Goal: Task Accomplishment & Management: Complete application form

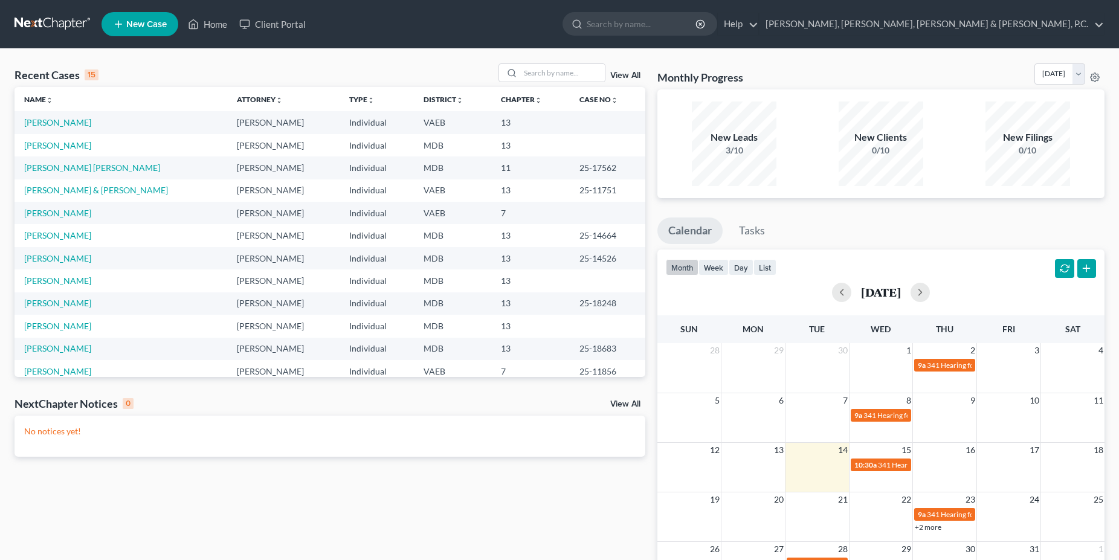
scroll to position [83, 0]
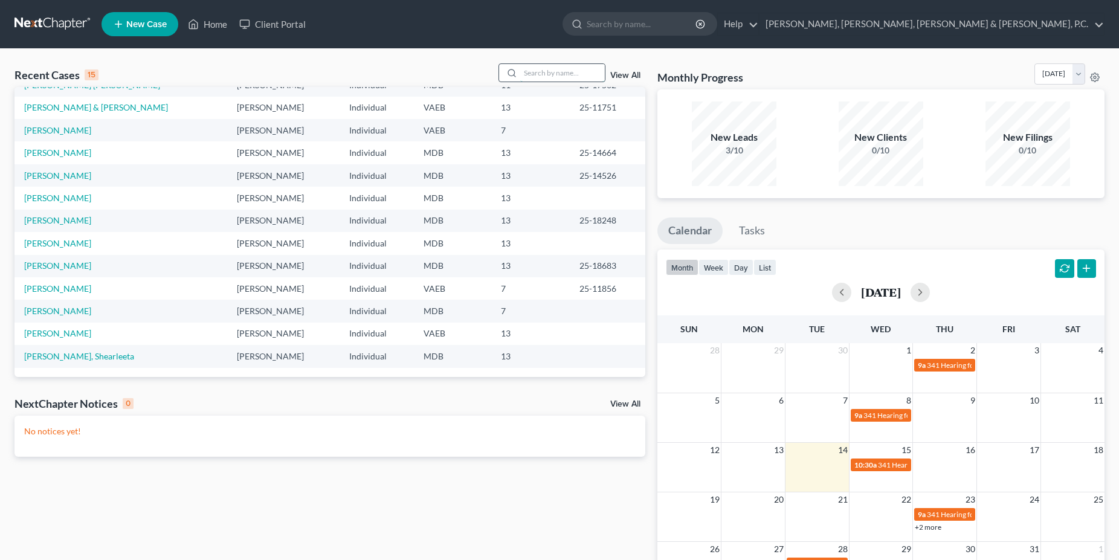
click at [543, 71] on input "search" at bounding box center [562, 73] width 85 height 18
type input "f"
type input "[PERSON_NAME]"
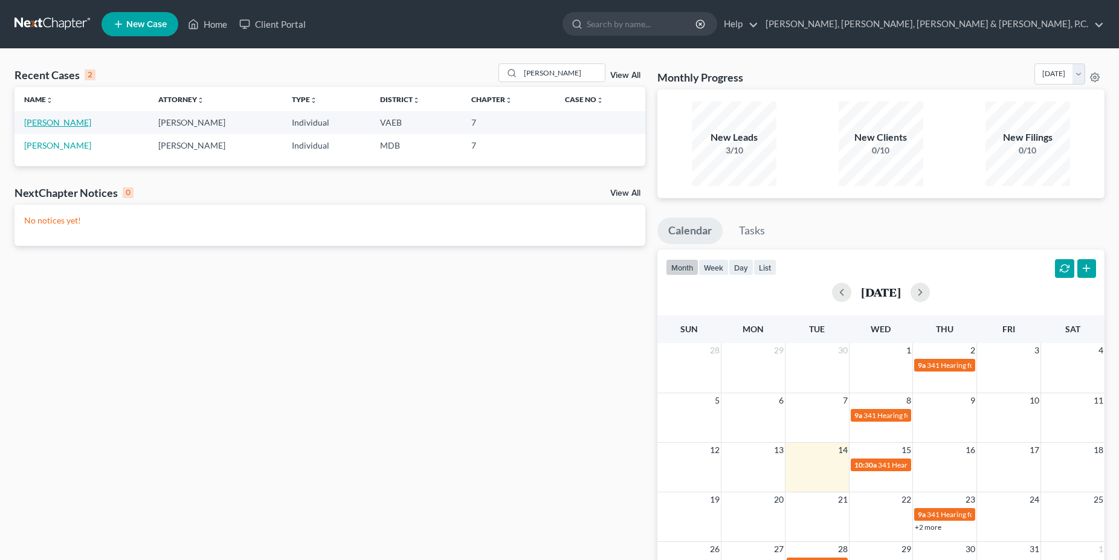
click at [53, 126] on link "[PERSON_NAME]" at bounding box center [57, 122] width 67 height 10
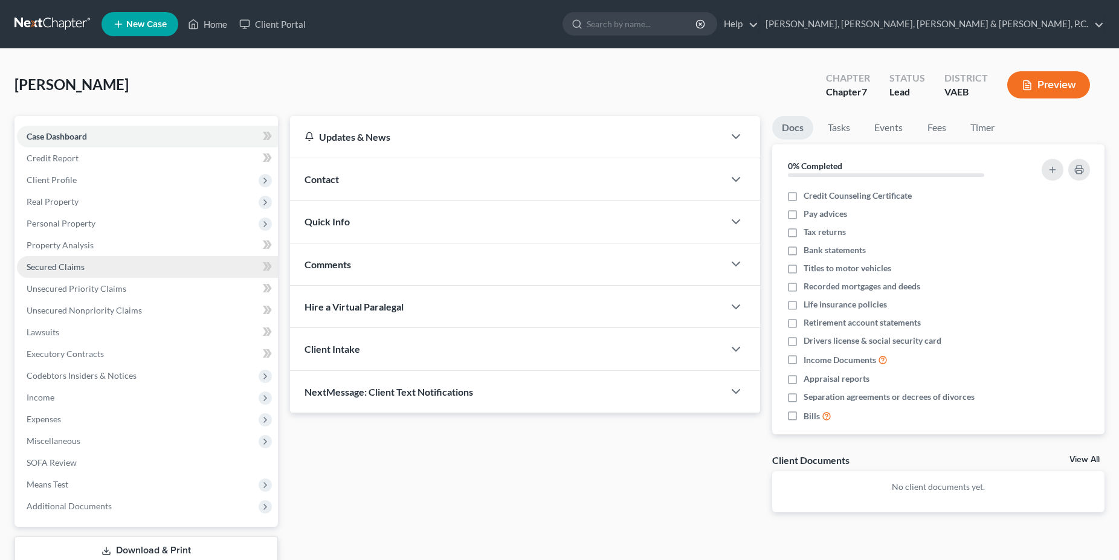
click at [63, 273] on link "Secured Claims" at bounding box center [147, 267] width 261 height 22
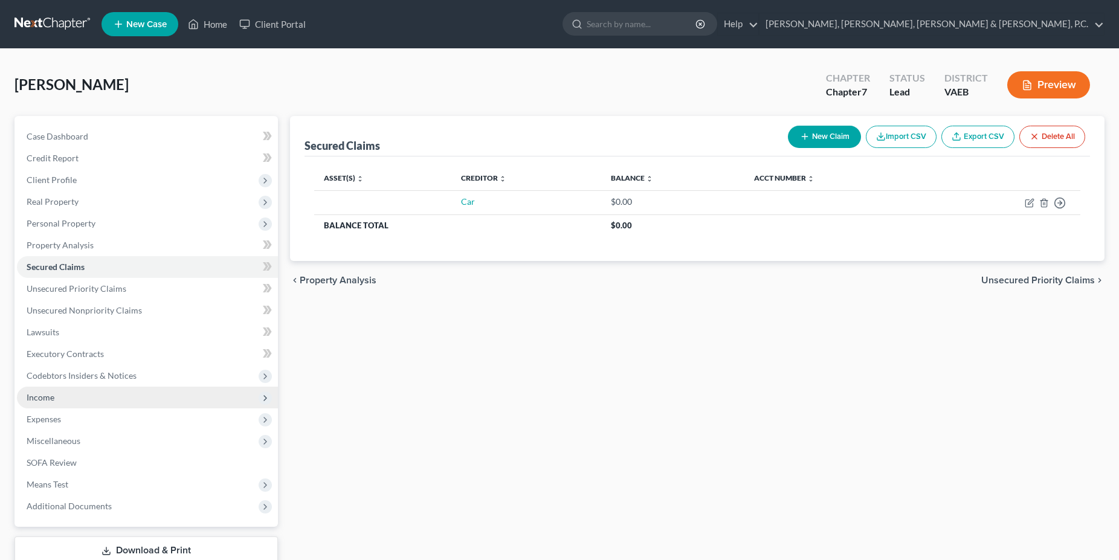
click at [54, 398] on span "Income" at bounding box center [147, 398] width 261 height 22
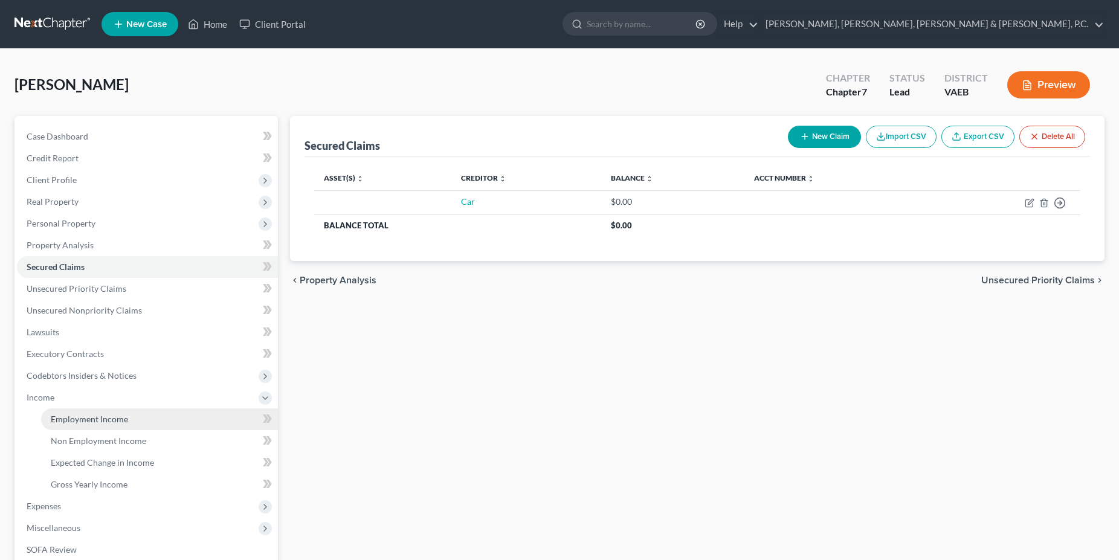
click at [74, 417] on span "Employment Income" at bounding box center [89, 419] width 77 height 10
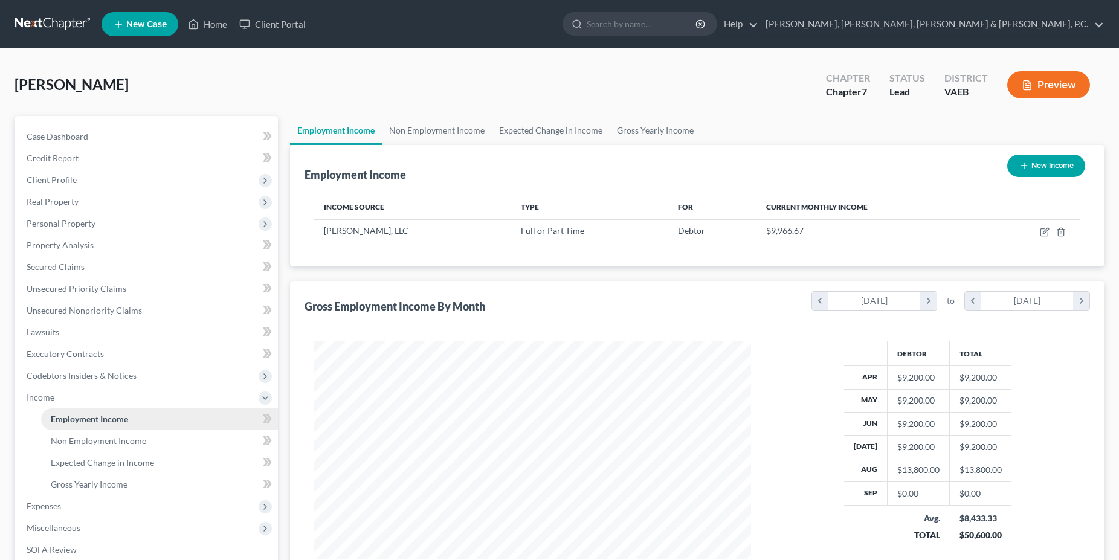
scroll to position [218, 461]
click at [65, 493] on link "Gross Yearly Income" at bounding box center [159, 485] width 237 height 22
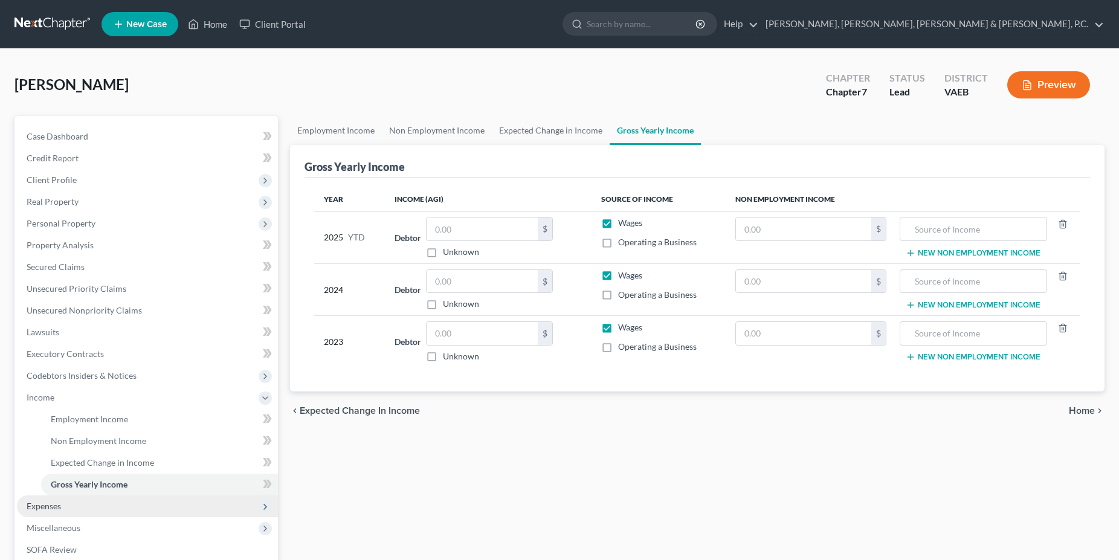
click at [62, 508] on span "Expenses" at bounding box center [147, 507] width 261 height 22
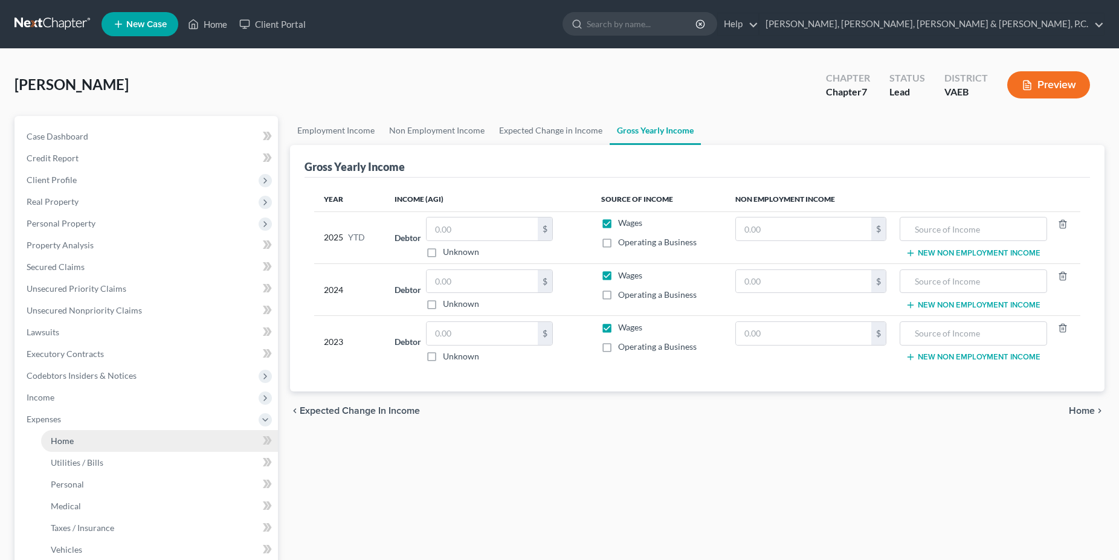
click at [90, 442] on link "Home" at bounding box center [159, 441] width 237 height 22
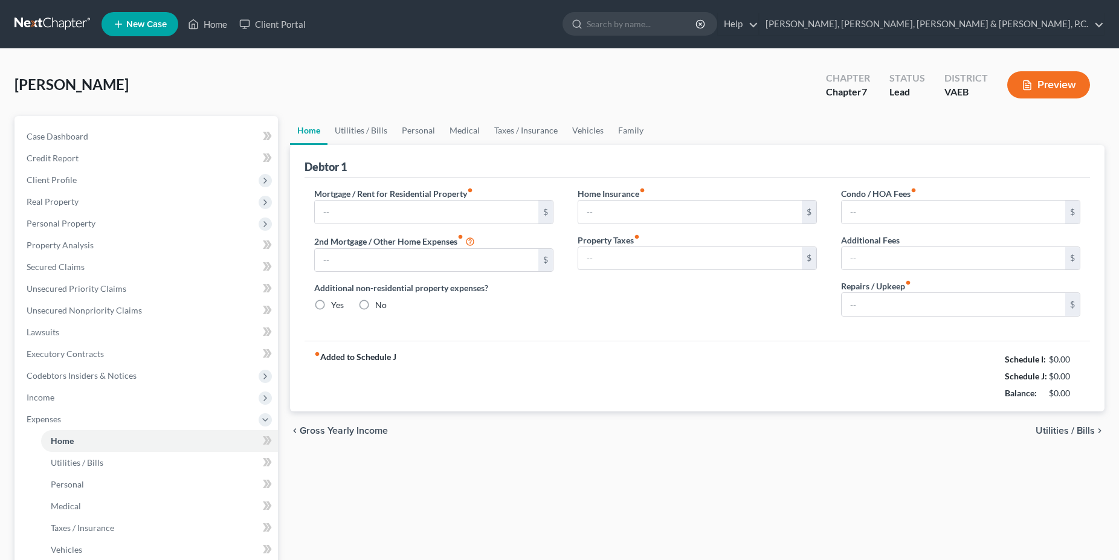
type input "2,900.00"
type input "0.00"
radio input "true"
type input "25.15"
type input "0.00"
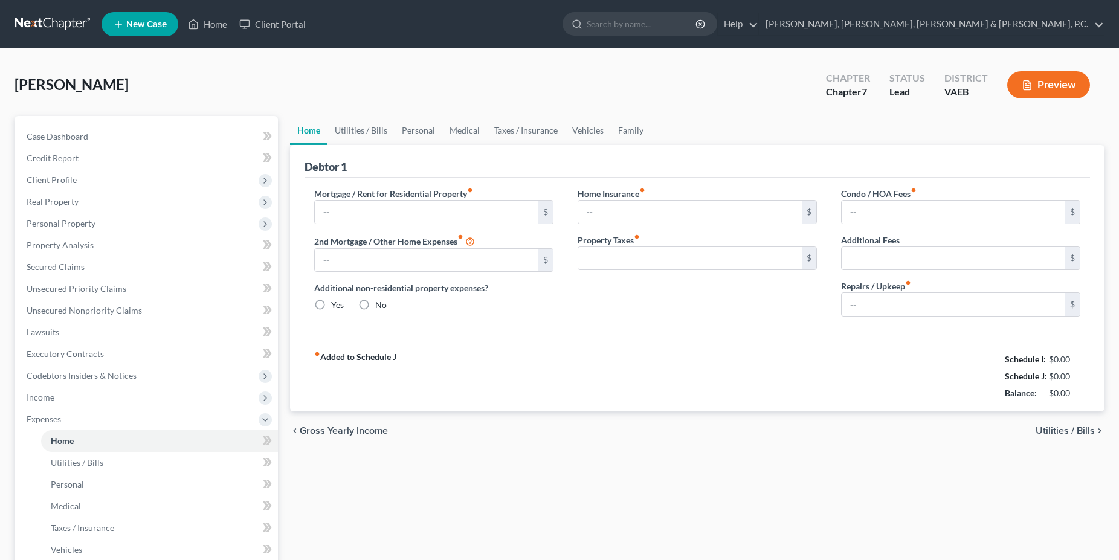
type input "75.00"
type input "0.00"
click at [364, 127] on link "Utilities / Bills" at bounding box center [361, 130] width 67 height 29
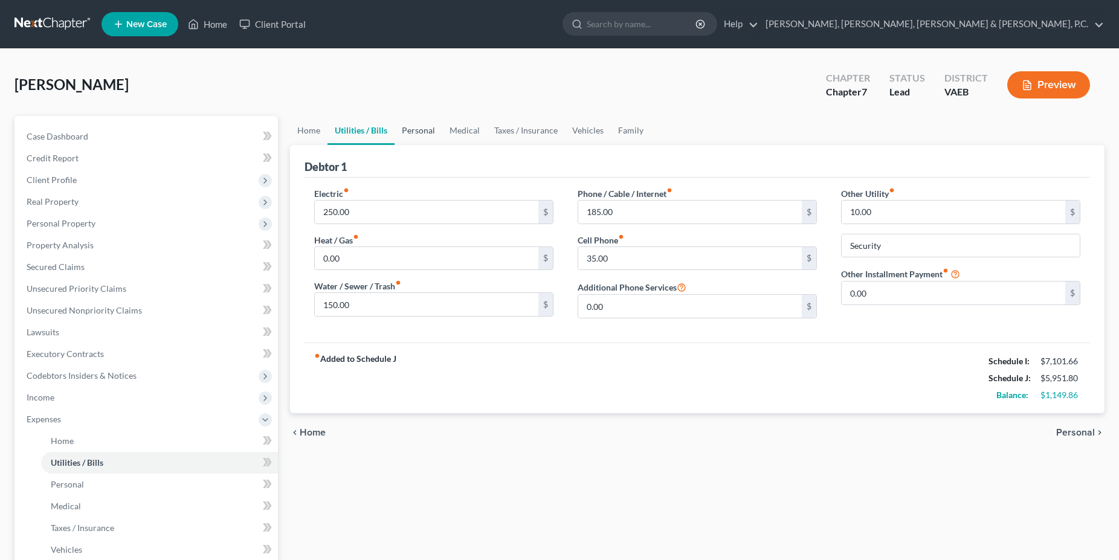
click at [411, 129] on link "Personal" at bounding box center [419, 130] width 48 height 29
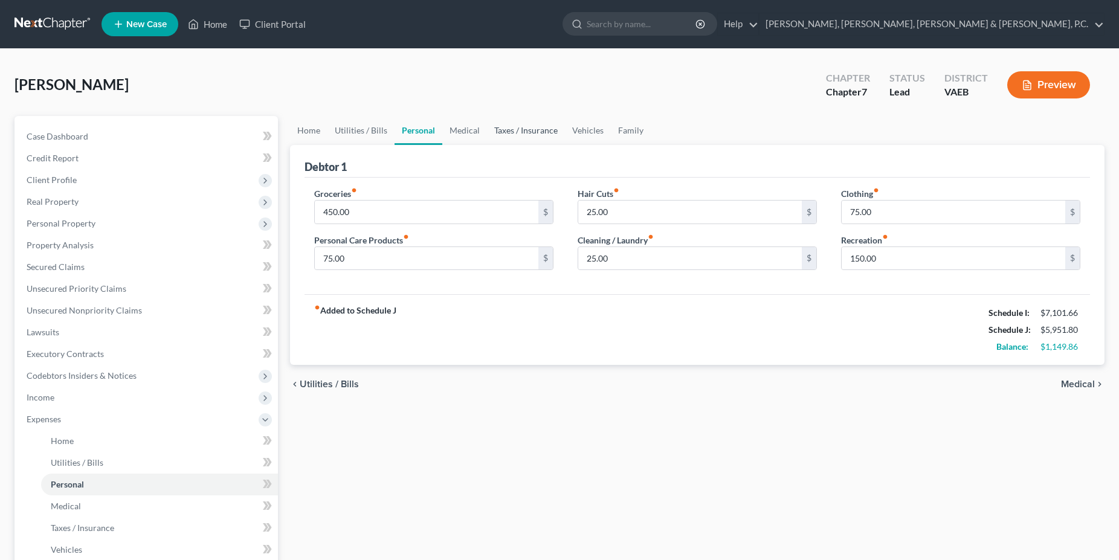
click at [497, 135] on link "Taxes / Insurance" at bounding box center [526, 130] width 78 height 29
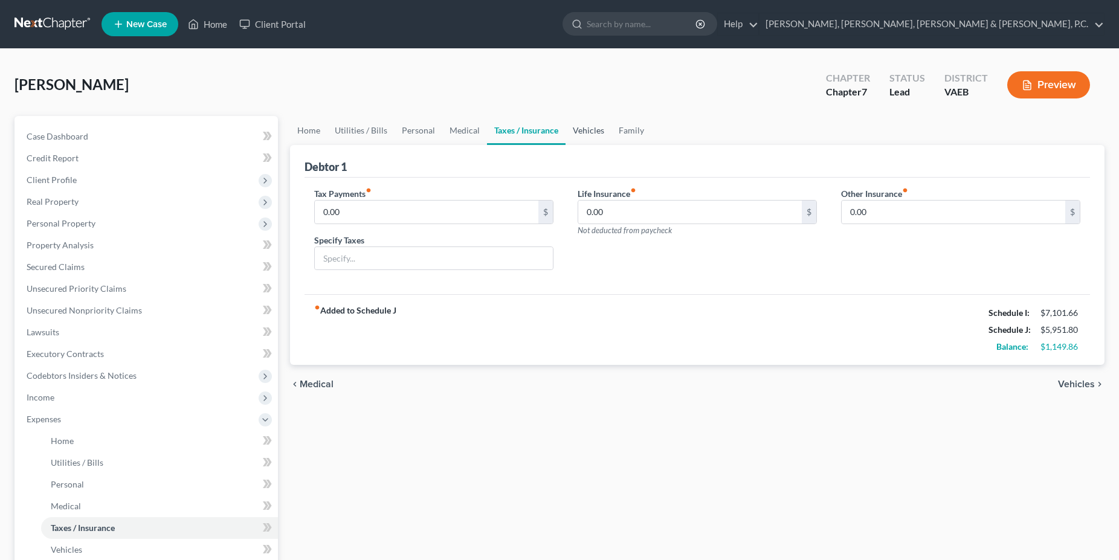
click at [592, 130] on link "Vehicles" at bounding box center [589, 130] width 46 height 29
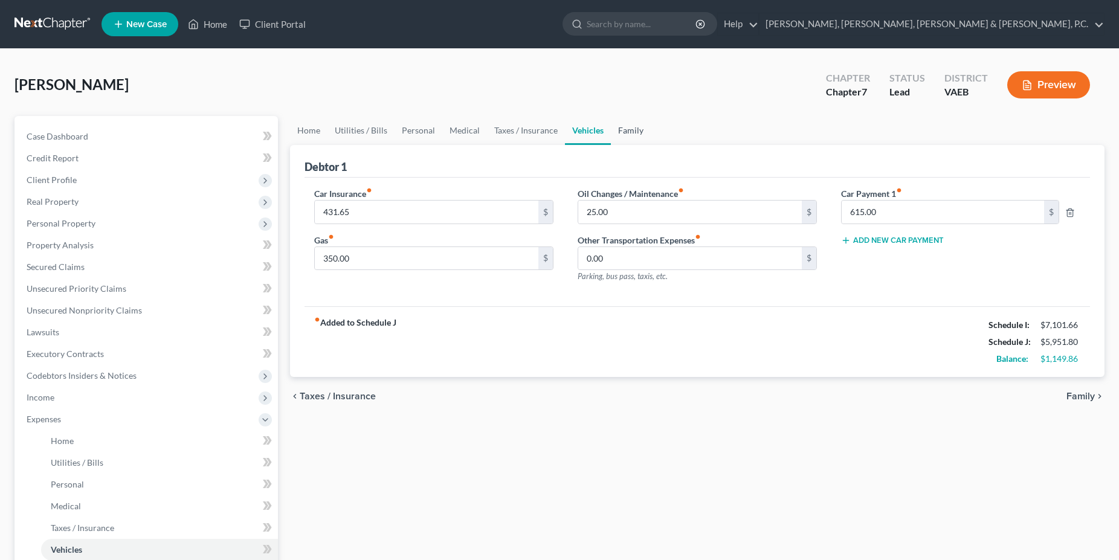
click at [632, 127] on link "Family" at bounding box center [631, 130] width 40 height 29
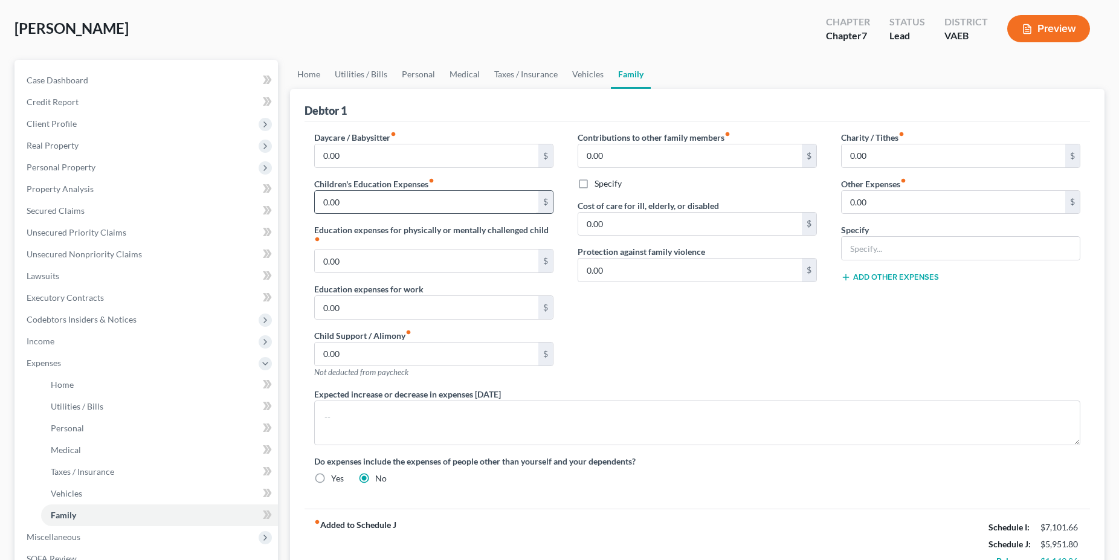
scroll to position [233, 0]
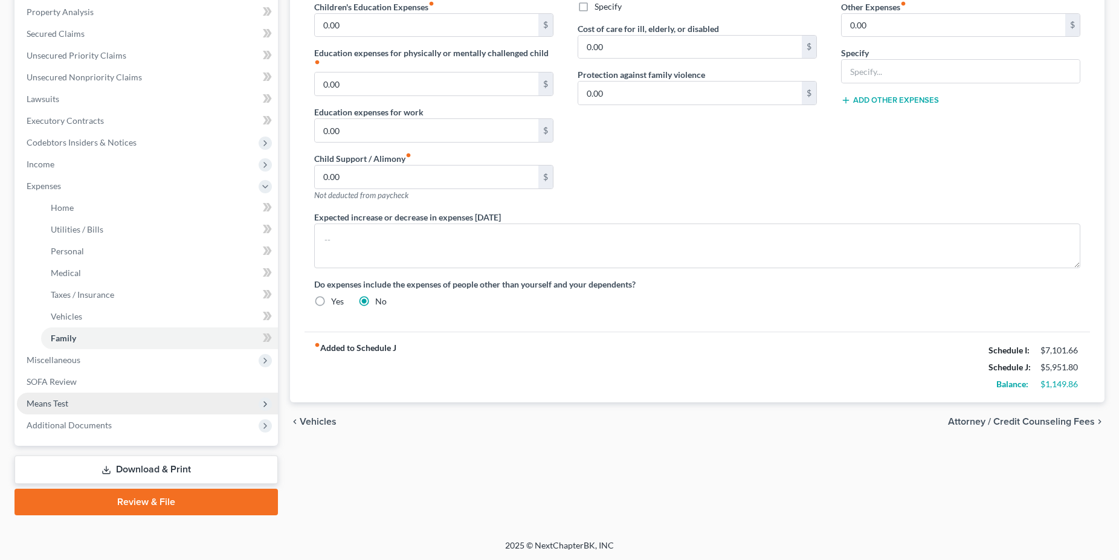
click at [71, 402] on span "Means Test" at bounding box center [147, 404] width 261 height 22
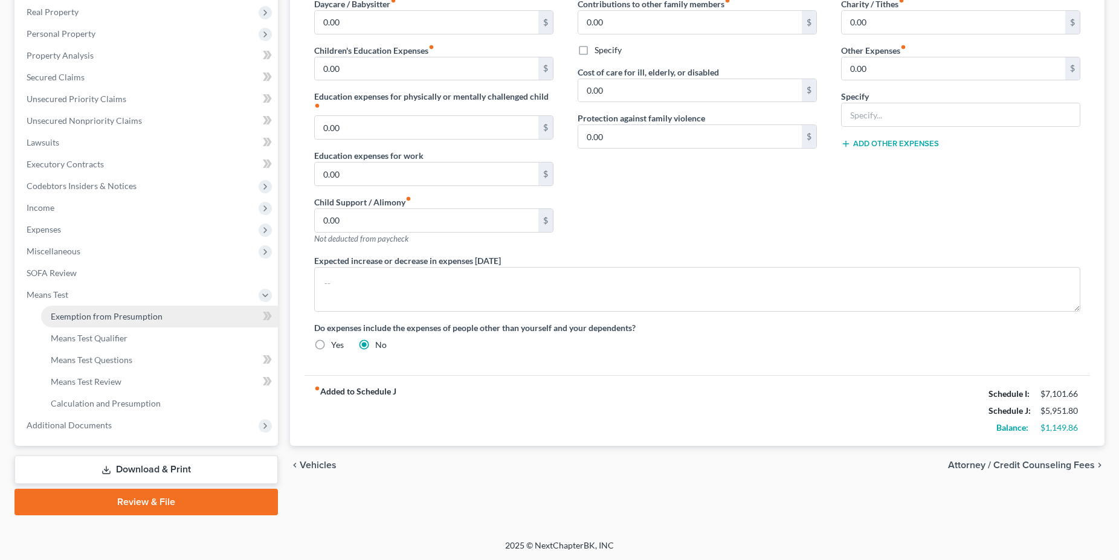
click at [92, 316] on span "Exemption from Presumption" at bounding box center [107, 316] width 112 height 10
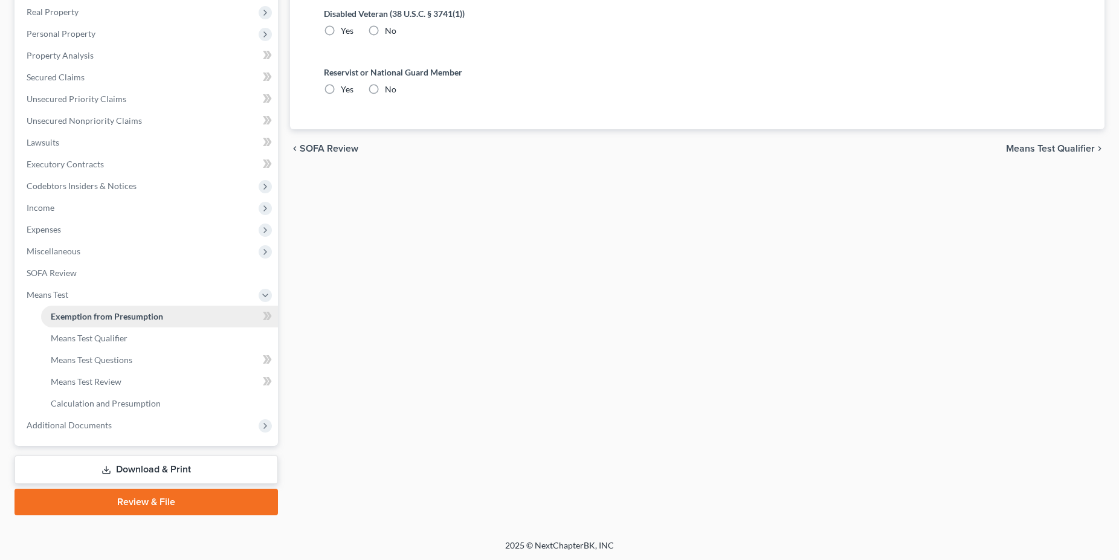
radio input "true"
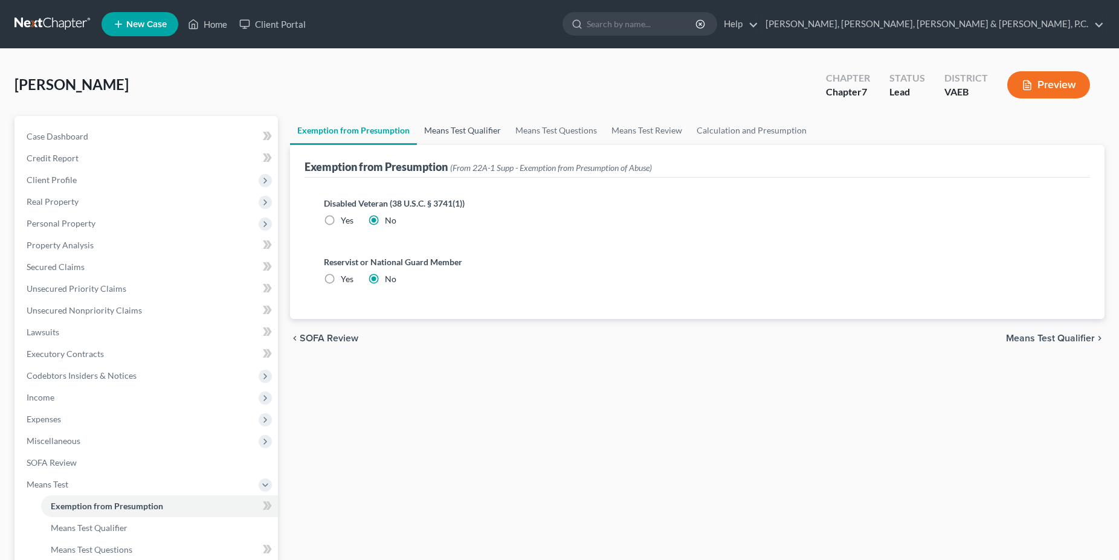
click at [462, 137] on link "Means Test Qualifier" at bounding box center [462, 130] width 91 height 29
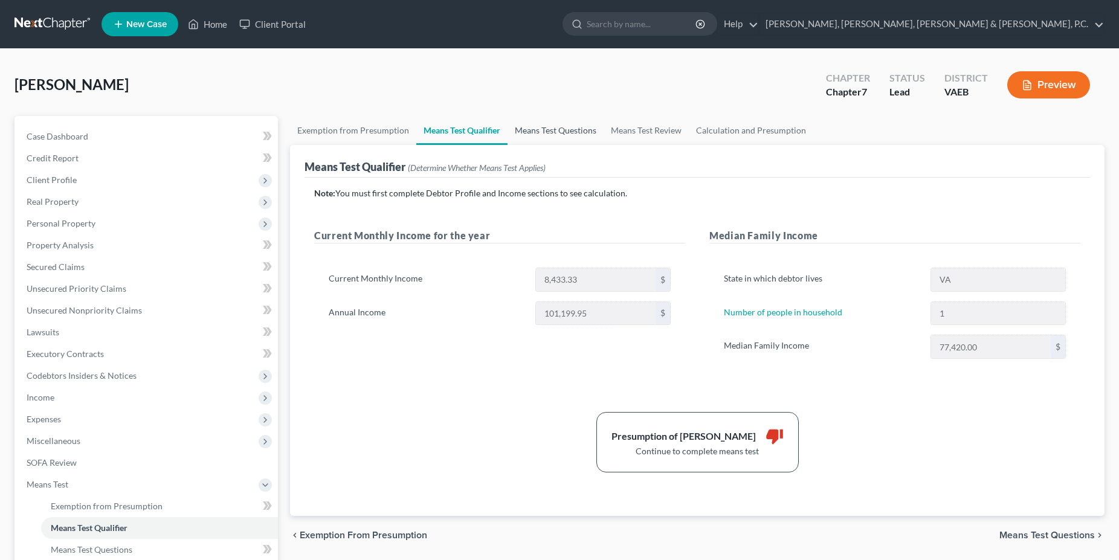
click at [537, 137] on link "Means Test Questions" at bounding box center [556, 130] width 96 height 29
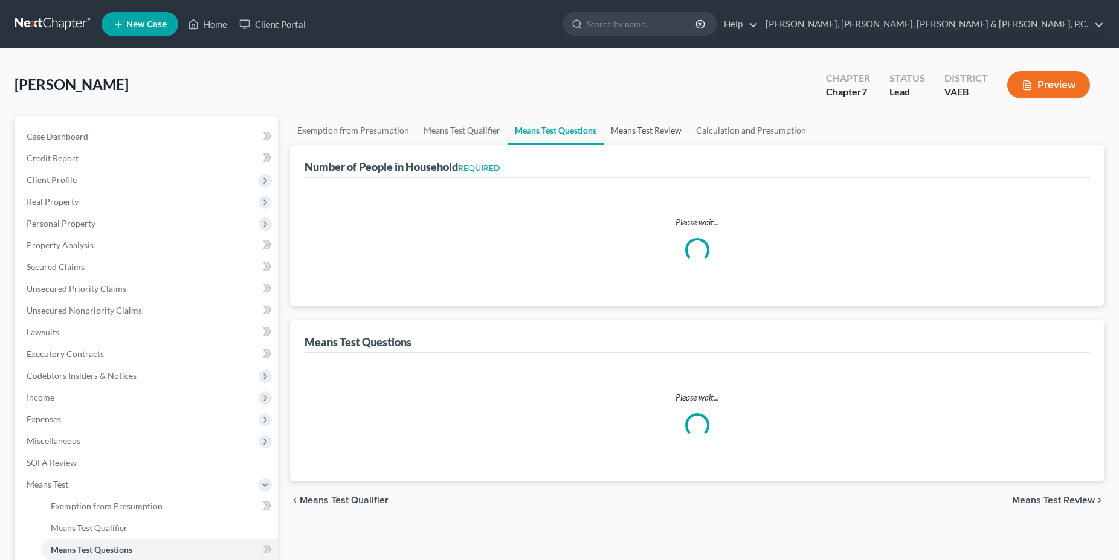
select select "60"
select select "1"
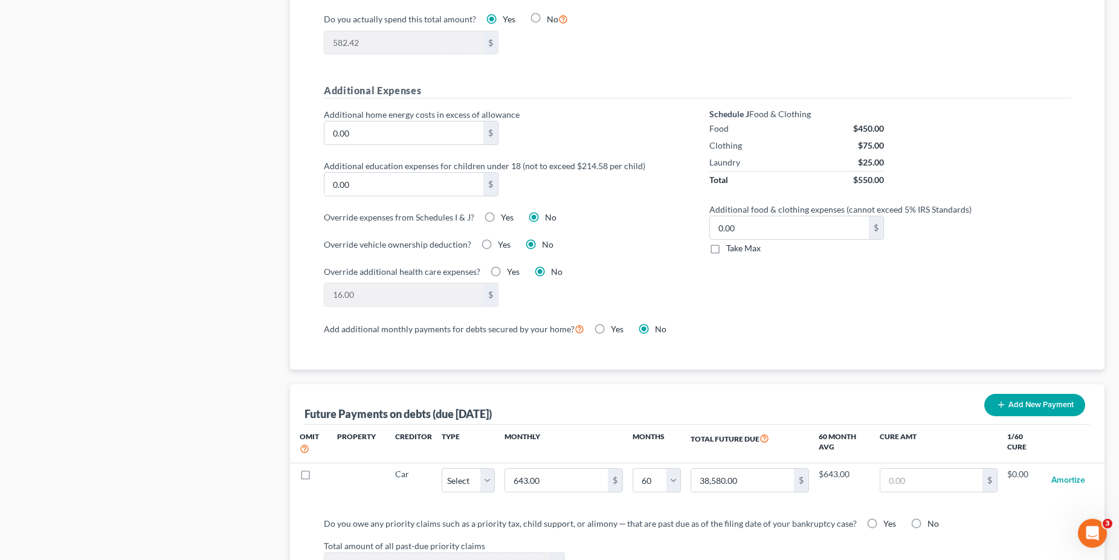
scroll to position [863, 0]
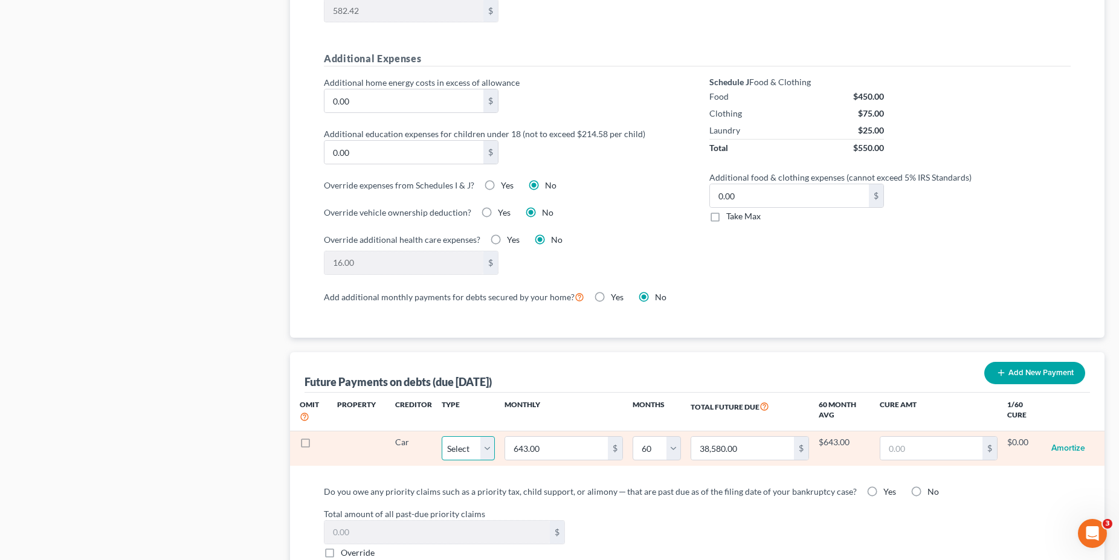
click at [442, 436] on select "Select Home Vehicle Other" at bounding box center [468, 448] width 53 height 24
select select "1"
click option "Vehicle" at bounding box center [0, 0] width 0 height 0
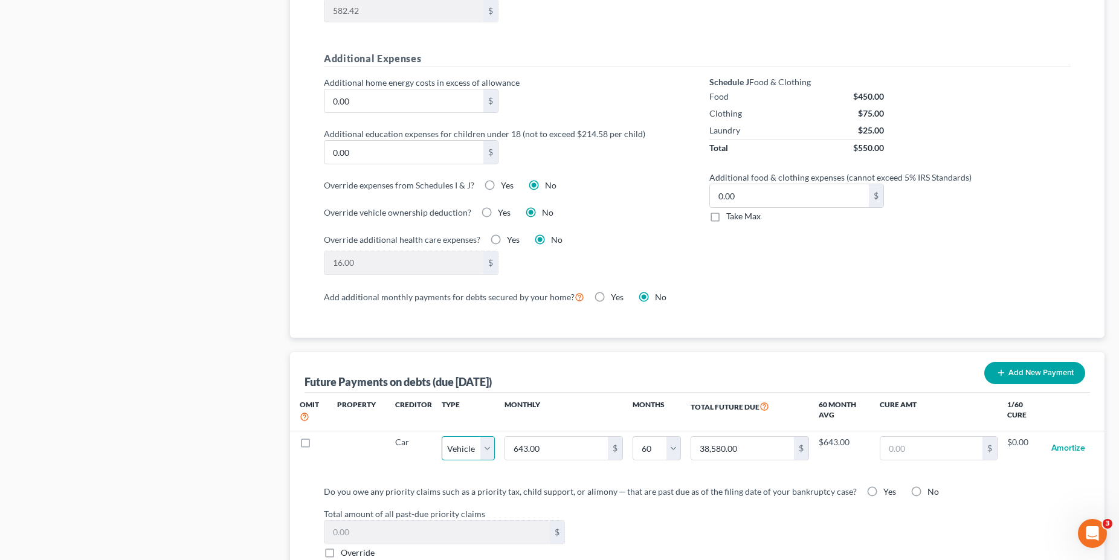
select select "1"
select select "60"
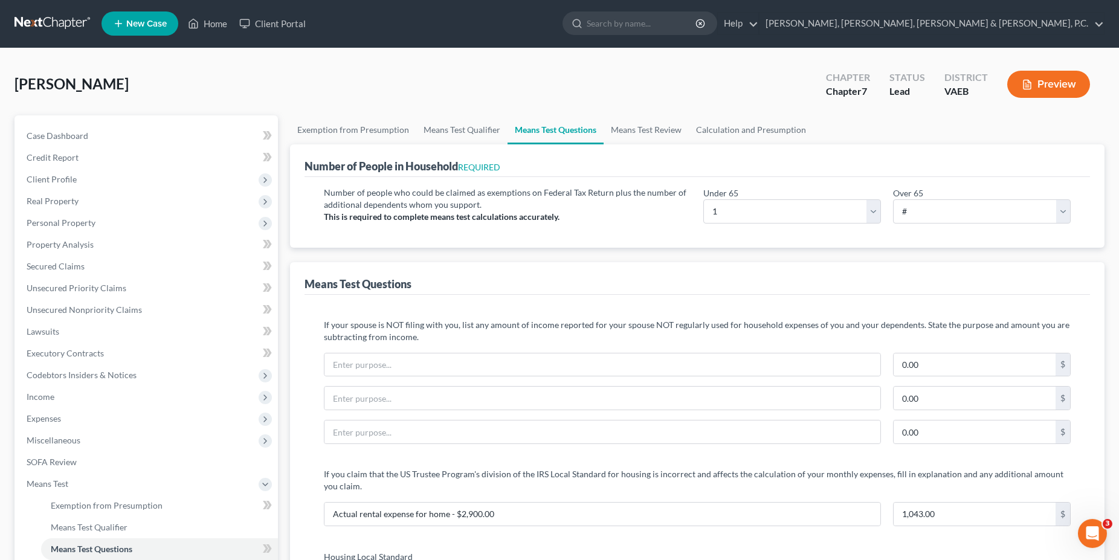
scroll to position [0, 0]
click at [654, 138] on link "Means Test Review" at bounding box center [646, 130] width 85 height 29
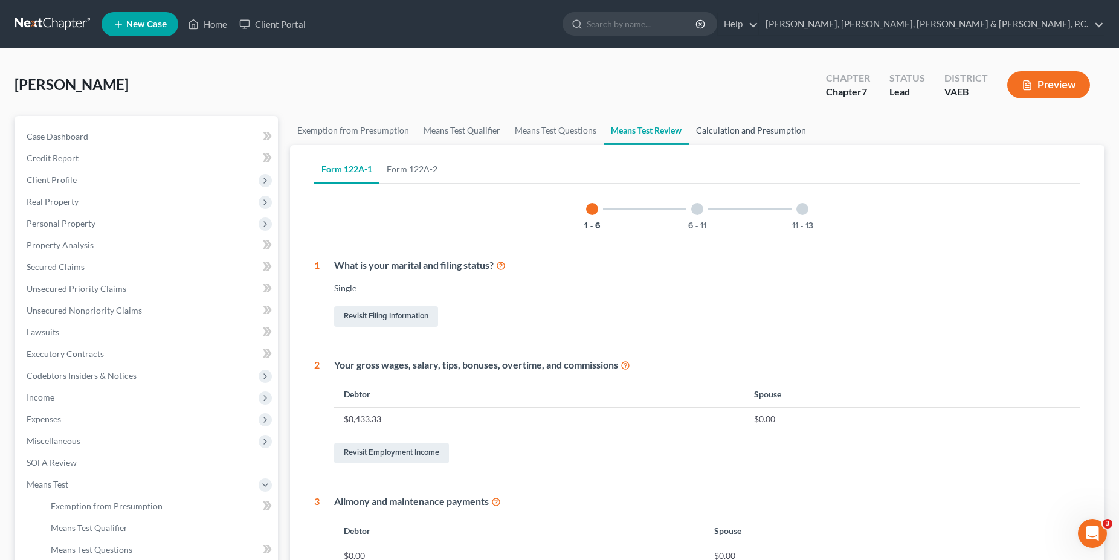
click at [739, 132] on link "Calculation and Presumption" at bounding box center [751, 130] width 124 height 29
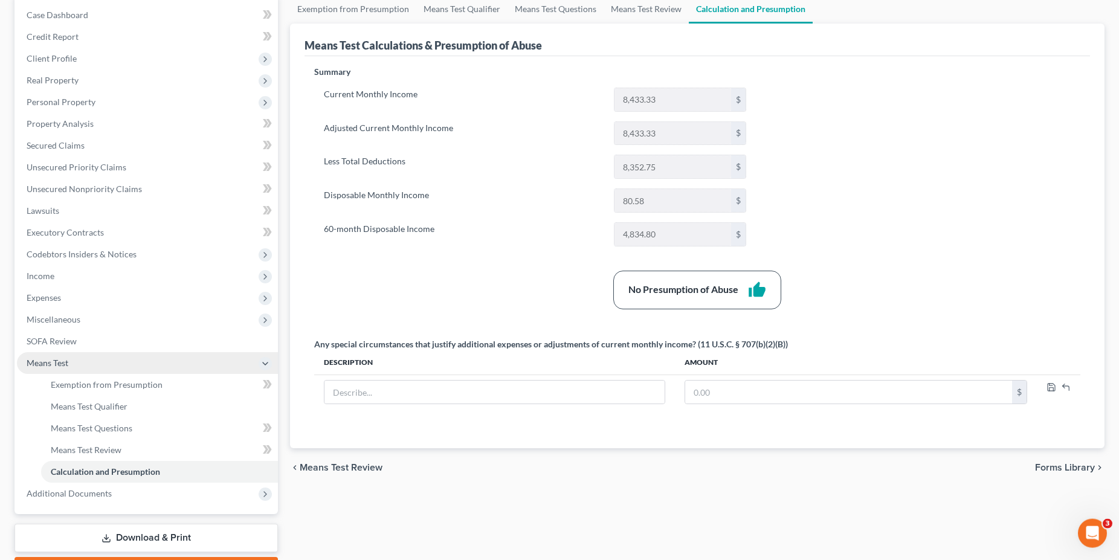
scroll to position [123, 0]
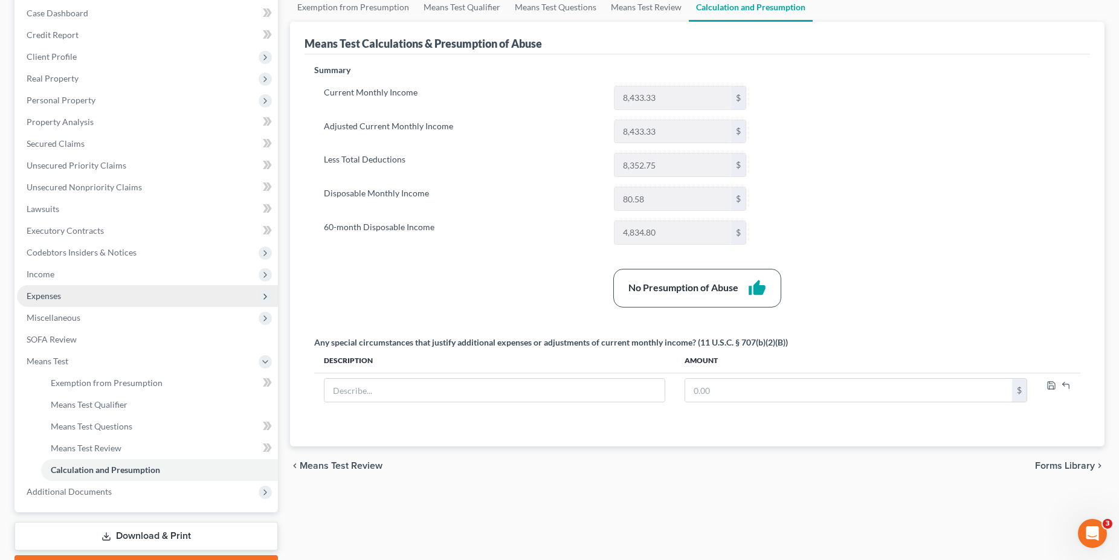
click at [60, 292] on span "Expenses" at bounding box center [44, 296] width 34 height 10
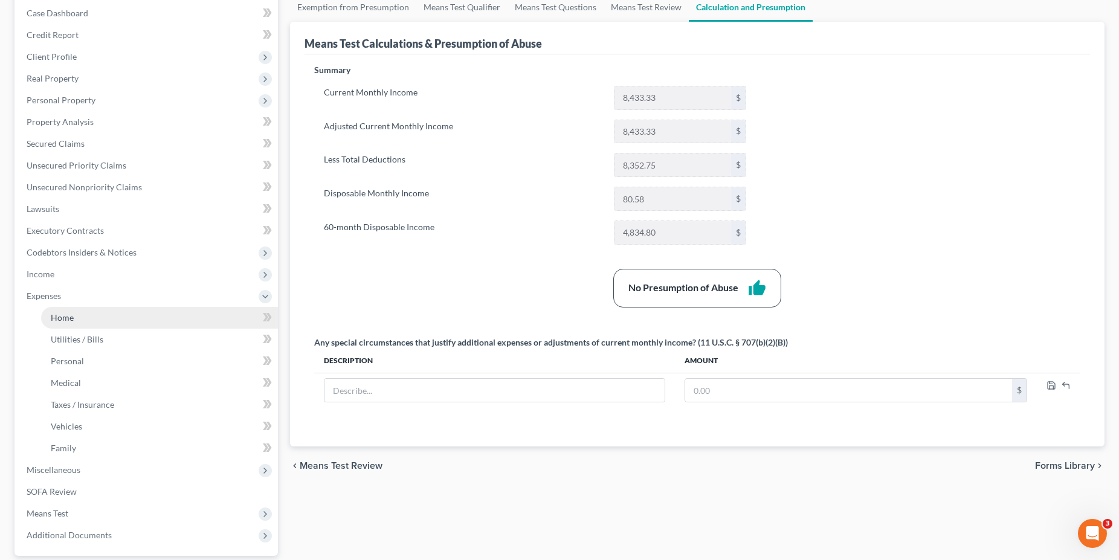
click at [65, 315] on span "Home" at bounding box center [62, 317] width 23 height 10
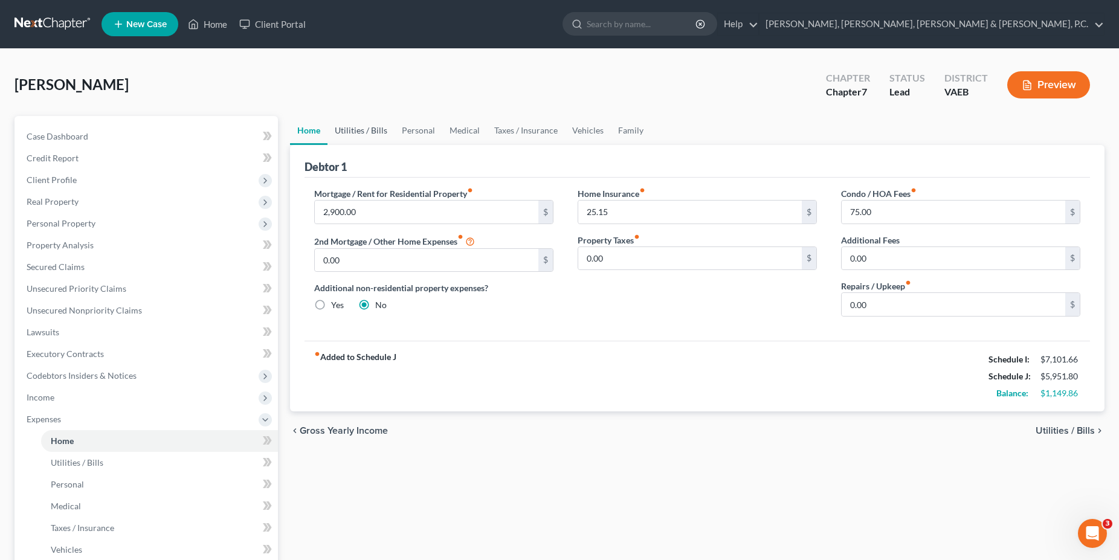
click at [353, 136] on link "Utilities / Bills" at bounding box center [361, 130] width 67 height 29
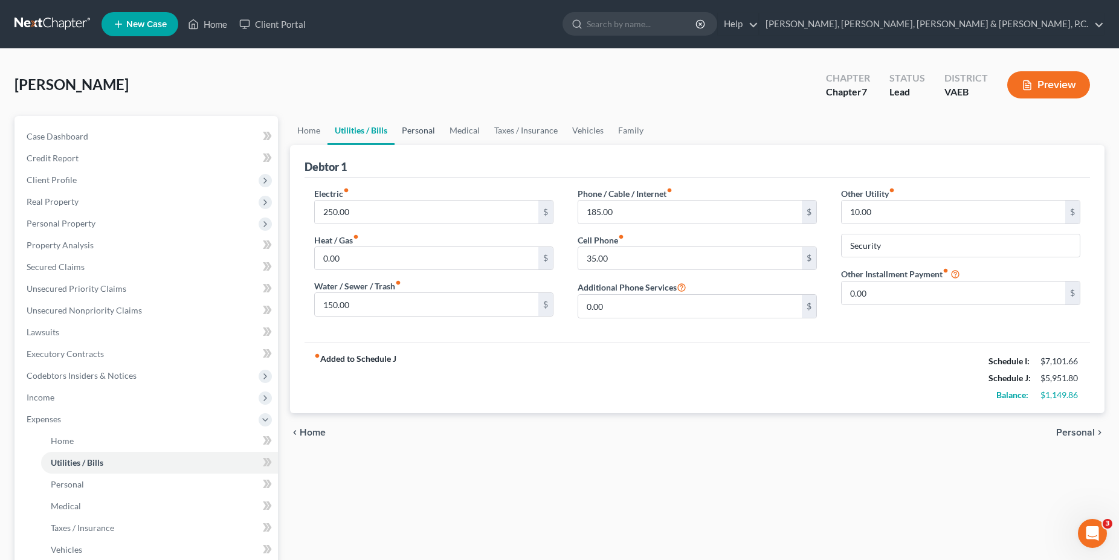
click at [421, 130] on link "Personal" at bounding box center [419, 130] width 48 height 29
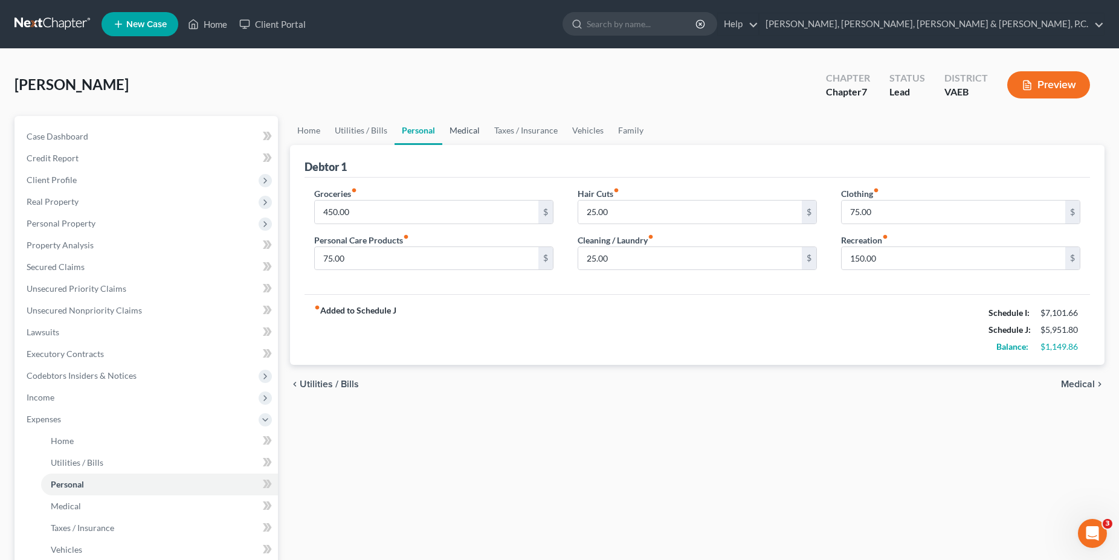
click at [473, 132] on link "Medical" at bounding box center [464, 130] width 45 height 29
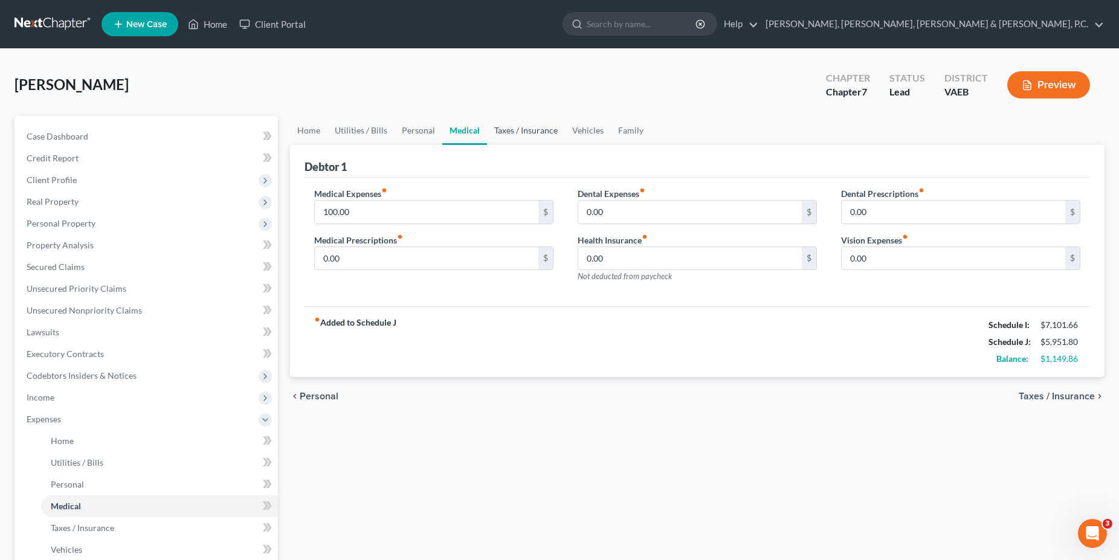
click at [519, 137] on link "Taxes / Insurance" at bounding box center [526, 130] width 78 height 29
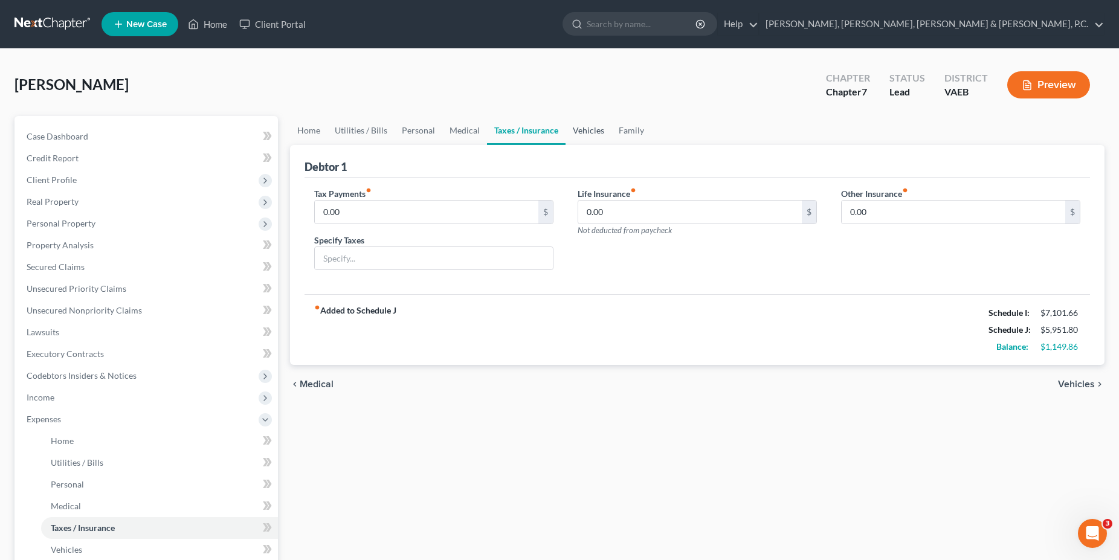
click at [574, 137] on link "Vehicles" at bounding box center [589, 130] width 46 height 29
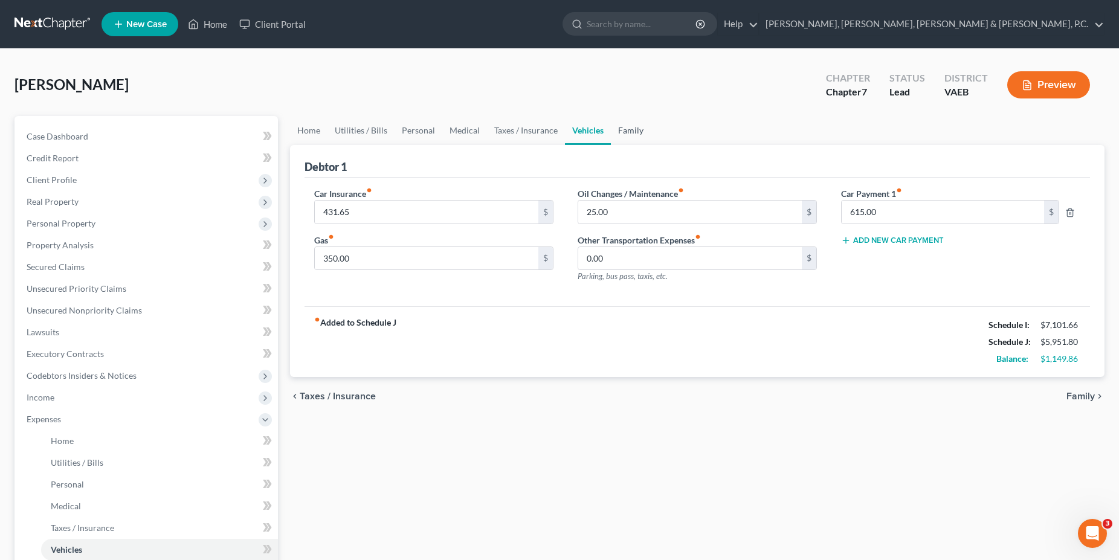
click at [636, 137] on link "Family" at bounding box center [631, 130] width 40 height 29
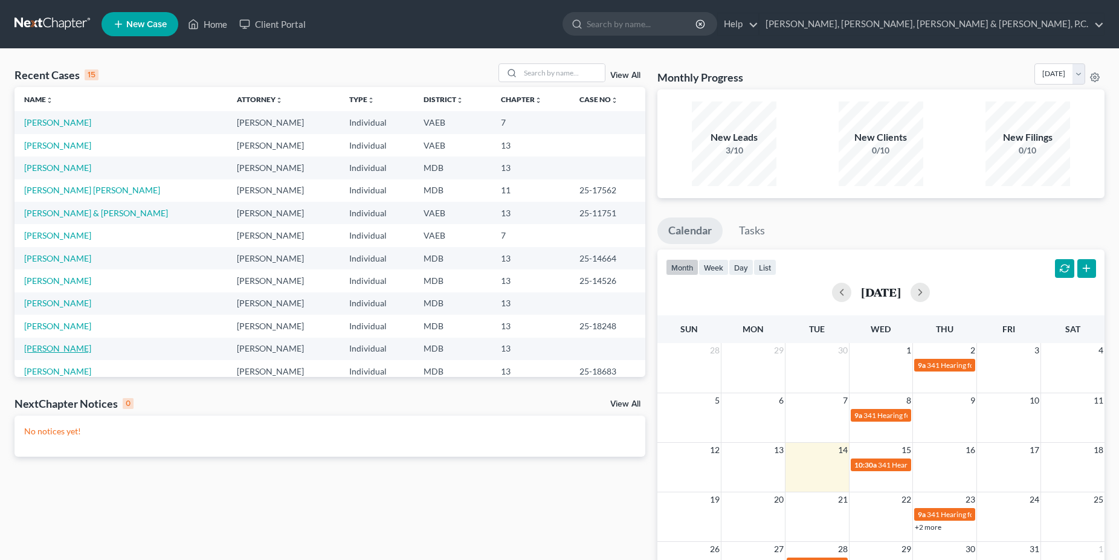
click at [83, 353] on link "[PERSON_NAME]" at bounding box center [57, 348] width 67 height 10
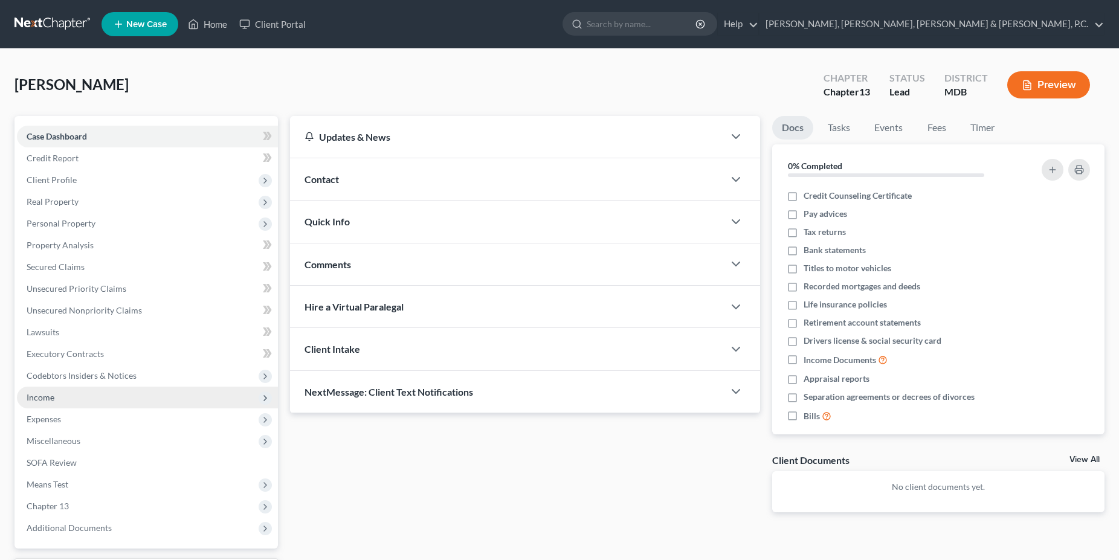
click at [77, 402] on span "Income" at bounding box center [147, 398] width 261 height 22
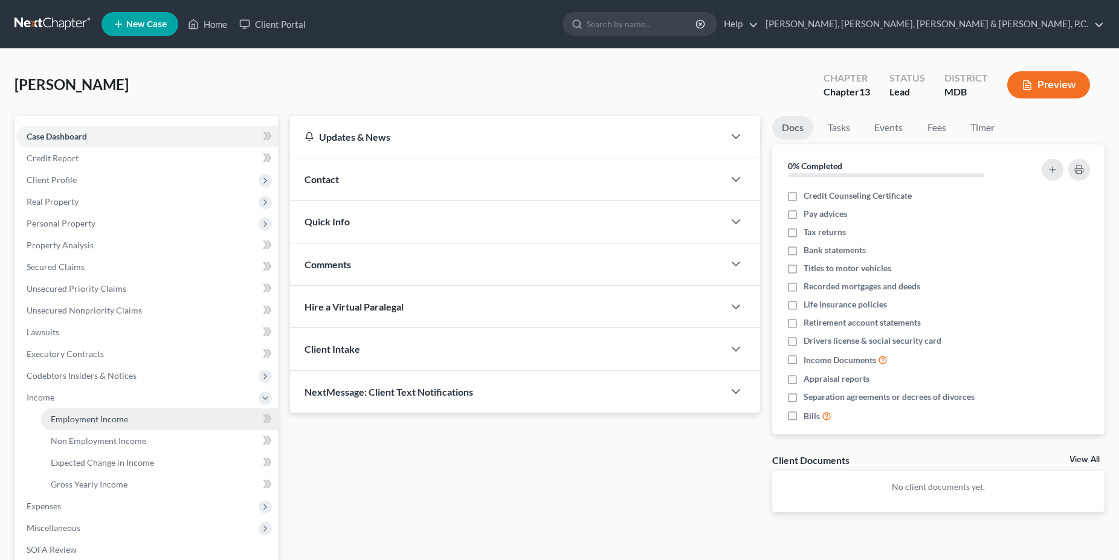
click at [95, 419] on span "Employment Income" at bounding box center [89, 419] width 77 height 10
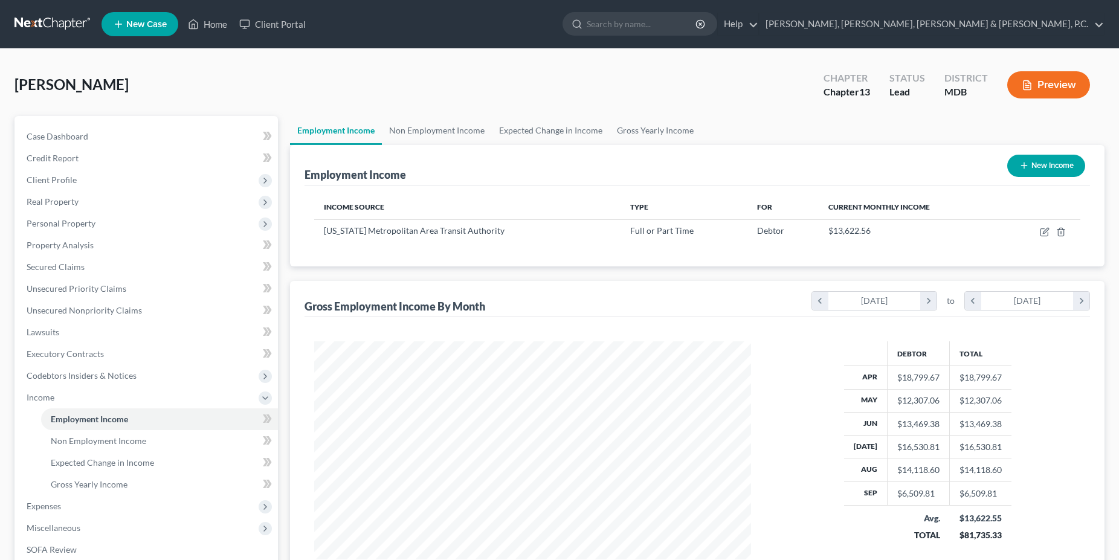
scroll to position [218, 461]
click at [408, 129] on link "Non Employment Income" at bounding box center [437, 130] width 110 height 29
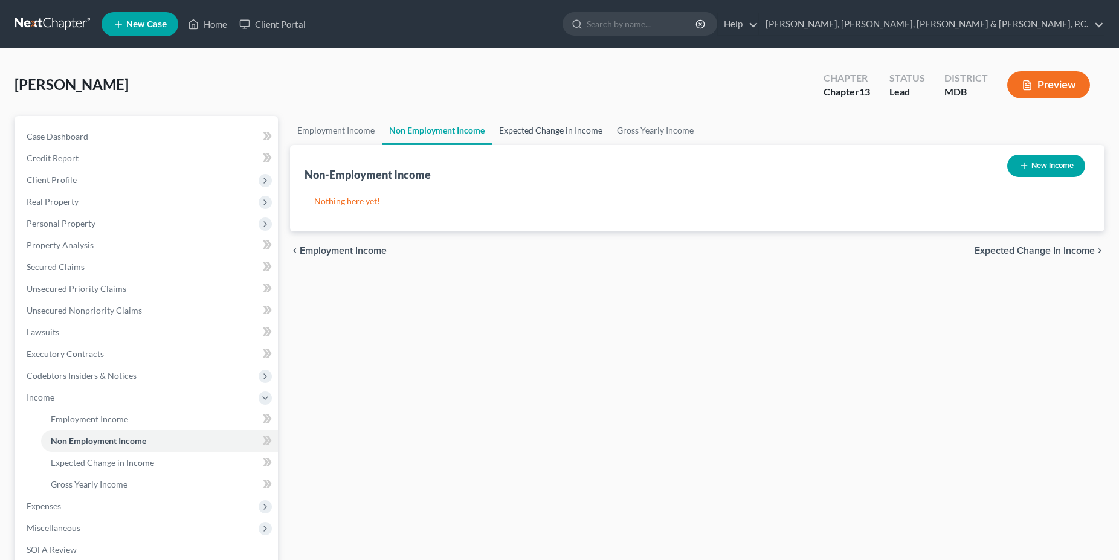
click at [538, 131] on link "Expected Change in Income" at bounding box center [551, 130] width 118 height 29
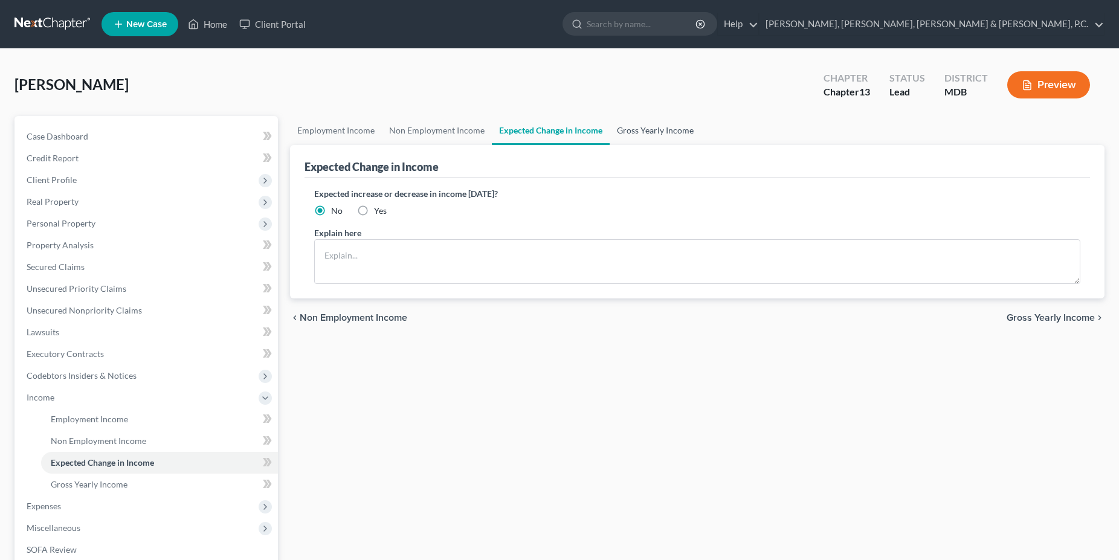
click at [666, 130] on link "Gross Yearly Income" at bounding box center [655, 130] width 91 height 29
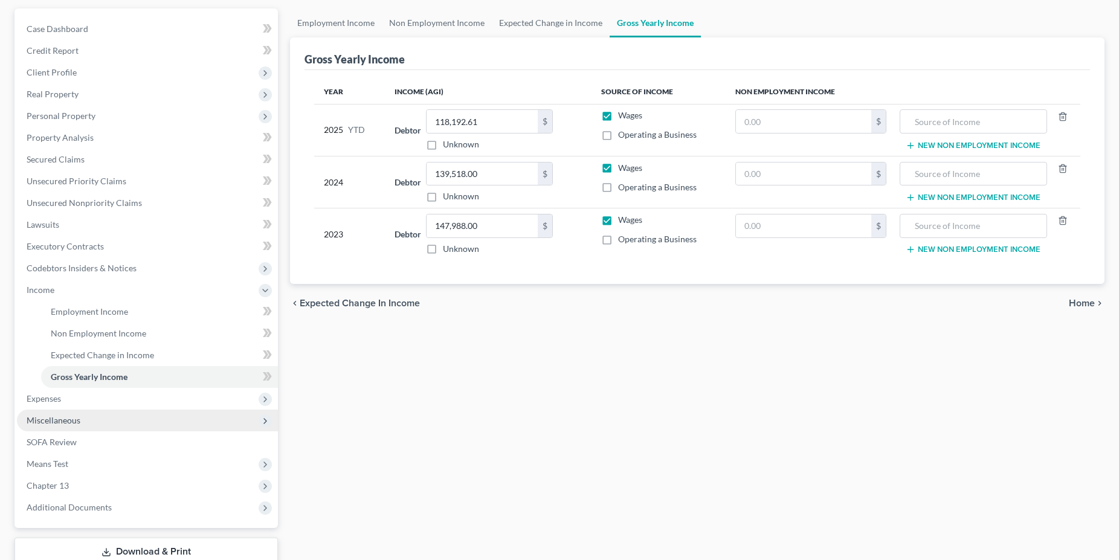
scroll to position [123, 0]
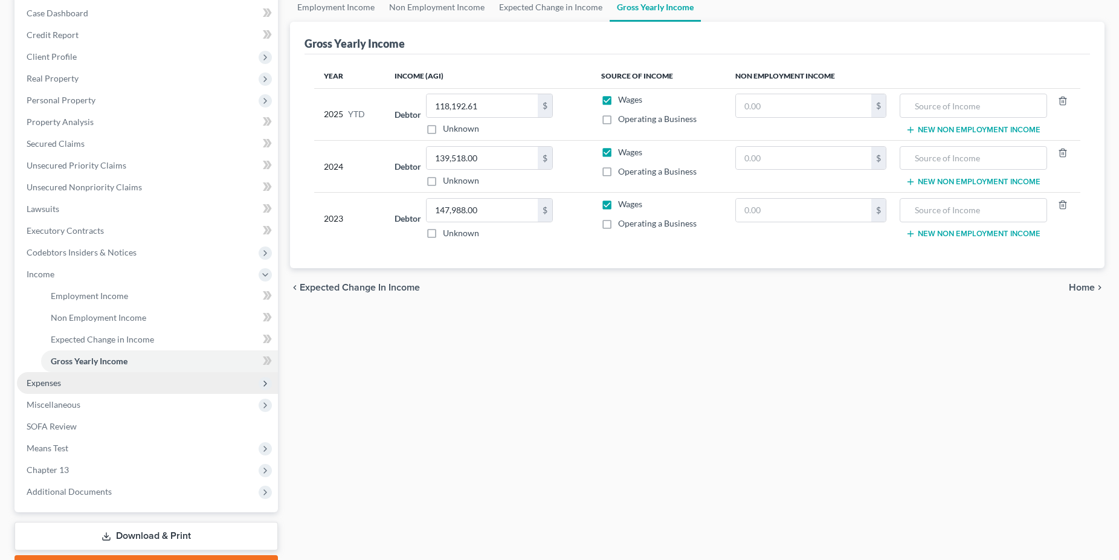
click at [92, 389] on span "Expenses" at bounding box center [147, 383] width 261 height 22
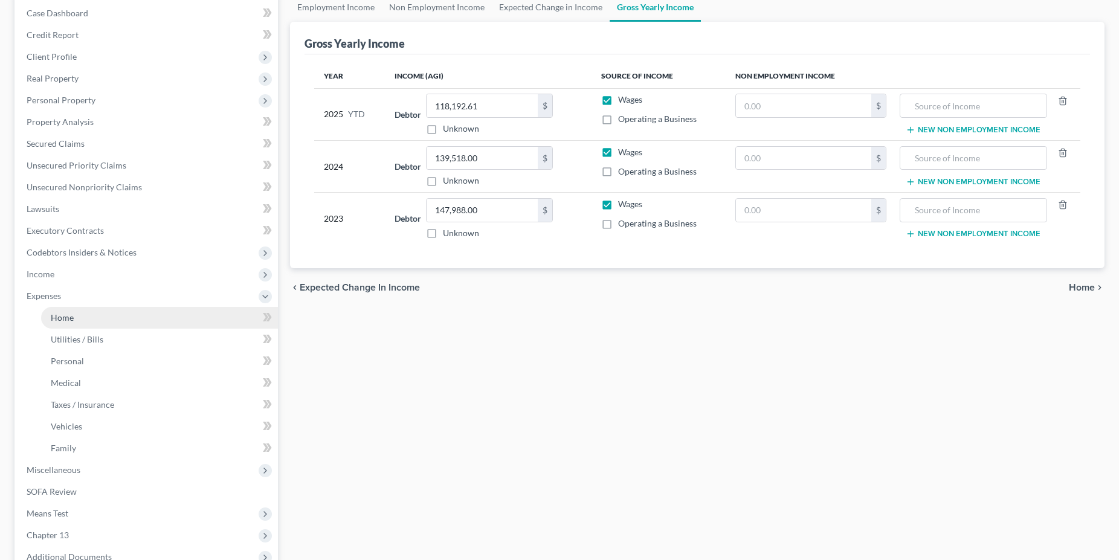
click at [76, 315] on link "Home" at bounding box center [159, 318] width 237 height 22
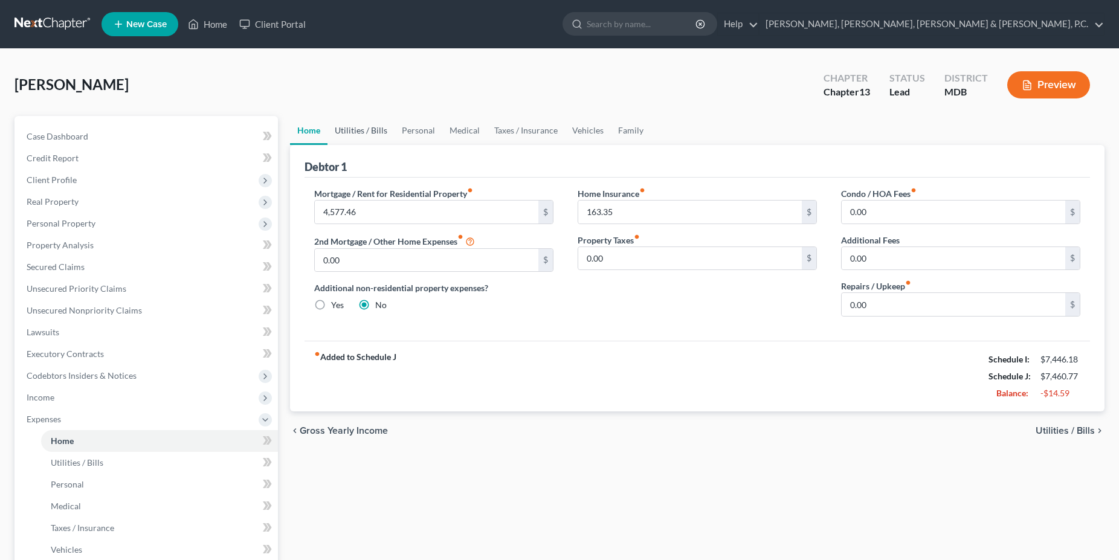
click at [367, 127] on link "Utilities / Bills" at bounding box center [361, 130] width 67 height 29
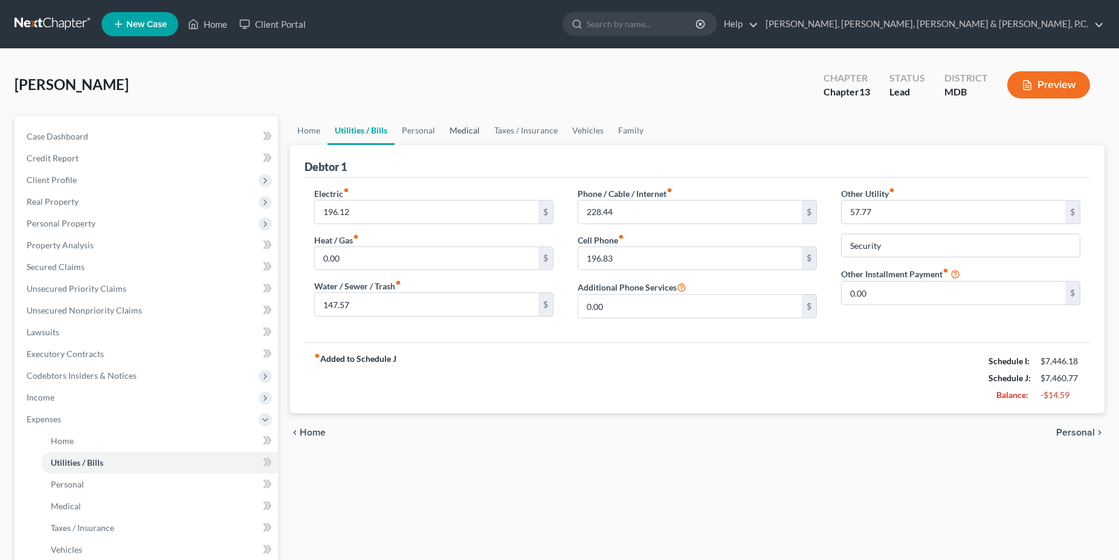
click at [449, 127] on link "Medical" at bounding box center [464, 130] width 45 height 29
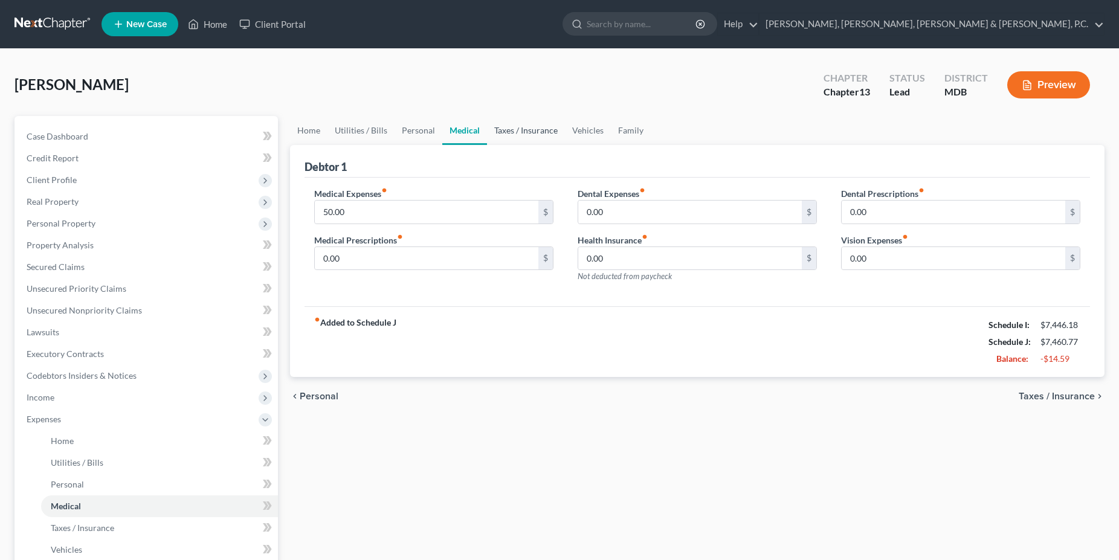
click at [525, 129] on link "Taxes / Insurance" at bounding box center [526, 130] width 78 height 29
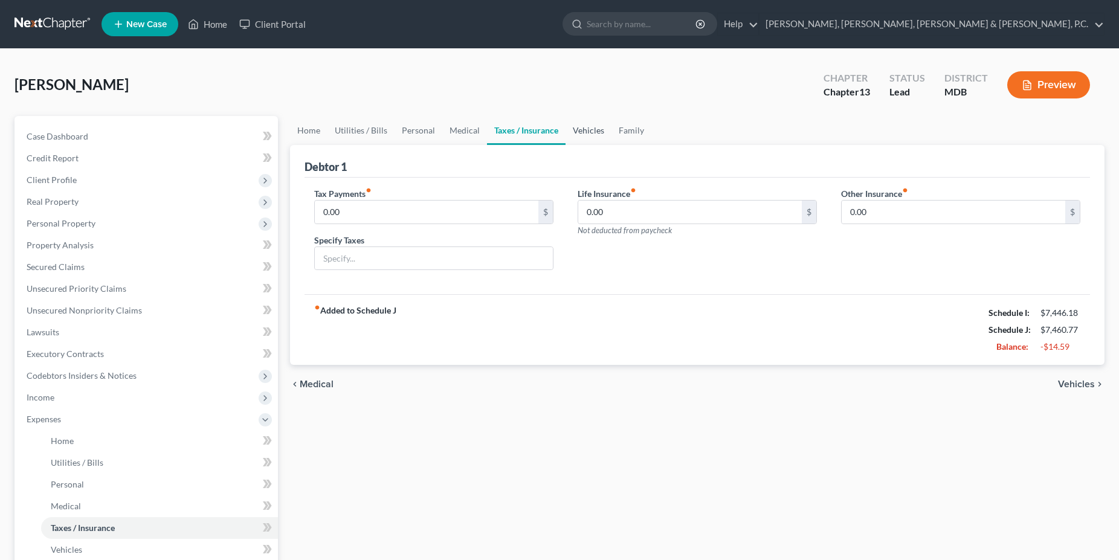
click at [601, 128] on link "Vehicles" at bounding box center [589, 130] width 46 height 29
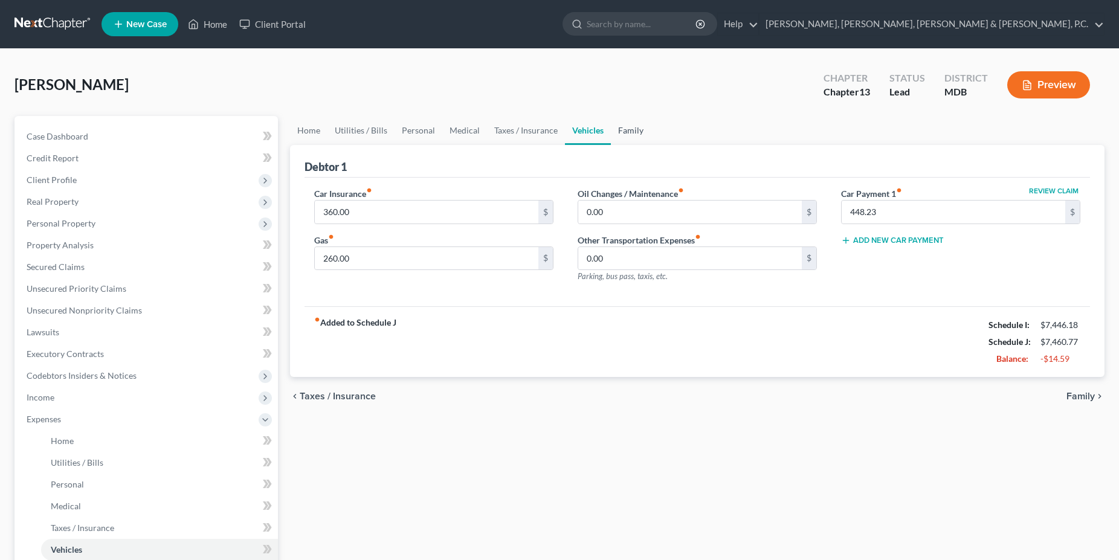
click at [633, 130] on link "Family" at bounding box center [631, 130] width 40 height 29
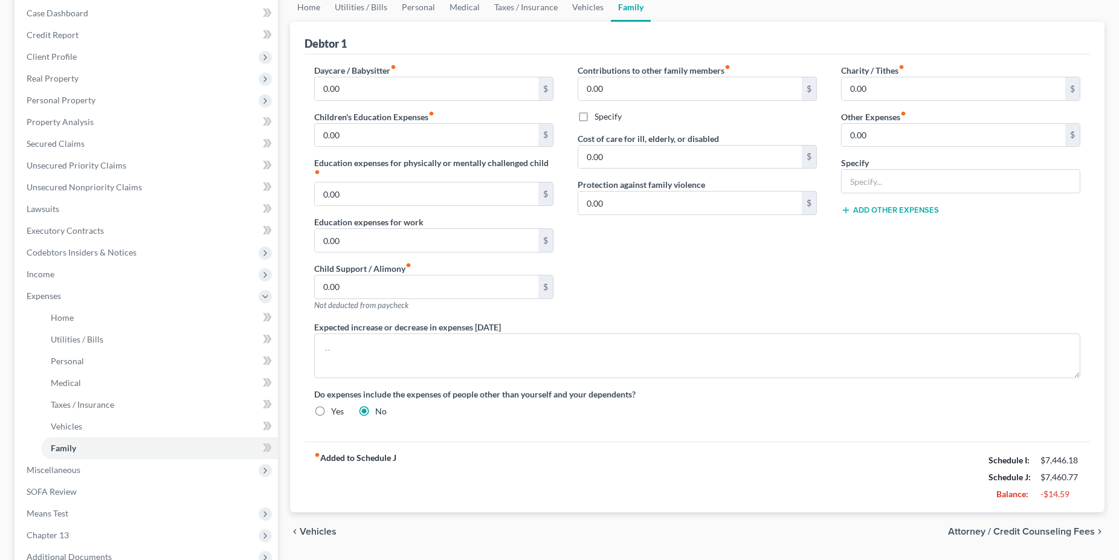
scroll to position [185, 0]
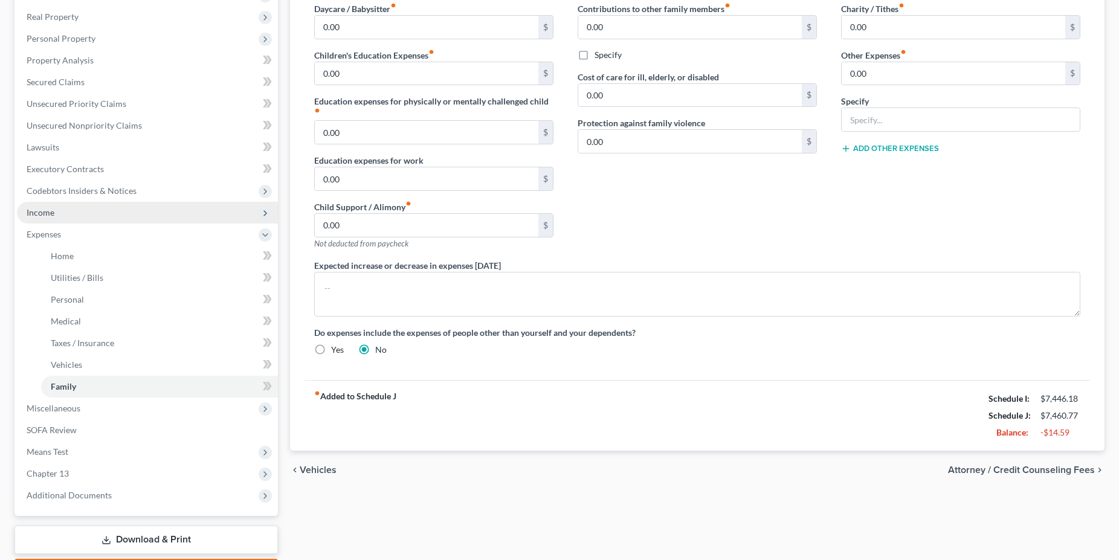
click at [65, 216] on span "Income" at bounding box center [147, 213] width 261 height 22
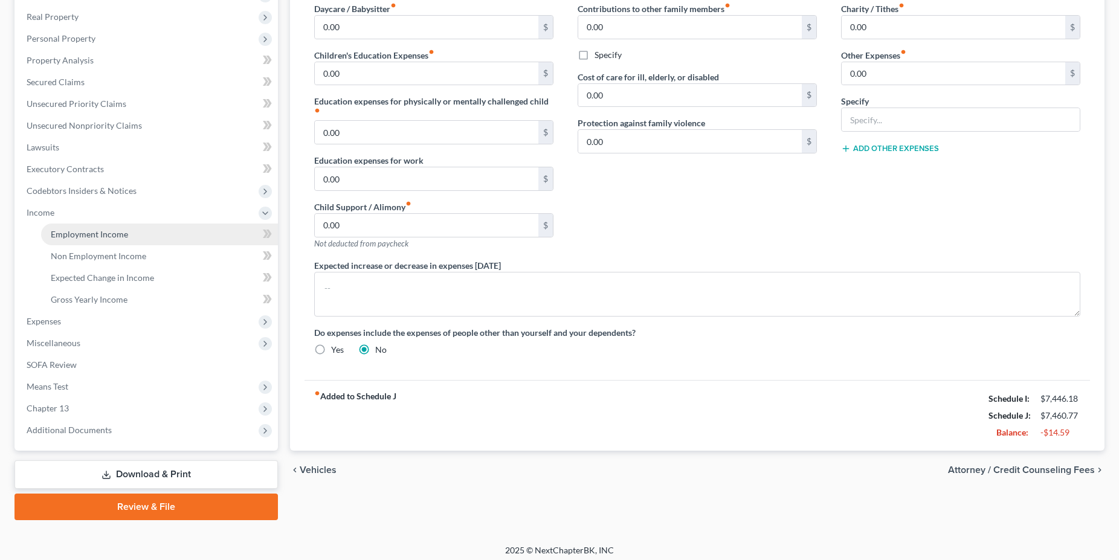
click at [70, 234] on span "Employment Income" at bounding box center [89, 234] width 77 height 10
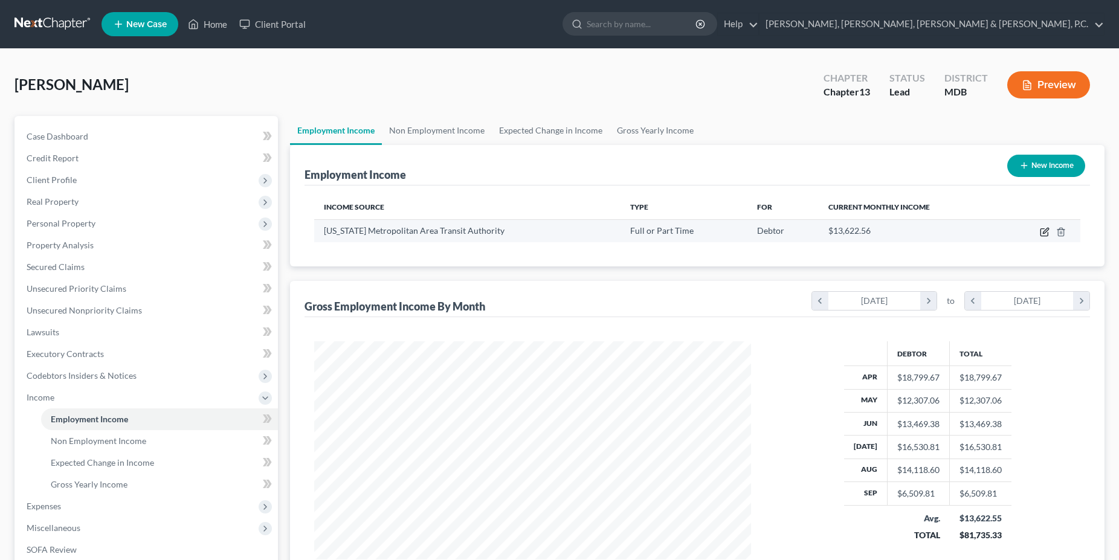
click at [1044, 231] on icon "button" at bounding box center [1045, 232] width 10 height 10
select select "0"
select select "8"
select select "2"
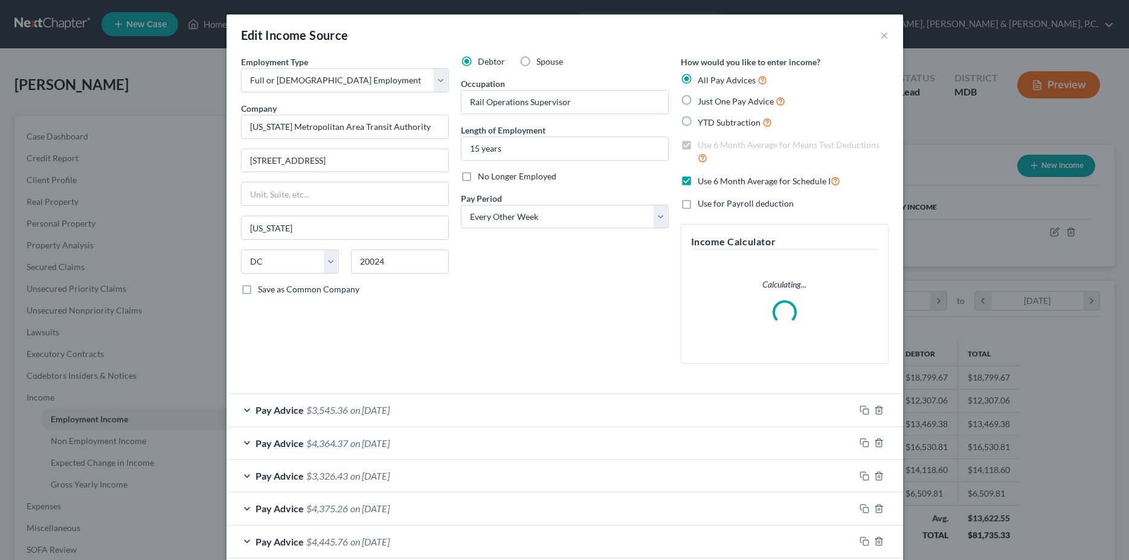
scroll to position [221, 465]
click at [344, 416] on div "Pay Advice $3,545.36 on 09/03/2025" at bounding box center [541, 410] width 628 height 32
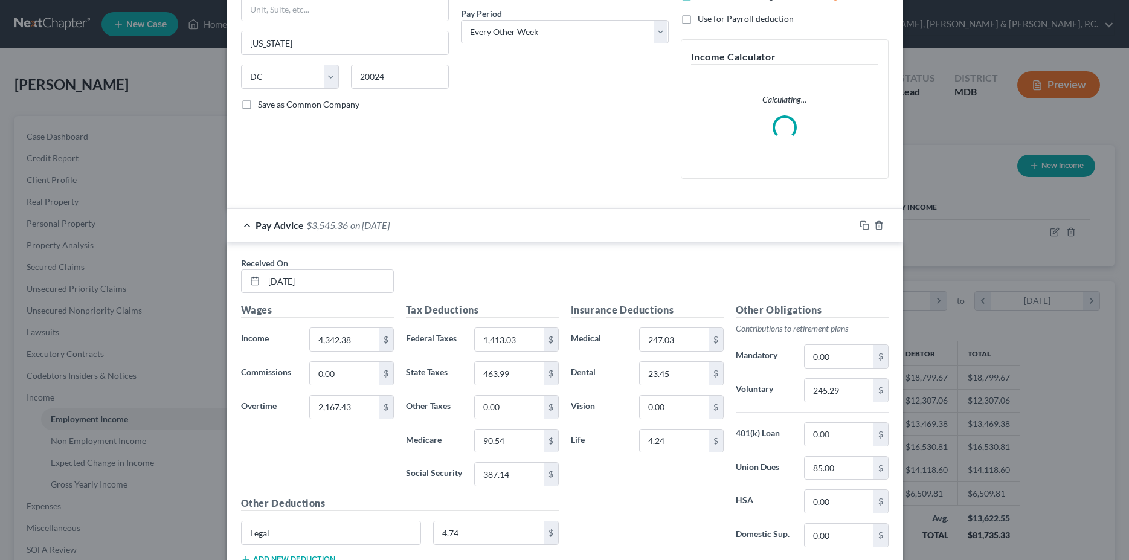
scroll to position [308, 0]
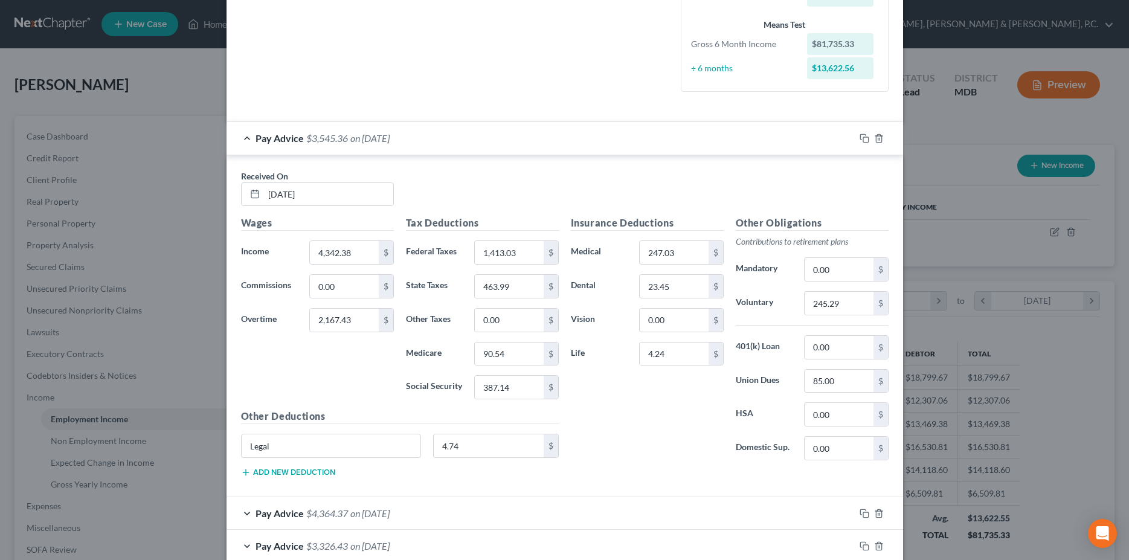
click at [350, 474] on div "Pay Advice $3,545.36 on 09/03/2025 Received On * 09/03/2025 Wages Income * 4,34…" at bounding box center [565, 522] width 677 height 803
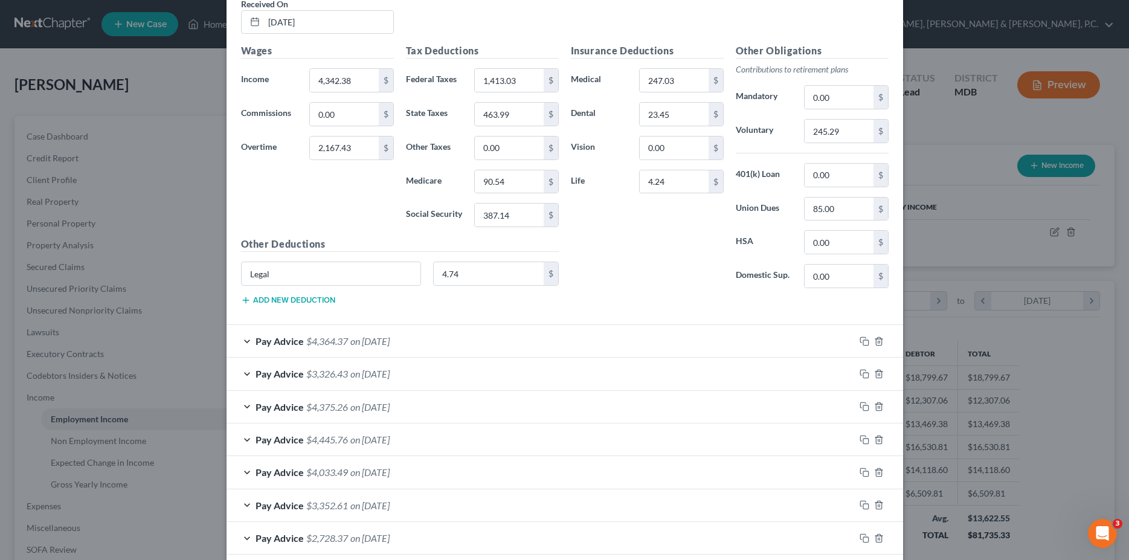
scroll to position [493, 0]
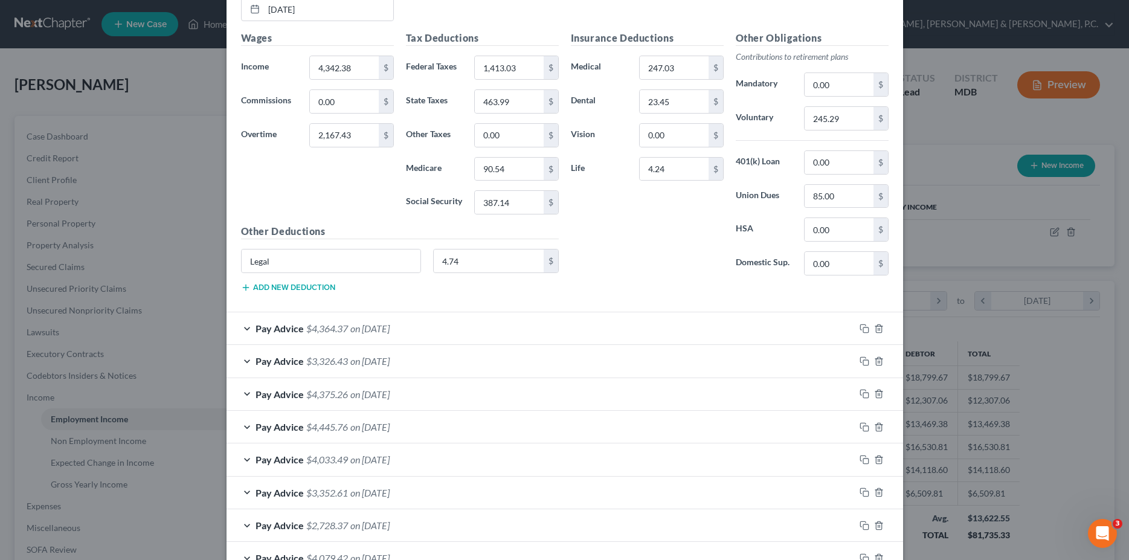
click at [363, 336] on div "Pay Advice $4,364.37 on 08/20/2025" at bounding box center [541, 328] width 628 height 32
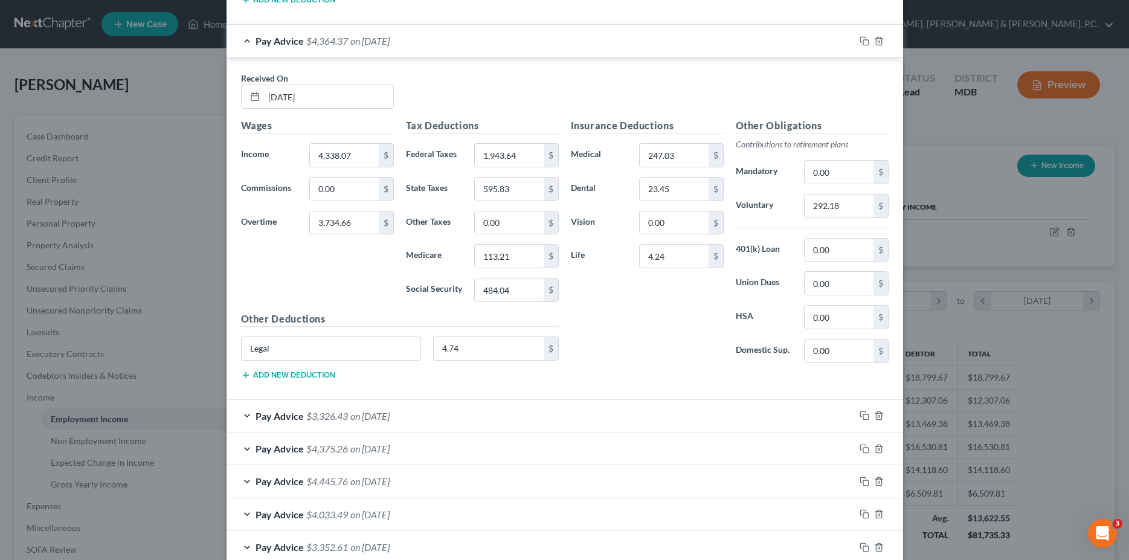
scroll to position [801, 0]
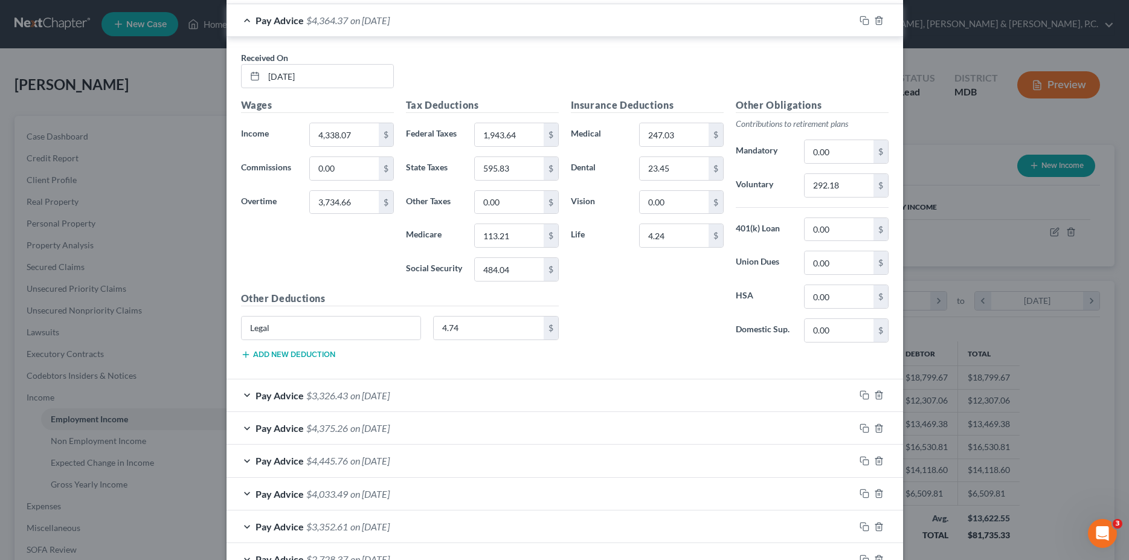
click at [376, 398] on span "on 08/06/2025" at bounding box center [370, 395] width 39 height 11
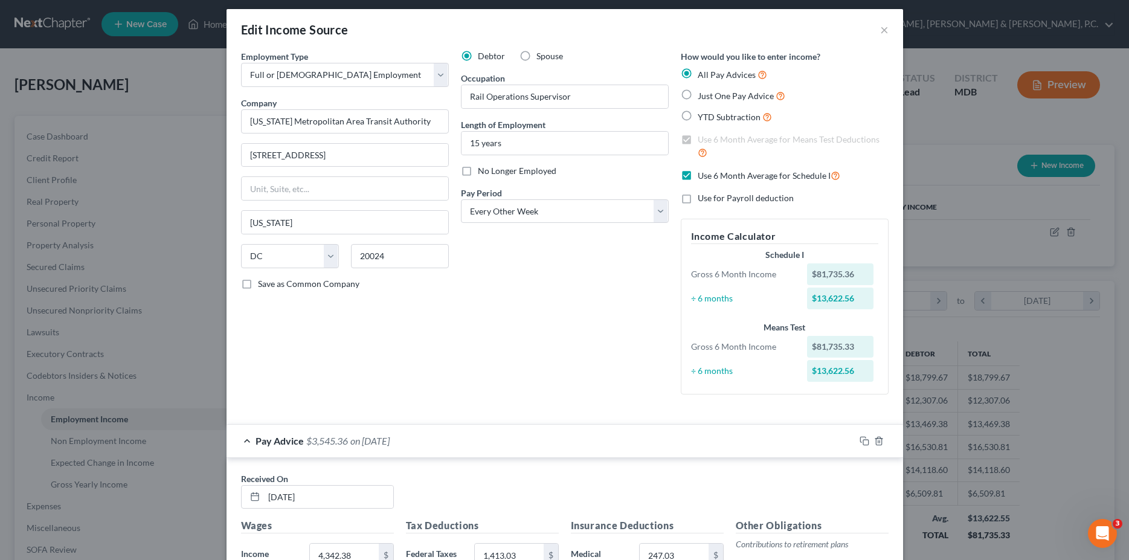
scroll to position [0, 0]
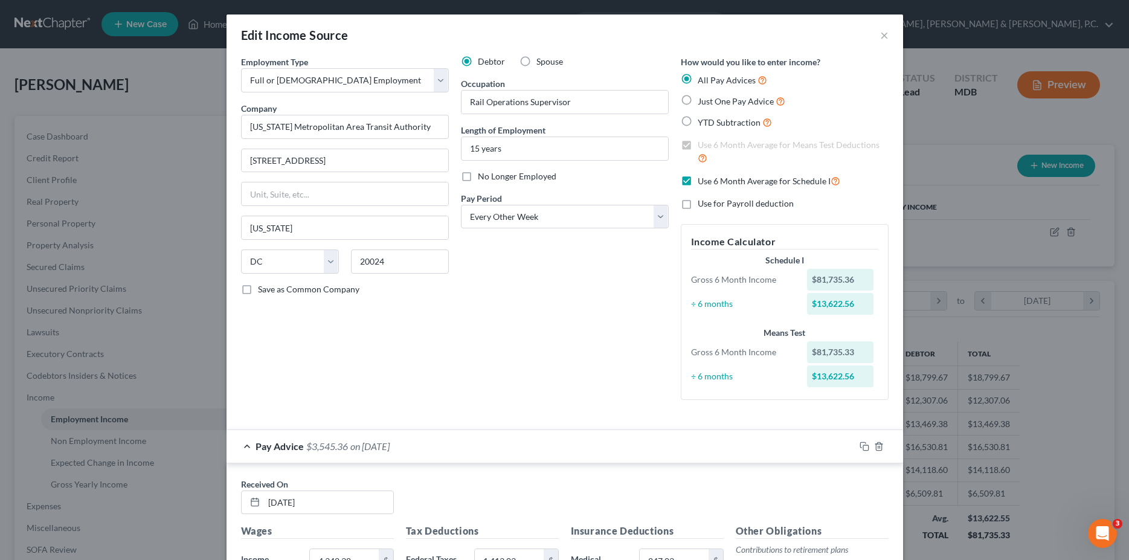
click at [698, 179] on label "Use 6 Month Average for Schedule I" at bounding box center [769, 181] width 143 height 14
click at [698, 184] on label "Use 6 Month Average for Schedule I" at bounding box center [769, 181] width 143 height 14
click at [703, 182] on input "Use 6 Month Average for Schedule I" at bounding box center [707, 178] width 8 height 8
checkbox input "false"
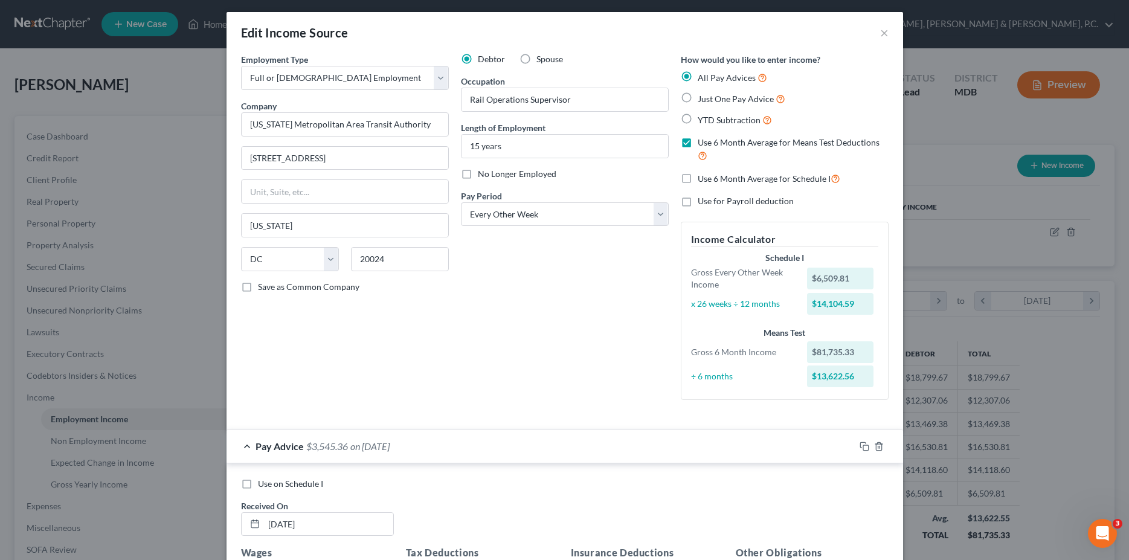
scroll to position [126, 0]
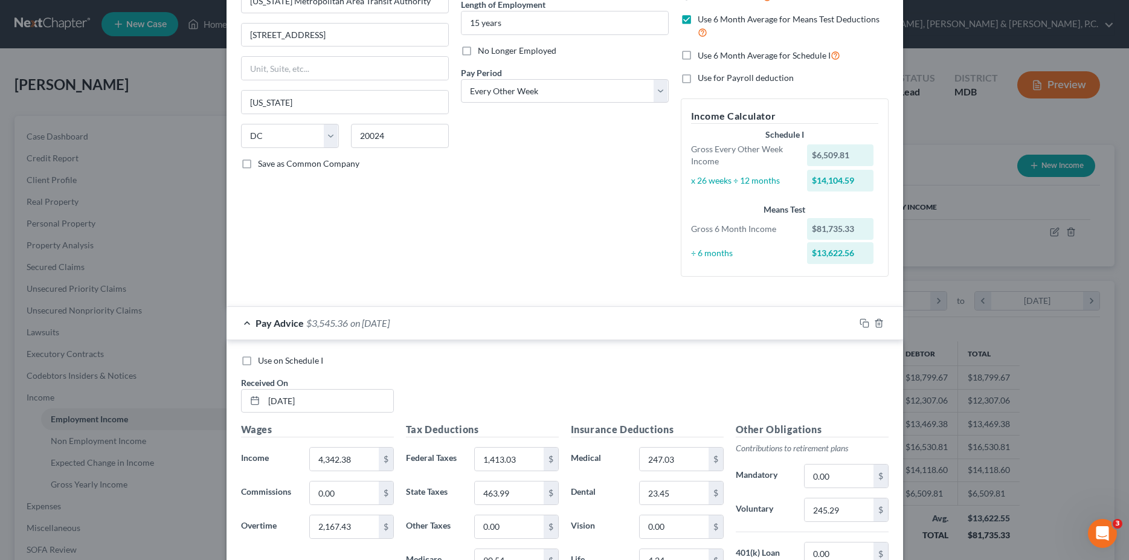
click at [258, 360] on label "Use on Schedule I" at bounding box center [290, 361] width 65 height 12
click at [263, 360] on input "Use on Schedule I" at bounding box center [267, 359] width 8 height 8
checkbox input "true"
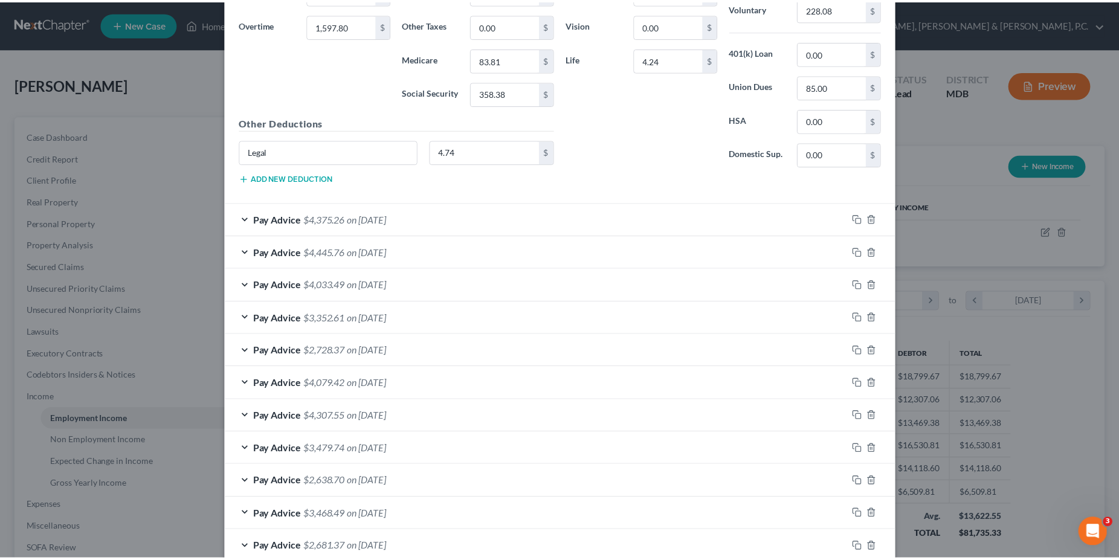
scroll to position [1491, 0]
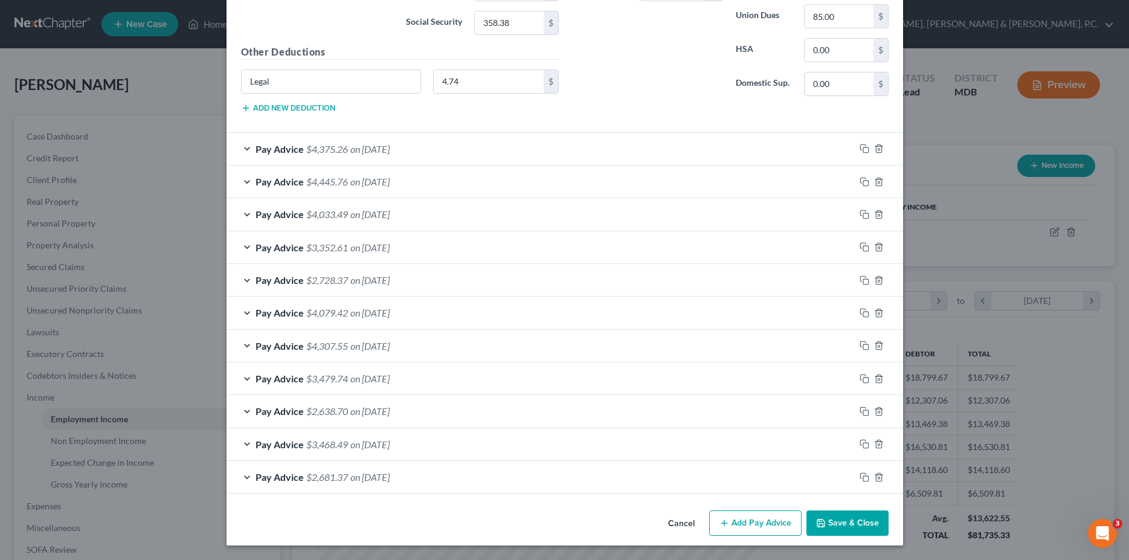
click at [843, 519] on button "Save & Close" at bounding box center [848, 523] width 82 height 25
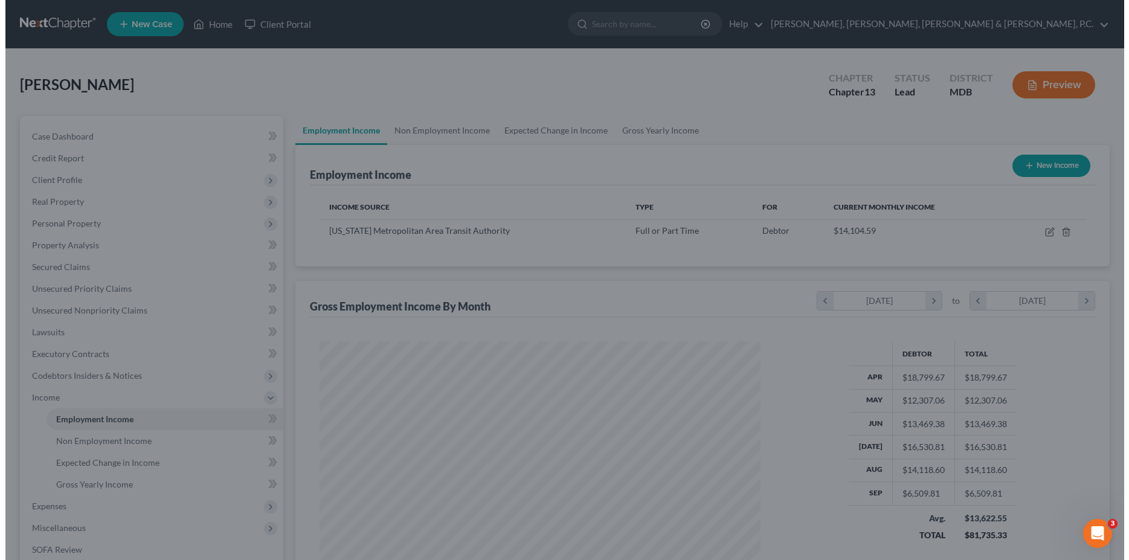
scroll to position [604104, 603861]
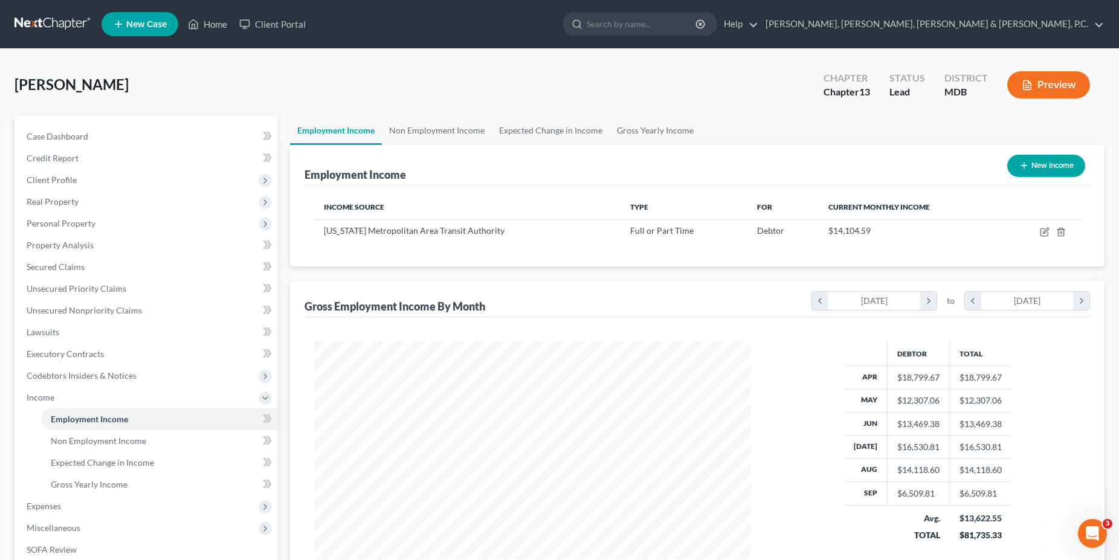
click at [1045, 85] on button "Preview" at bounding box center [1048, 84] width 83 height 27
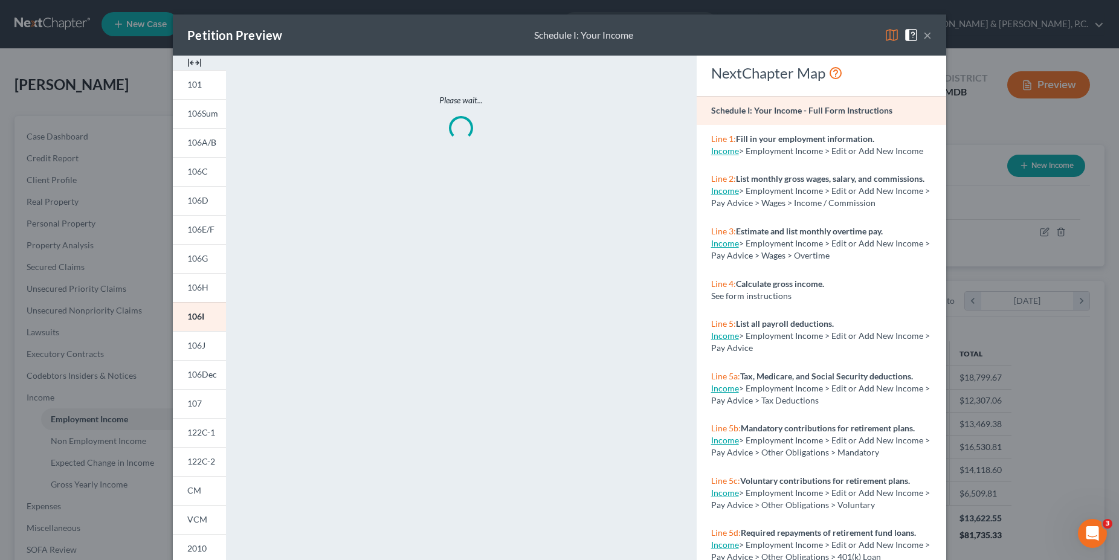
scroll to position [221, 465]
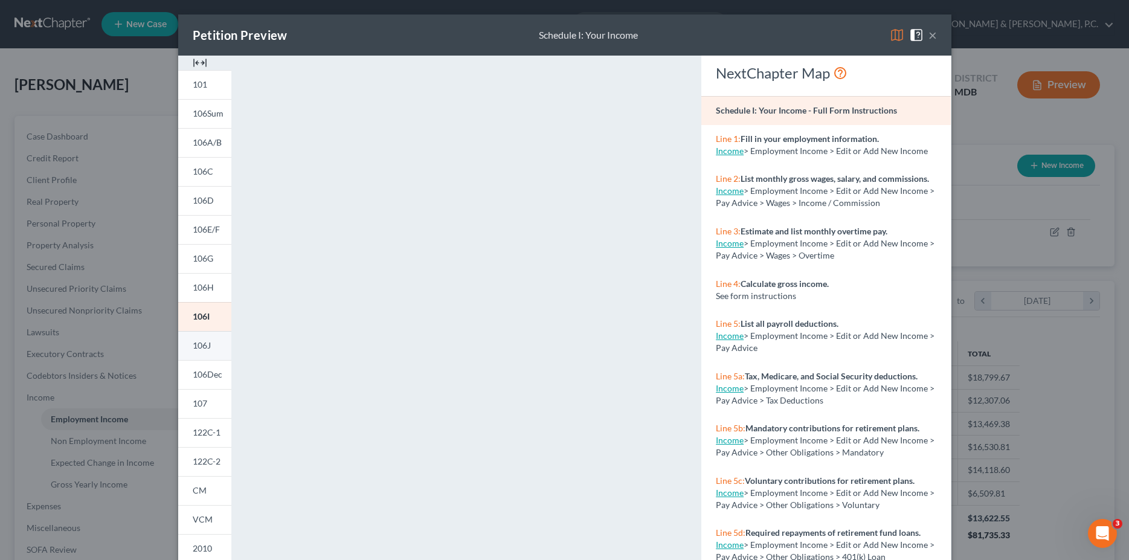
click at [205, 338] on link "106J" at bounding box center [204, 345] width 53 height 29
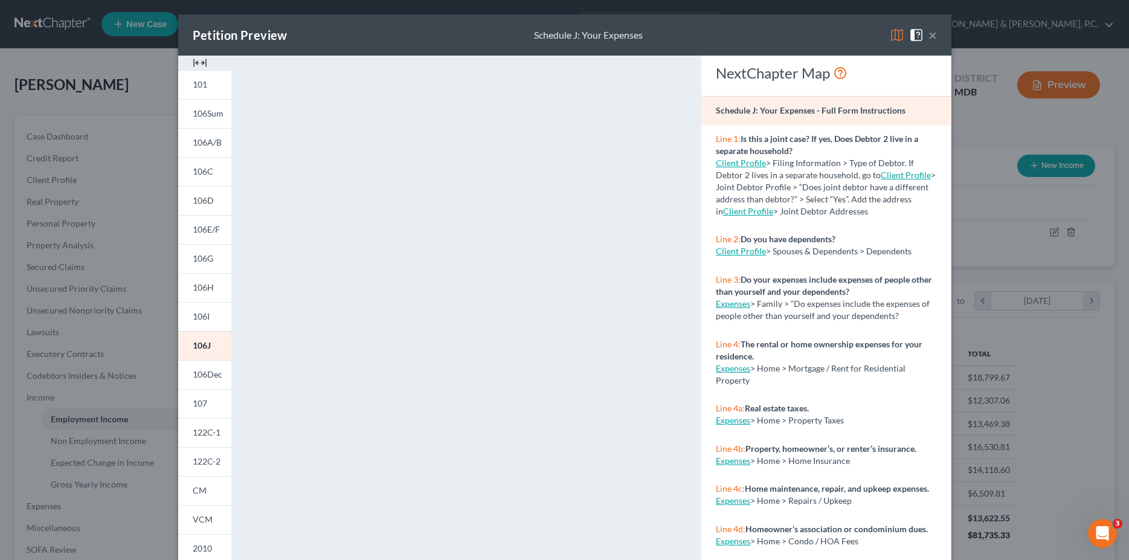
click at [126, 308] on div "Petition Preview Schedule J: Your Expenses × 101 106Sum 106A/B 106C 106D 106E/F…" at bounding box center [564, 280] width 1129 height 560
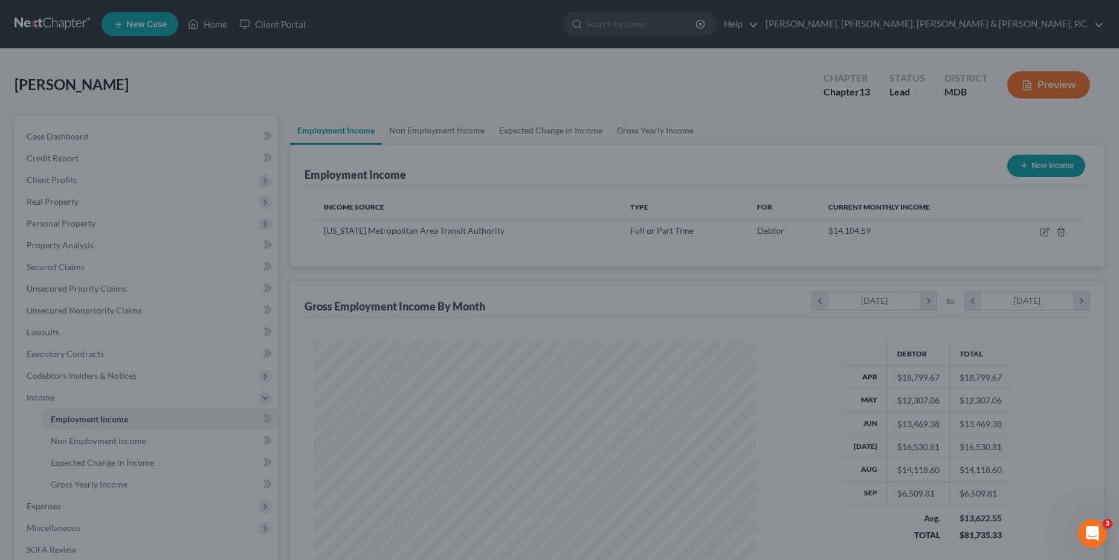
scroll to position [604104, 603861]
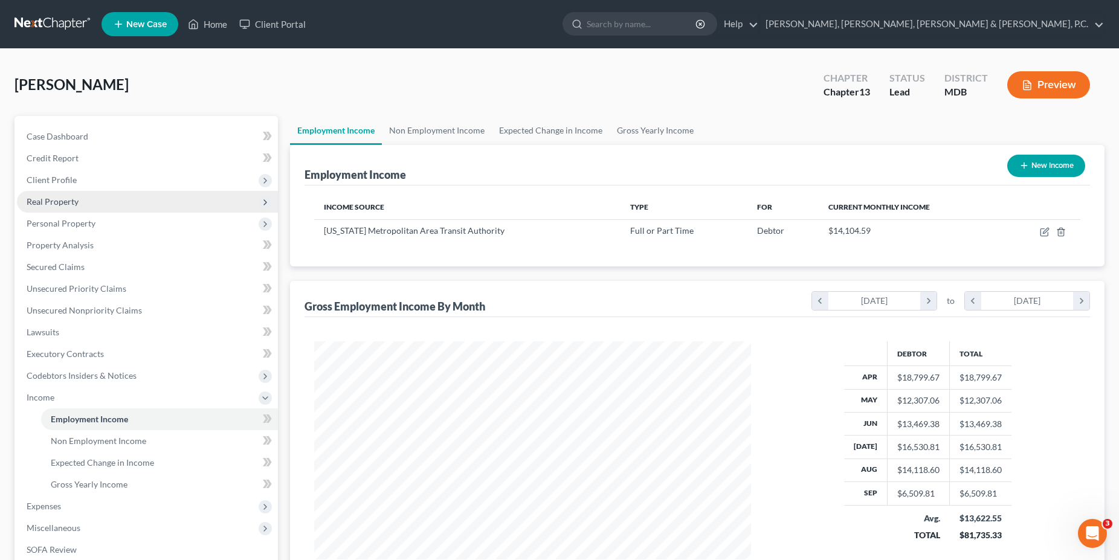
click at [80, 205] on span "Real Property" at bounding box center [147, 202] width 261 height 22
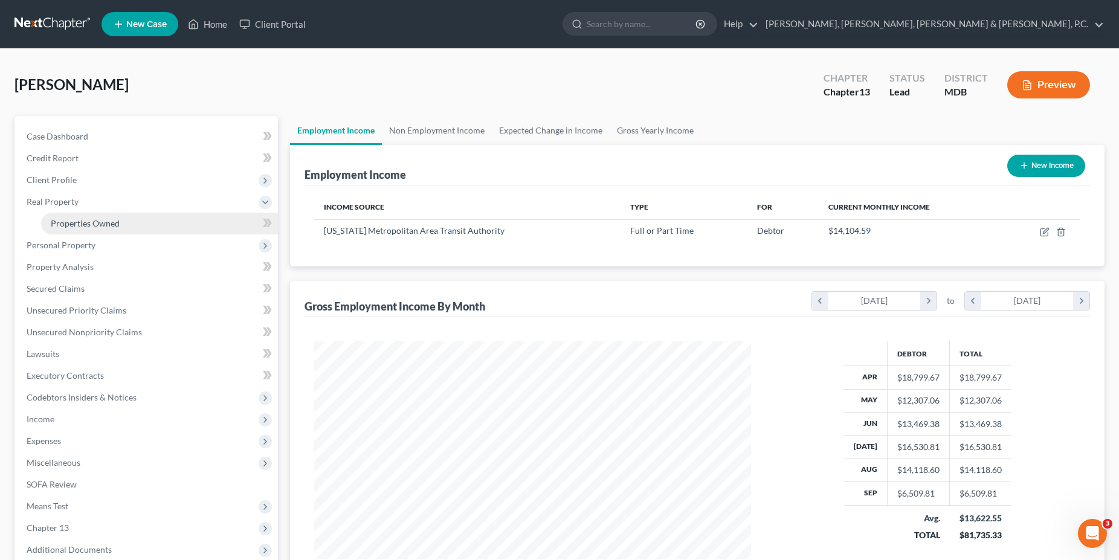
click at [84, 224] on span "Properties Owned" at bounding box center [85, 223] width 69 height 10
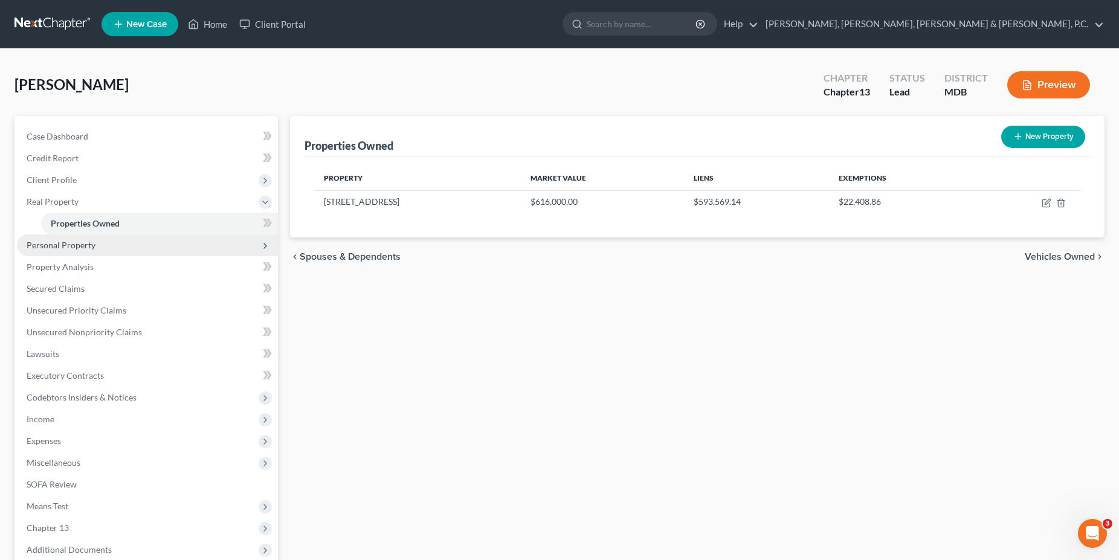
click at [84, 249] on span "Personal Property" at bounding box center [61, 245] width 69 height 10
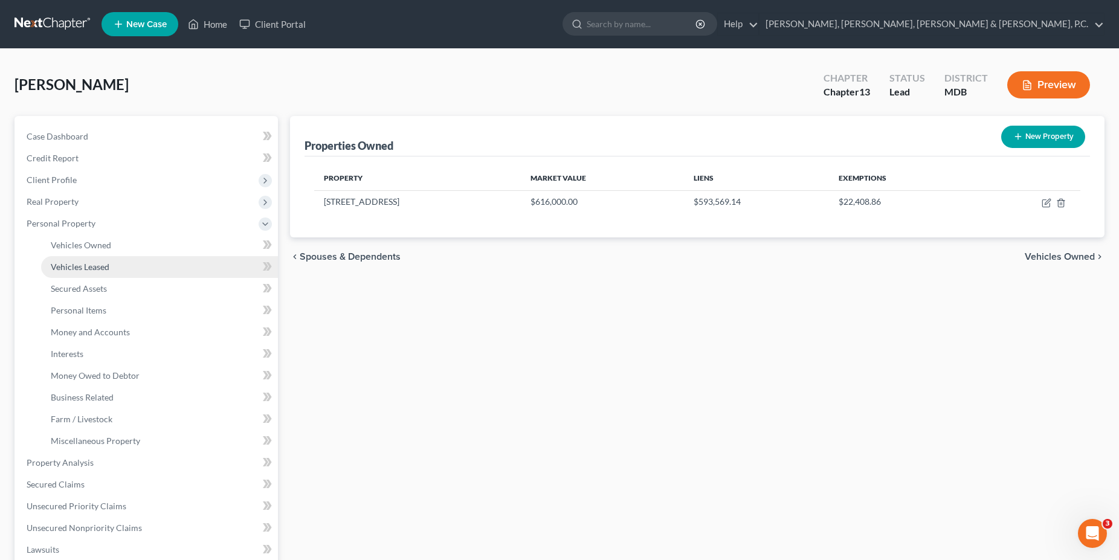
click at [84, 257] on link "Vehicles Leased" at bounding box center [159, 267] width 237 height 22
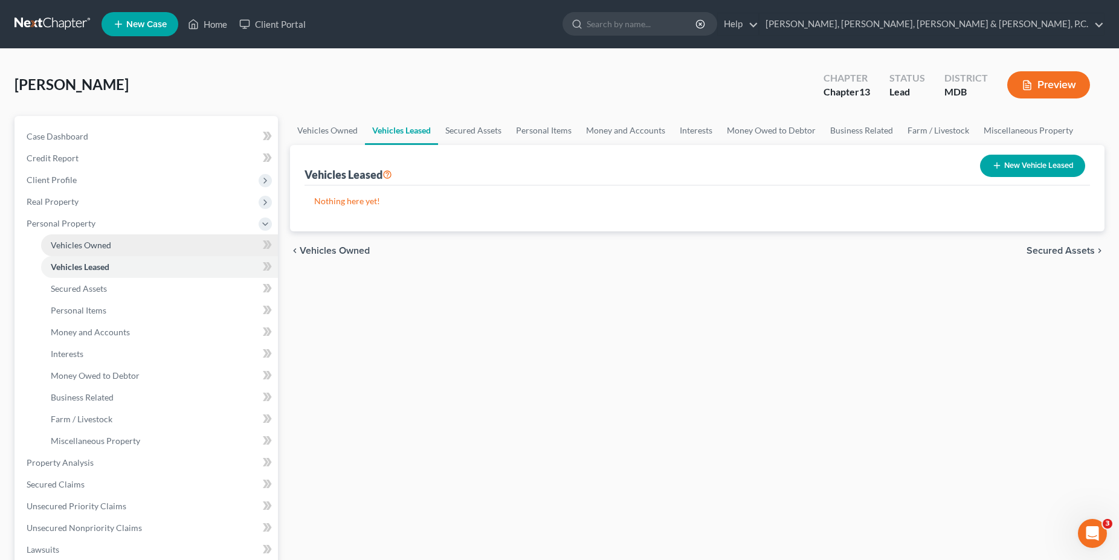
click at [86, 248] on span "Vehicles Owned" at bounding box center [81, 245] width 60 height 10
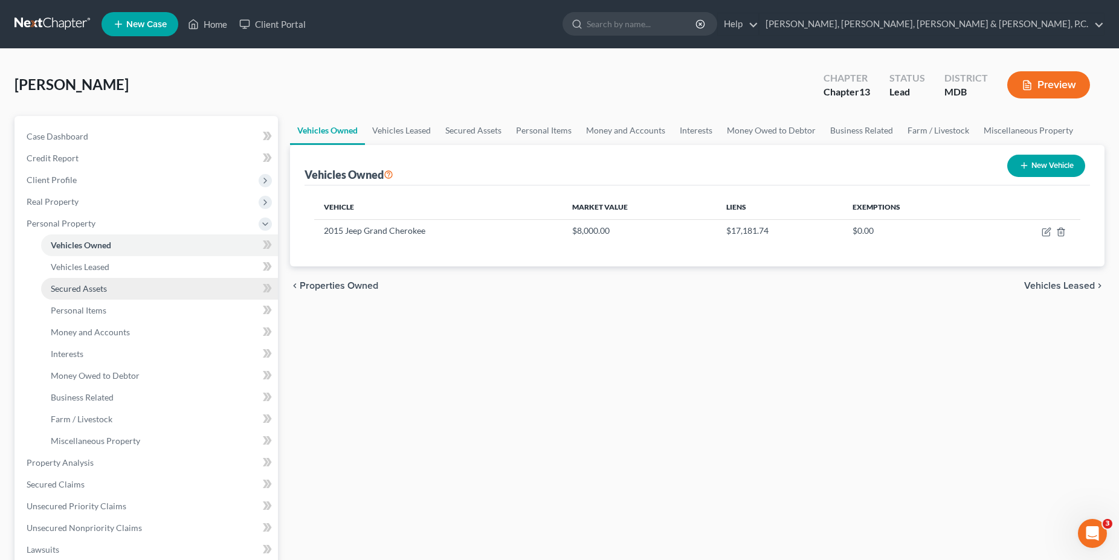
click at [86, 283] on link "Secured Assets" at bounding box center [159, 289] width 237 height 22
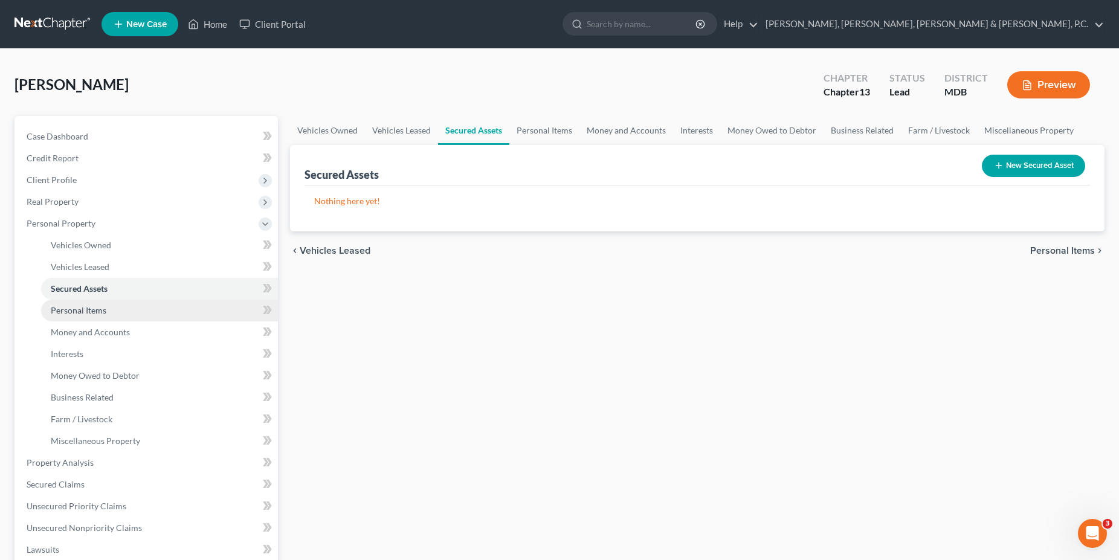
click at [85, 305] on span "Personal Items" at bounding box center [79, 310] width 56 height 10
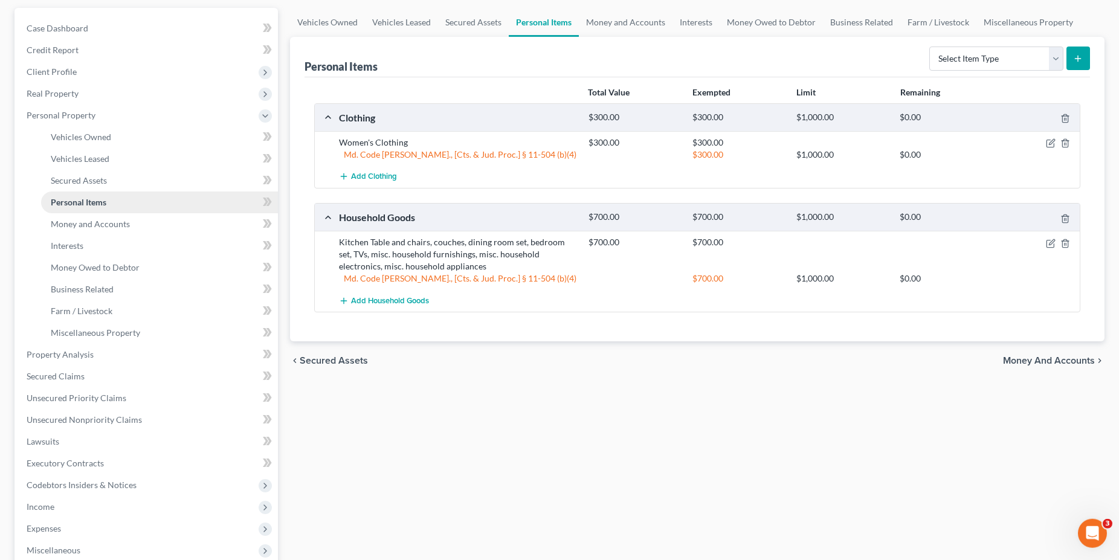
scroll to position [123, 0]
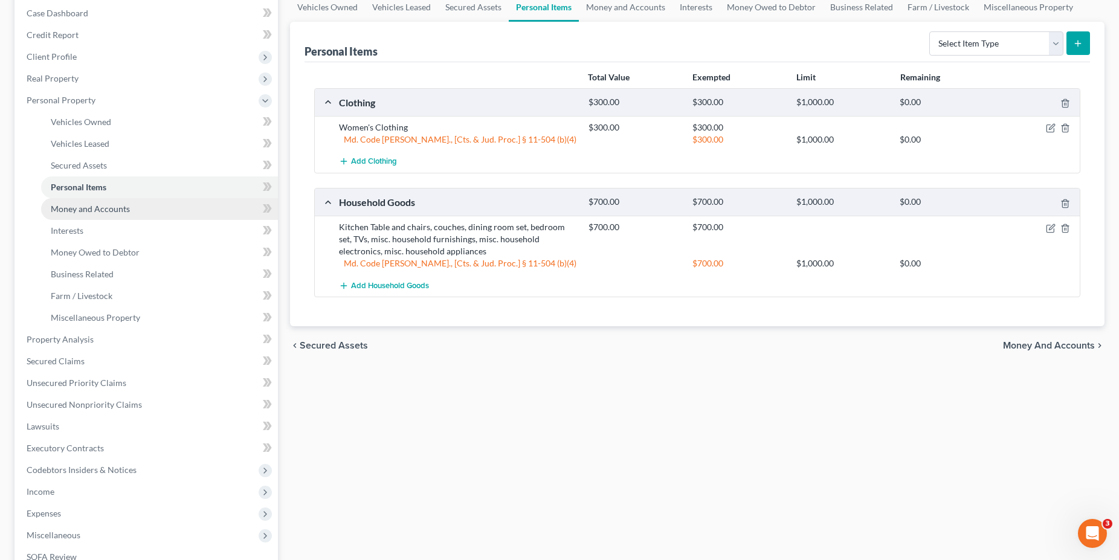
click at [86, 208] on span "Money and Accounts" at bounding box center [90, 209] width 79 height 10
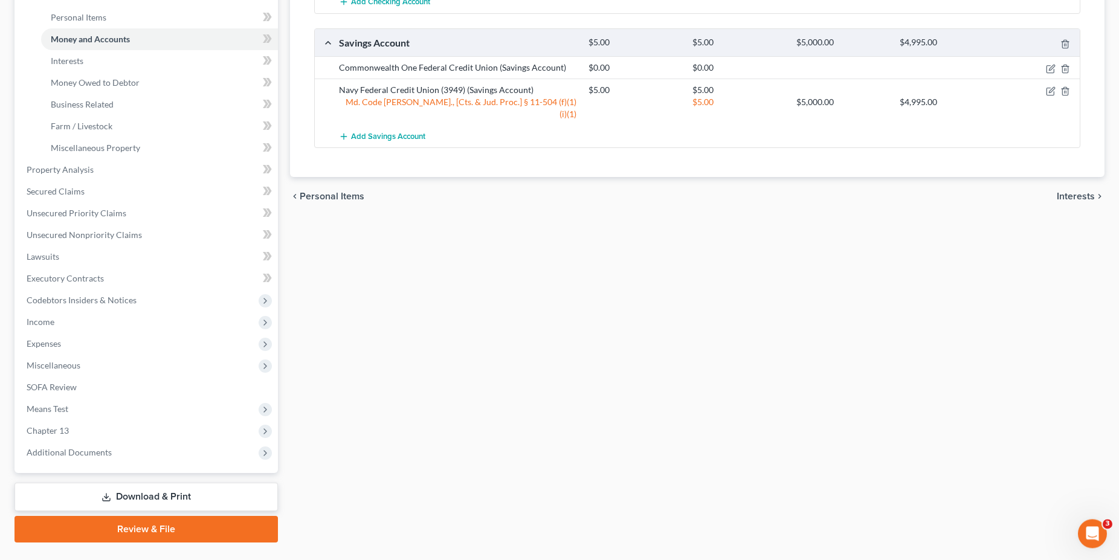
scroll to position [308, 0]
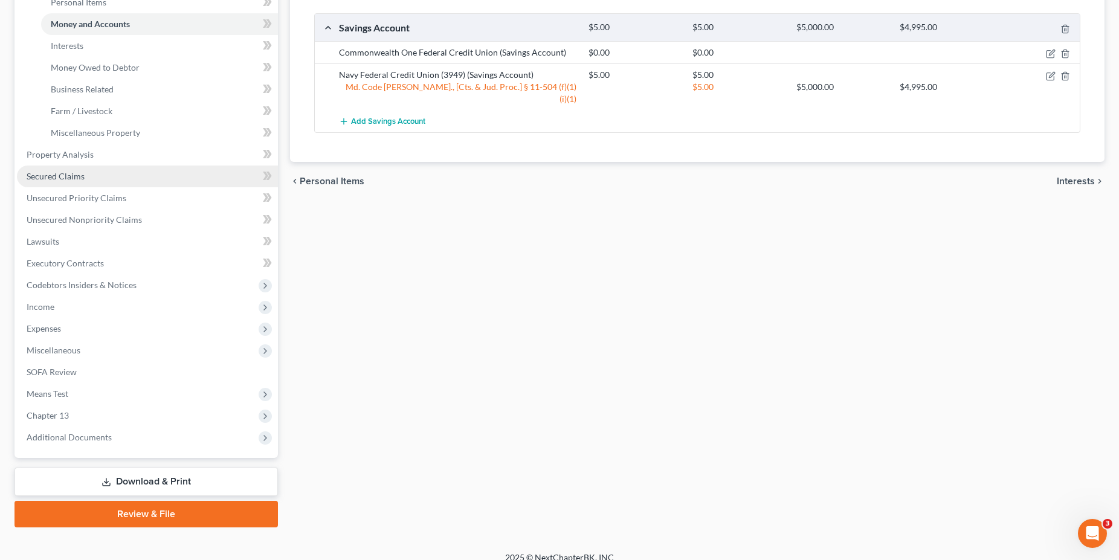
click at [68, 173] on span "Secured Claims" at bounding box center [56, 176] width 58 height 10
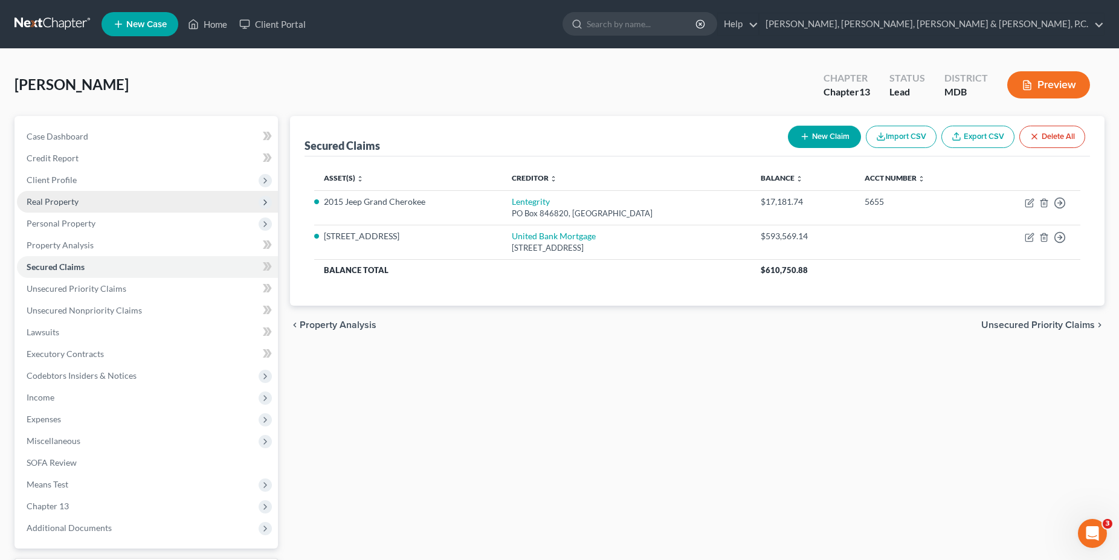
click at [99, 196] on span "Real Property" at bounding box center [147, 202] width 261 height 22
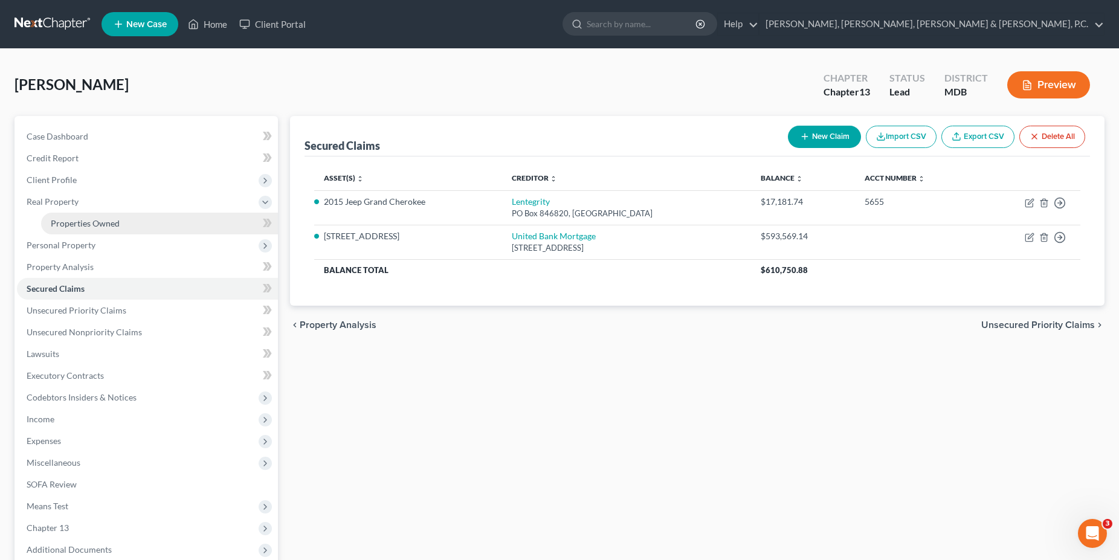
click at [93, 222] on span "Properties Owned" at bounding box center [85, 223] width 69 height 10
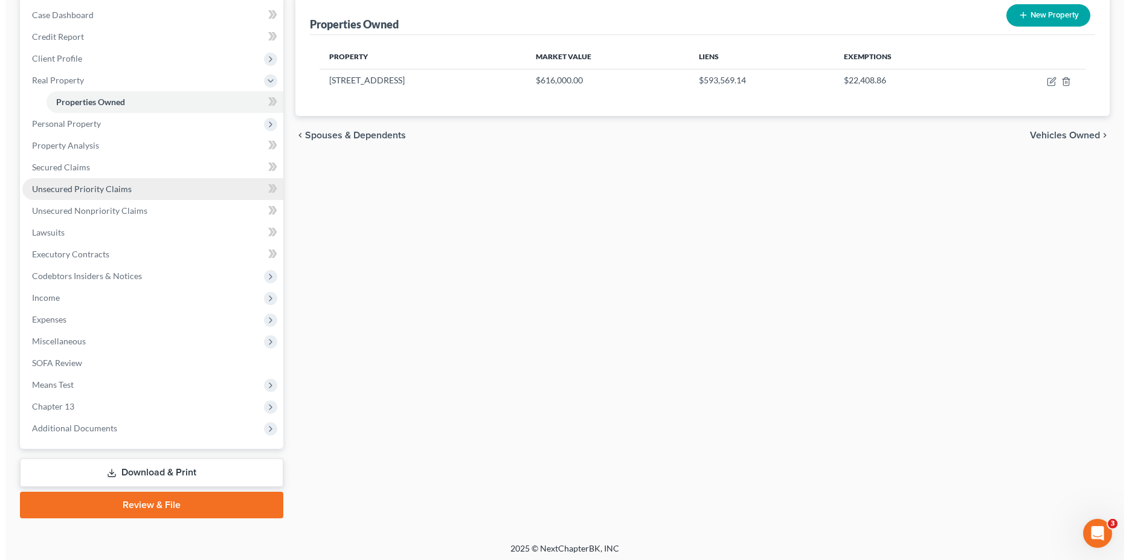
scroll to position [124, 0]
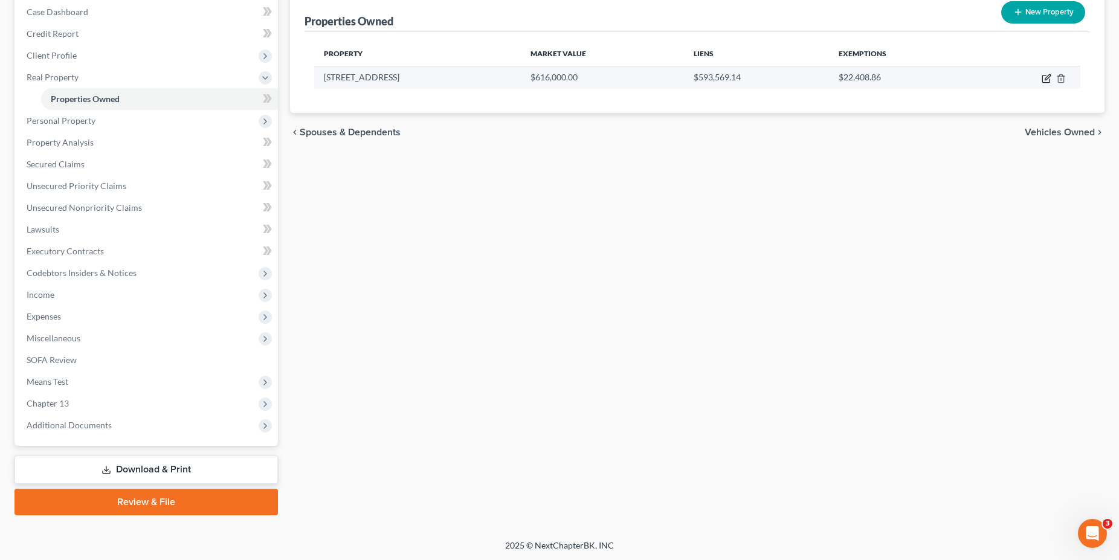
click at [1044, 80] on icon "button" at bounding box center [1047, 79] width 10 height 10
select select "21"
select select "3"
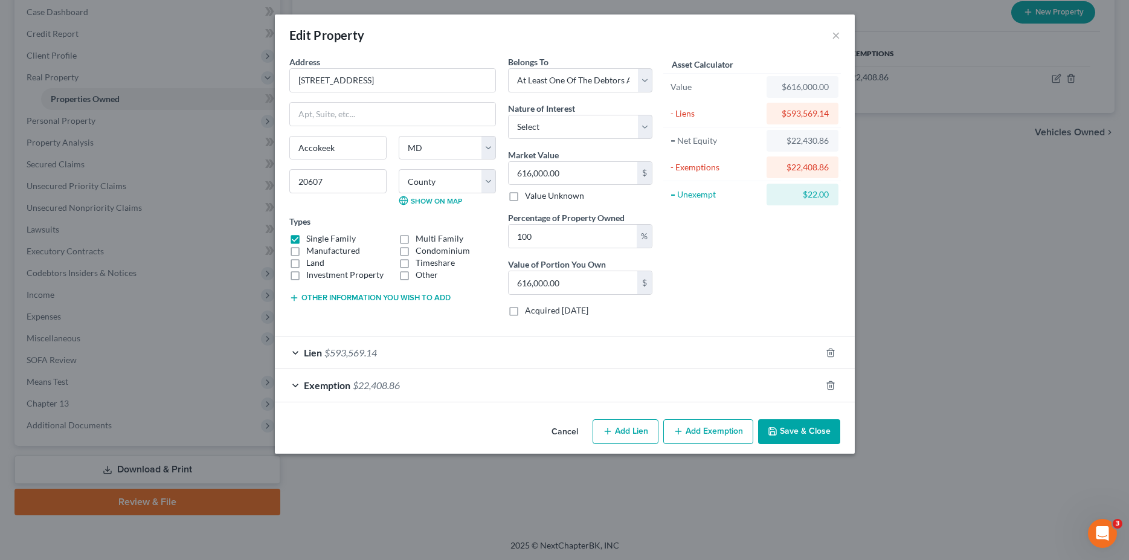
click at [290, 386] on div "Exemption $22,408.86" at bounding box center [548, 385] width 546 height 32
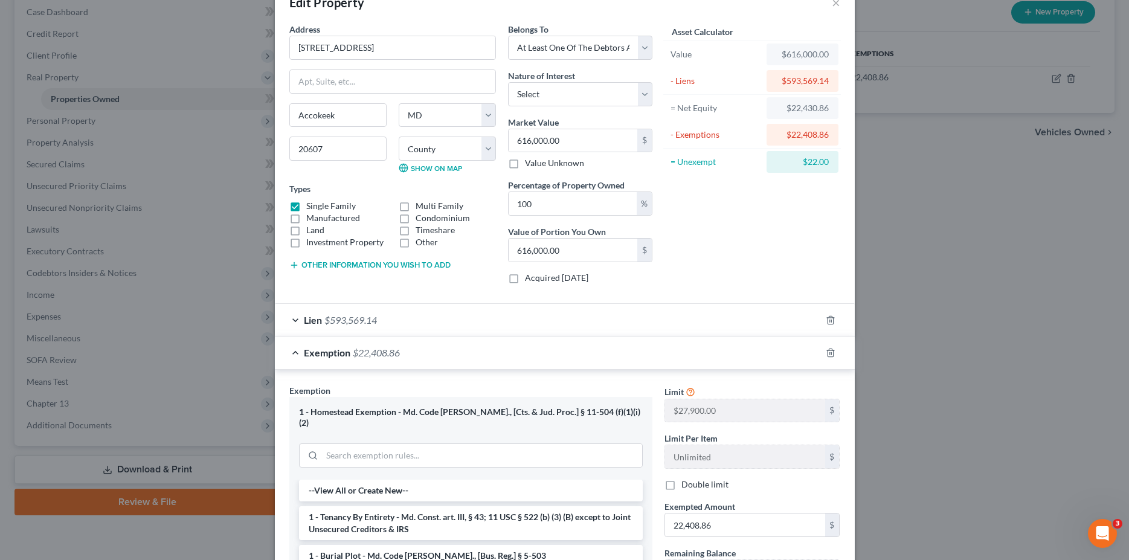
scroll to position [0, 0]
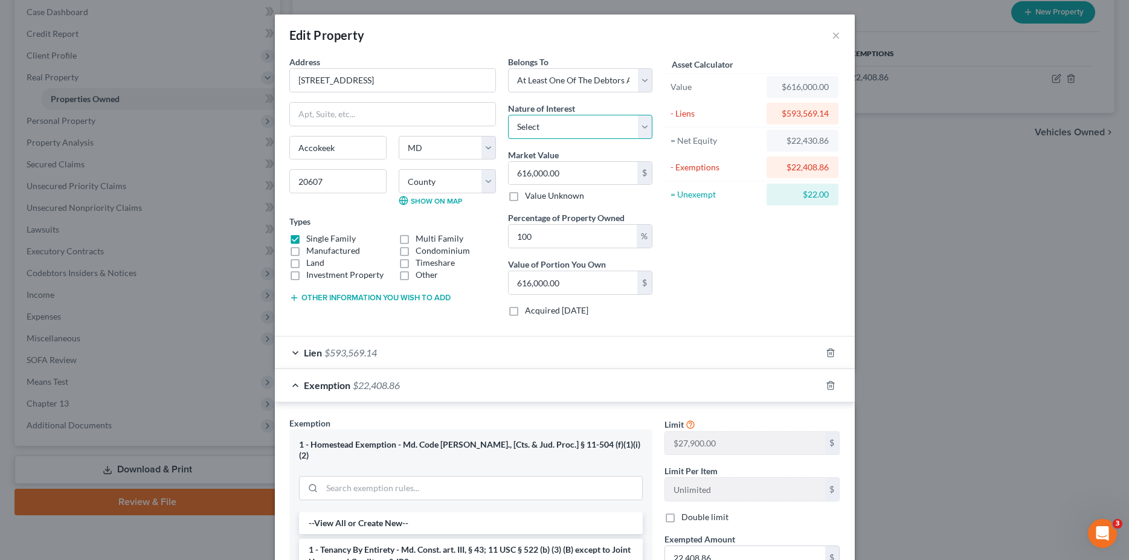
click at [508, 115] on select "Select Fee Simple Joint Tenant Life Estate Equitable Interest Future Interest T…" at bounding box center [580, 127] width 144 height 24
select select "5"
click option "Tenancy By The Entireties" at bounding box center [0, 0] width 0 height 0
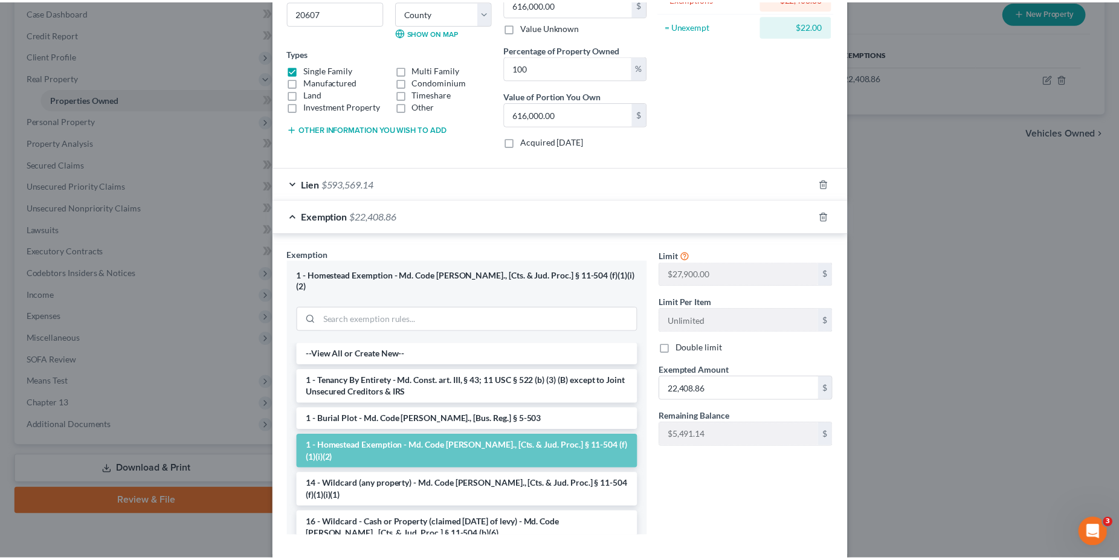
scroll to position [221, 0]
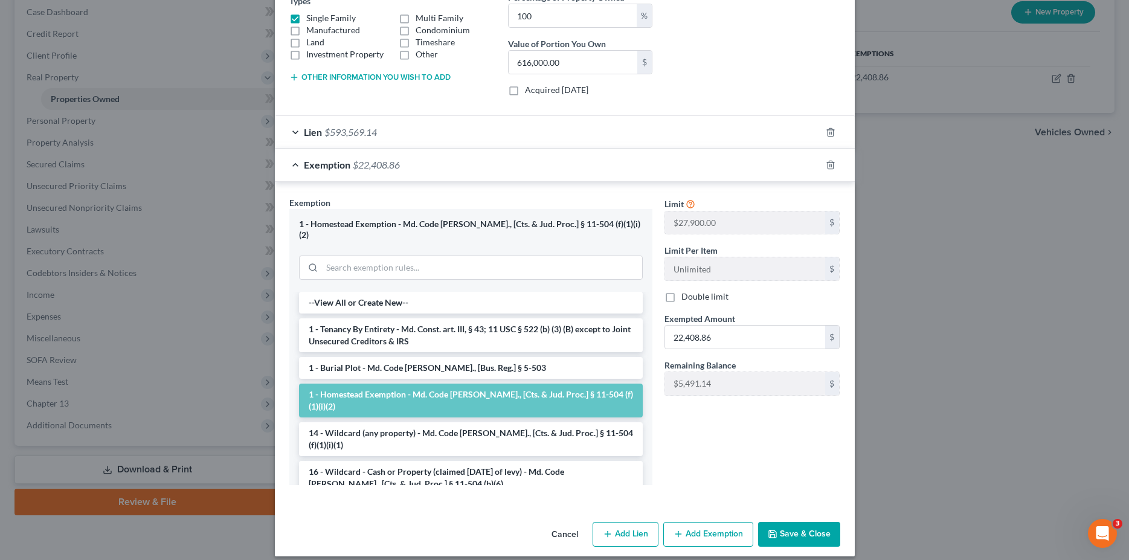
click at [801, 522] on button "Save & Close" at bounding box center [799, 534] width 82 height 25
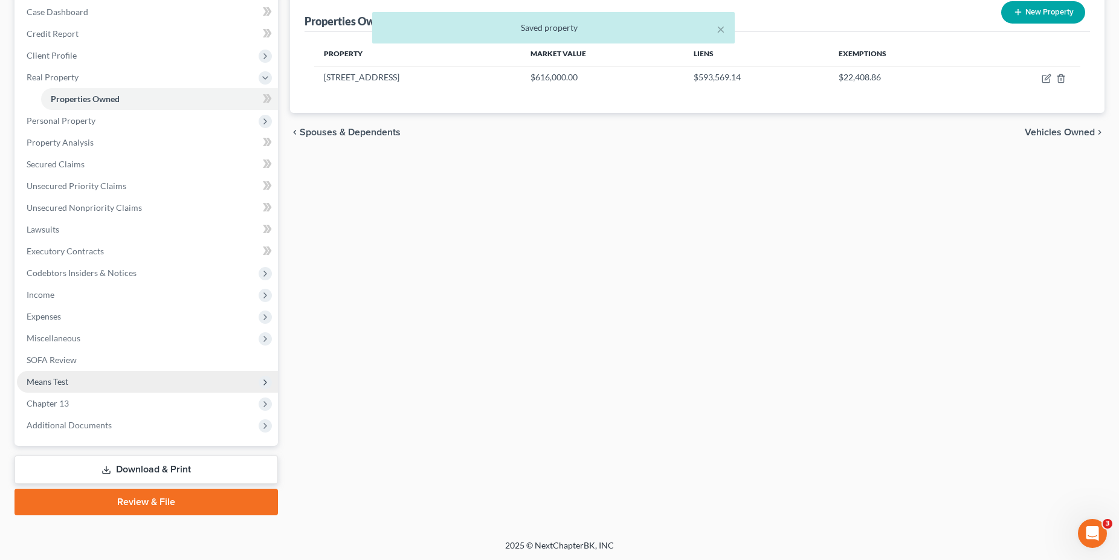
click at [86, 375] on span "Means Test" at bounding box center [147, 382] width 261 height 22
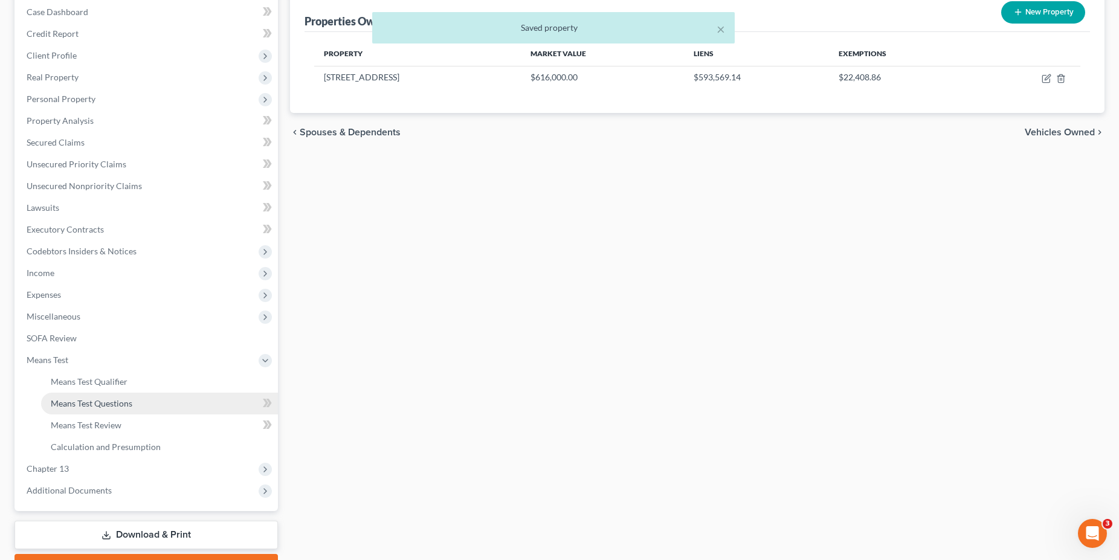
click at [120, 394] on link "Means Test Questions" at bounding box center [159, 404] width 237 height 22
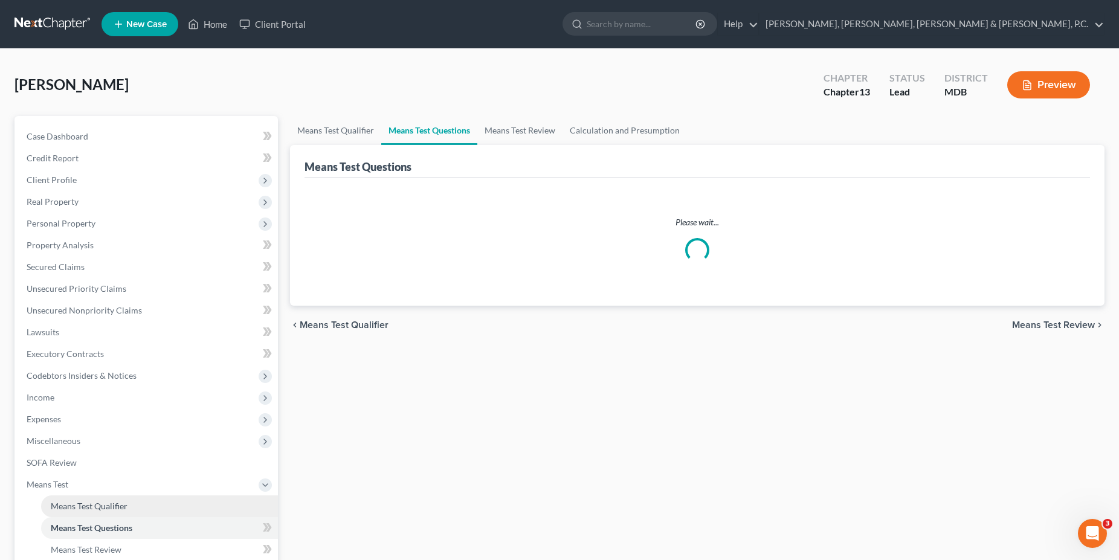
click at [110, 503] on span "Means Test Qualifier" at bounding box center [89, 506] width 77 height 10
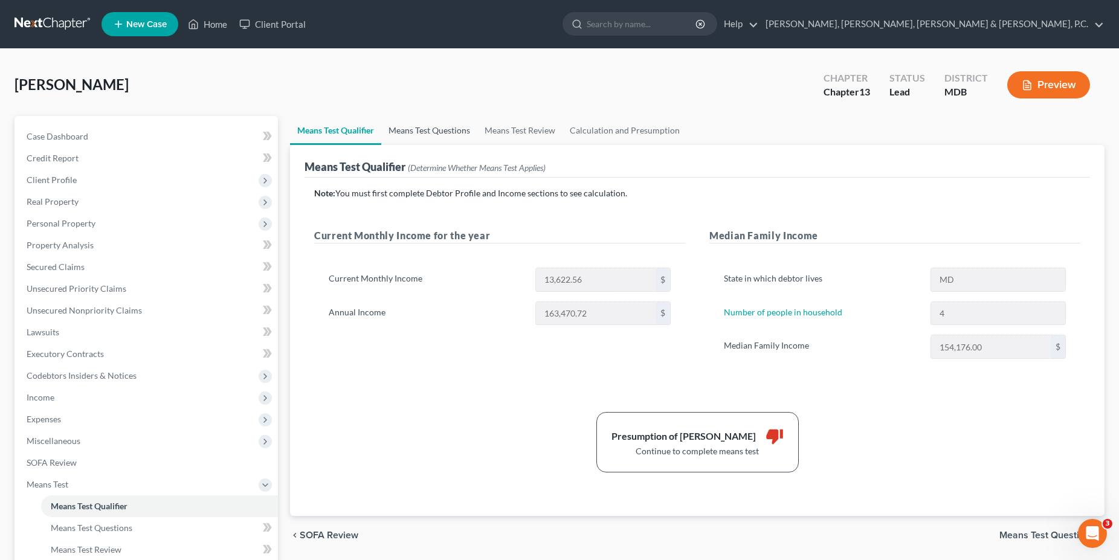
click at [413, 134] on link "Means Test Questions" at bounding box center [429, 130] width 96 height 29
select select "4"
select select "0"
select select "60"
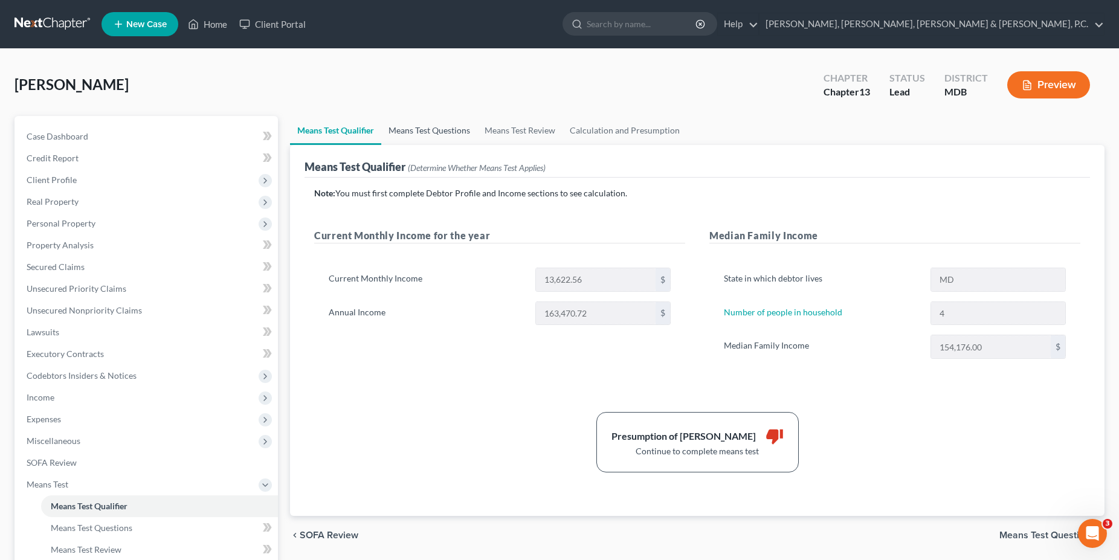
select select "1"
select select "60"
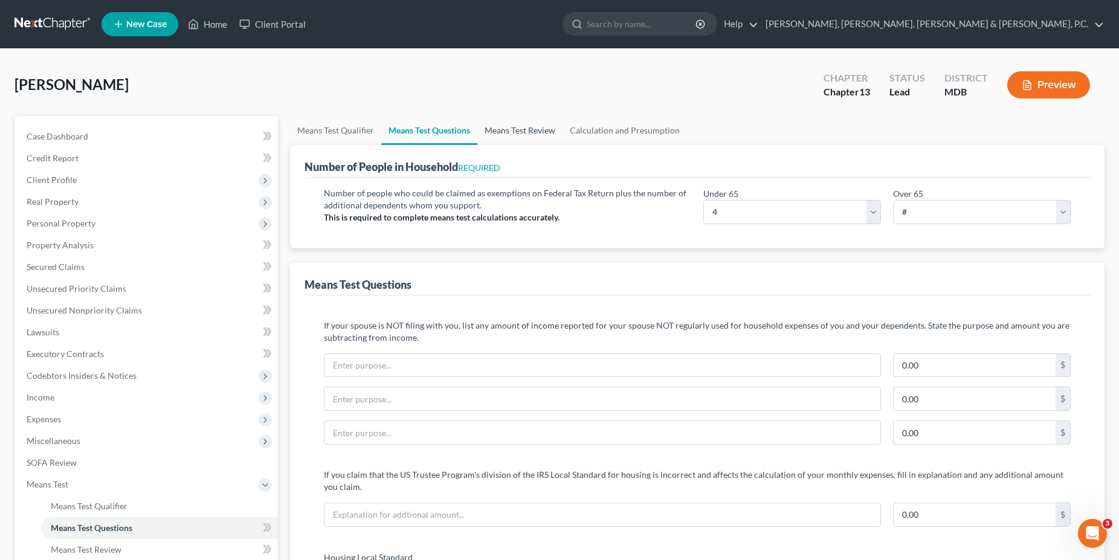
click at [502, 135] on link "Means Test Review" at bounding box center [519, 130] width 85 height 29
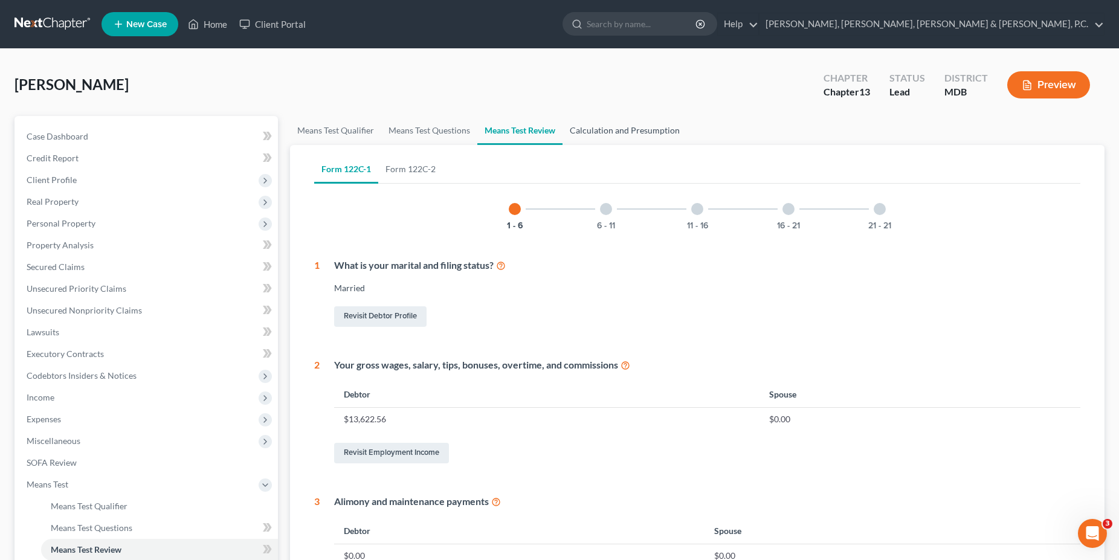
click at [636, 138] on link "Calculation and Presumption" at bounding box center [625, 130] width 124 height 29
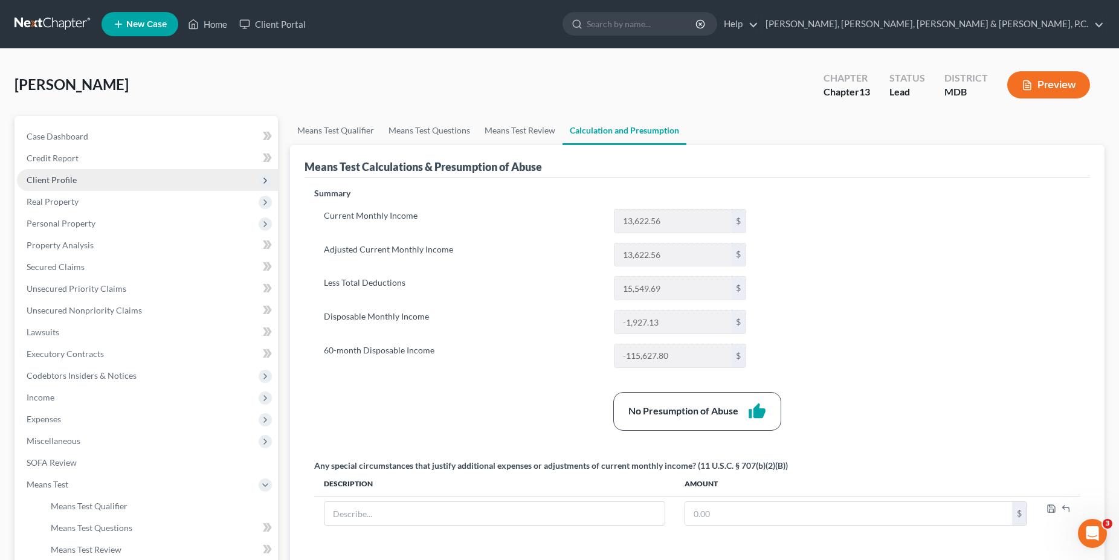
click at [78, 185] on span "Client Profile" at bounding box center [147, 180] width 261 height 22
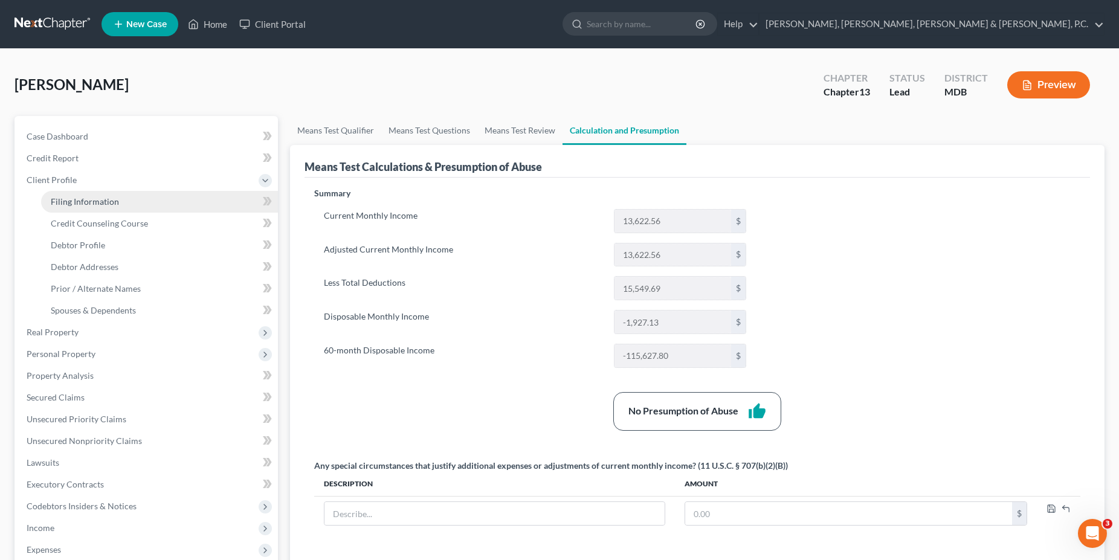
click at [76, 200] on span "Filing Information" at bounding box center [85, 201] width 68 height 10
select select "1"
select select "0"
select select "3"
select select "21"
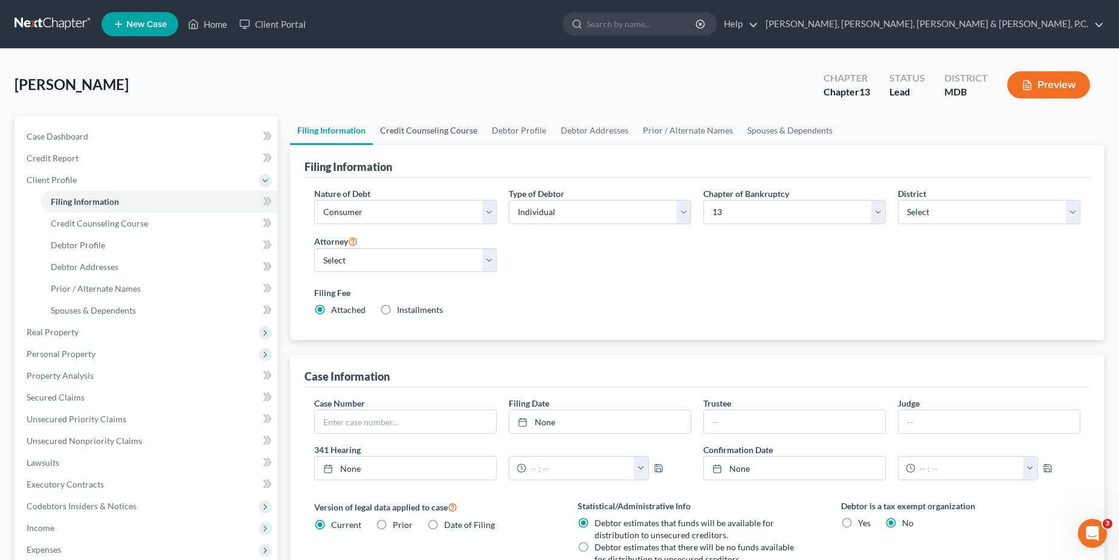
click at [447, 133] on link "Credit Counseling Course" at bounding box center [429, 130] width 112 height 29
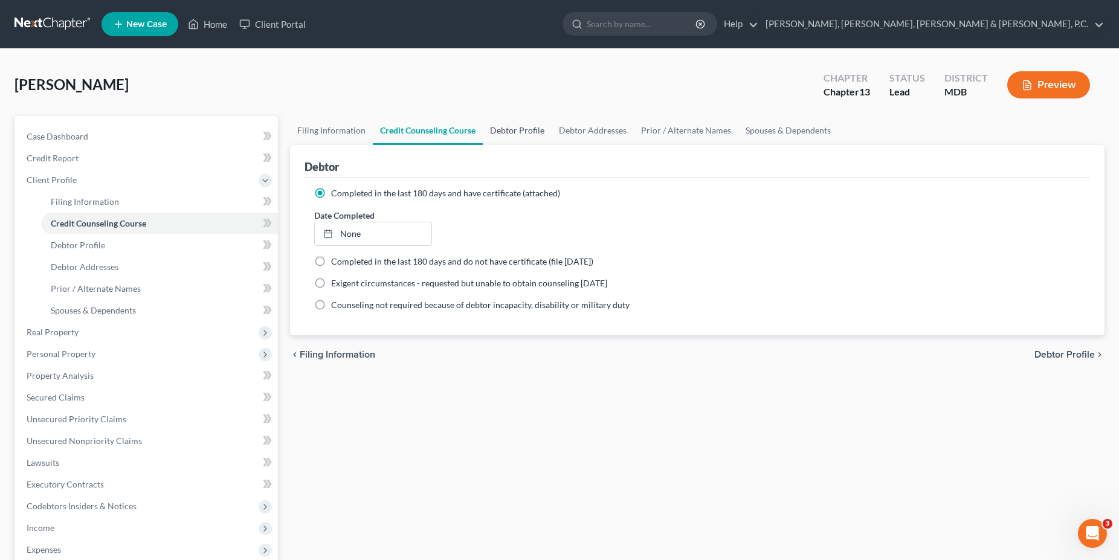
click at [518, 131] on link "Debtor Profile" at bounding box center [517, 130] width 69 height 29
select select "1"
select select "3"
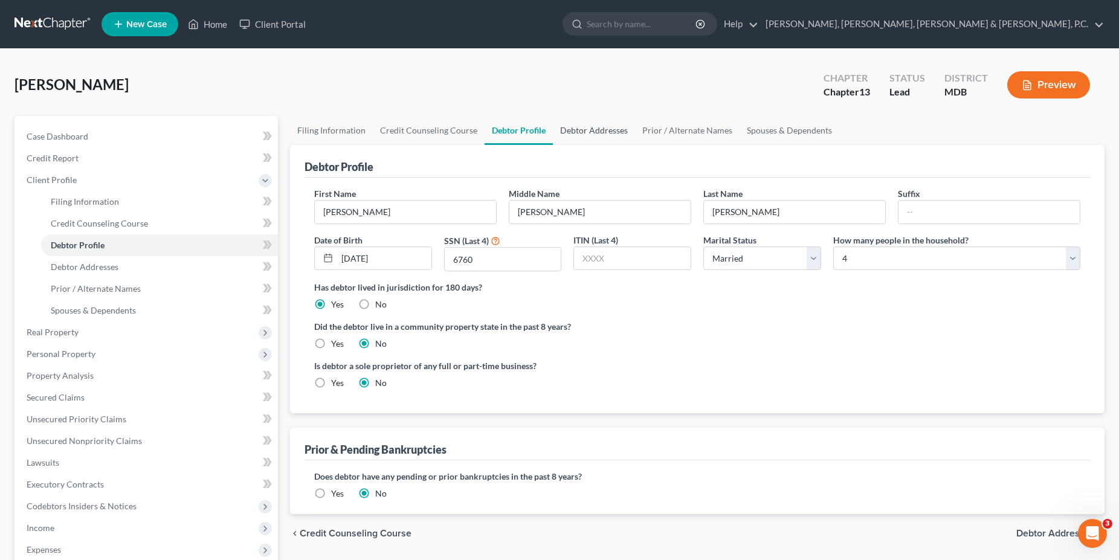
click at [575, 133] on link "Debtor Addresses" at bounding box center [594, 130] width 82 height 29
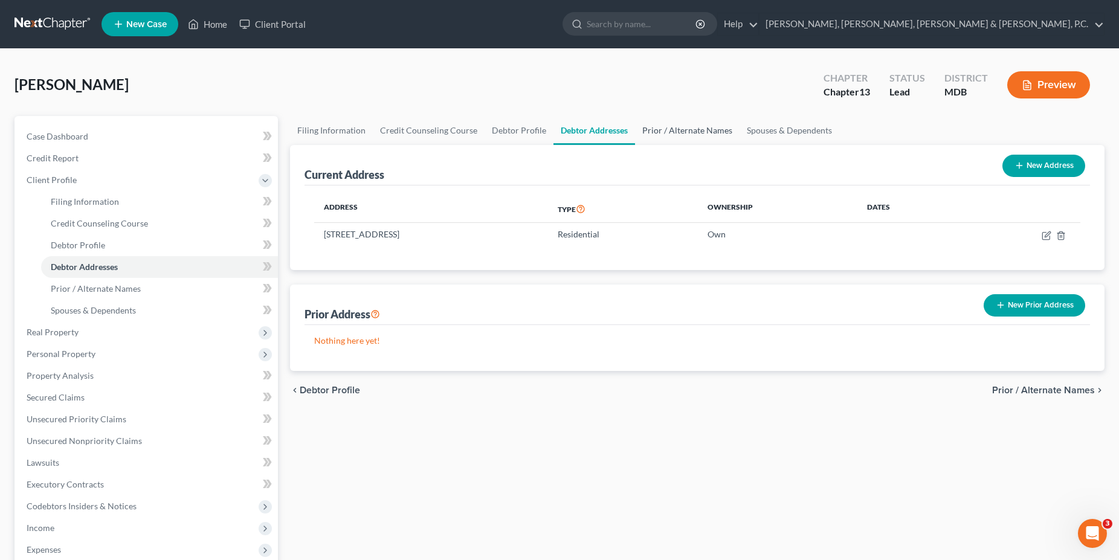
click at [658, 133] on link "Prior / Alternate Names" at bounding box center [687, 130] width 105 height 29
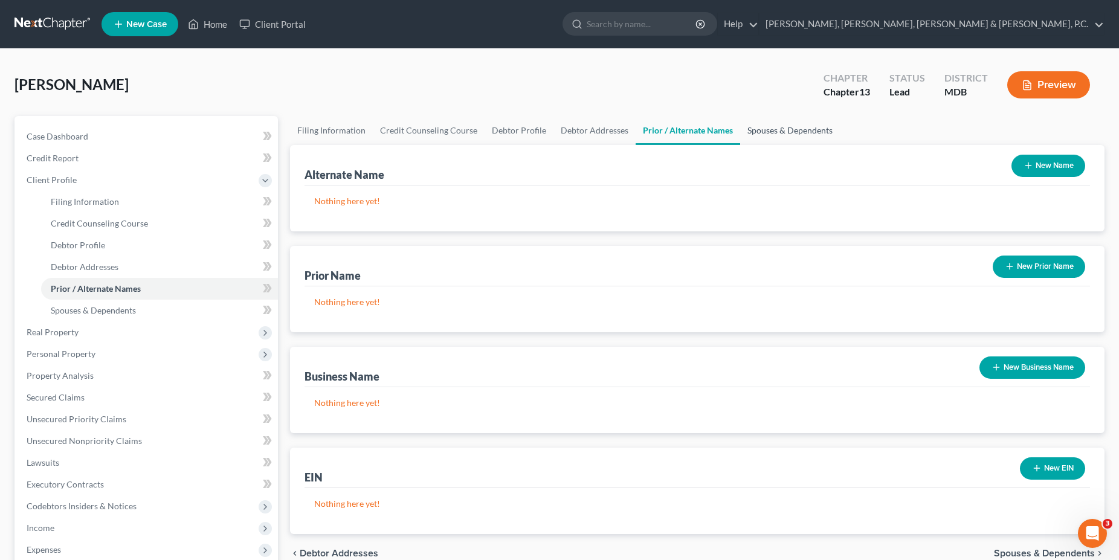
click at [790, 137] on link "Spouses & Dependents" at bounding box center [790, 130] width 100 height 29
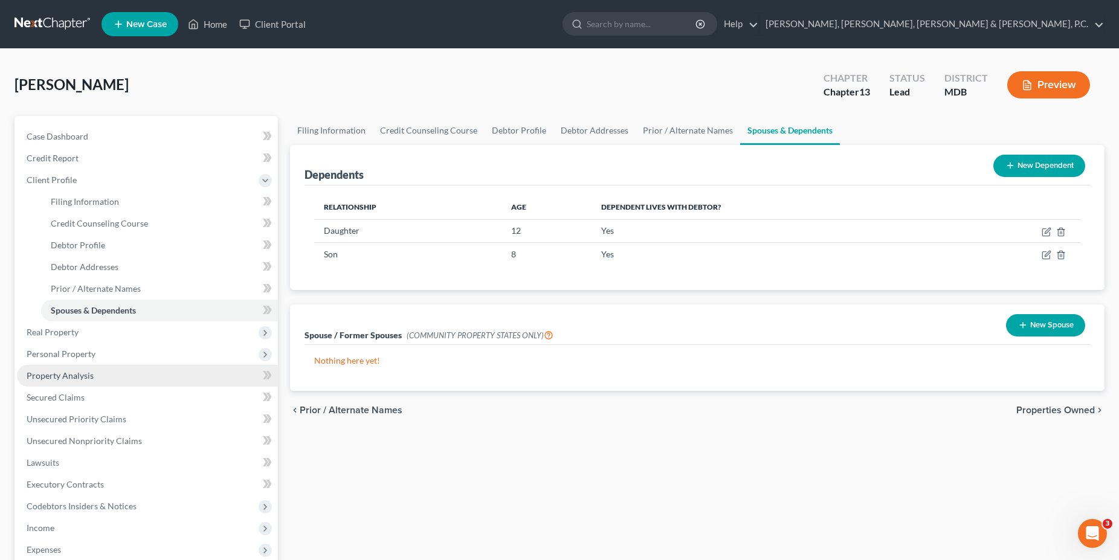
scroll to position [233, 0]
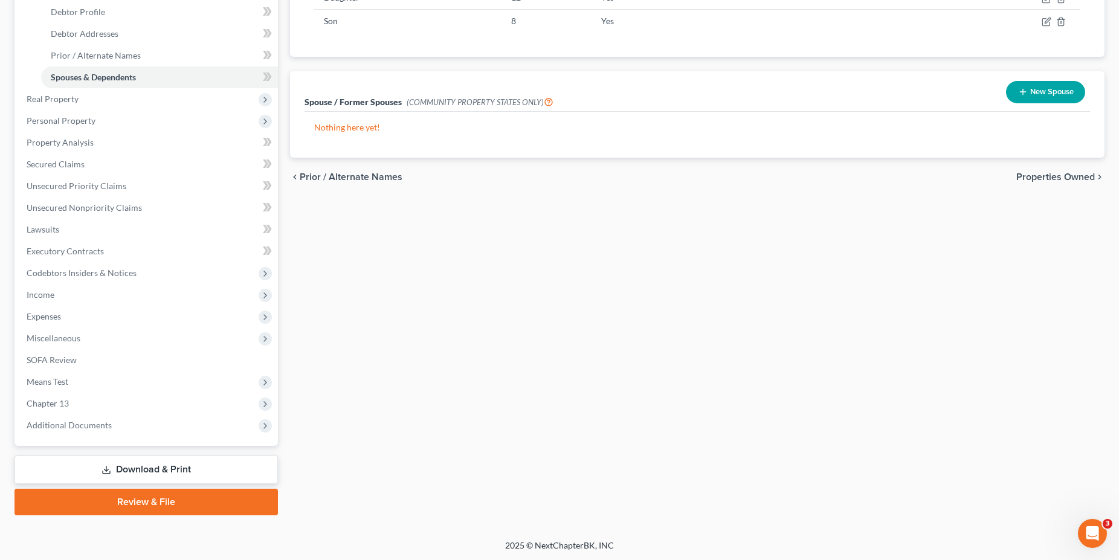
click at [157, 468] on link "Download & Print" at bounding box center [146, 470] width 263 height 28
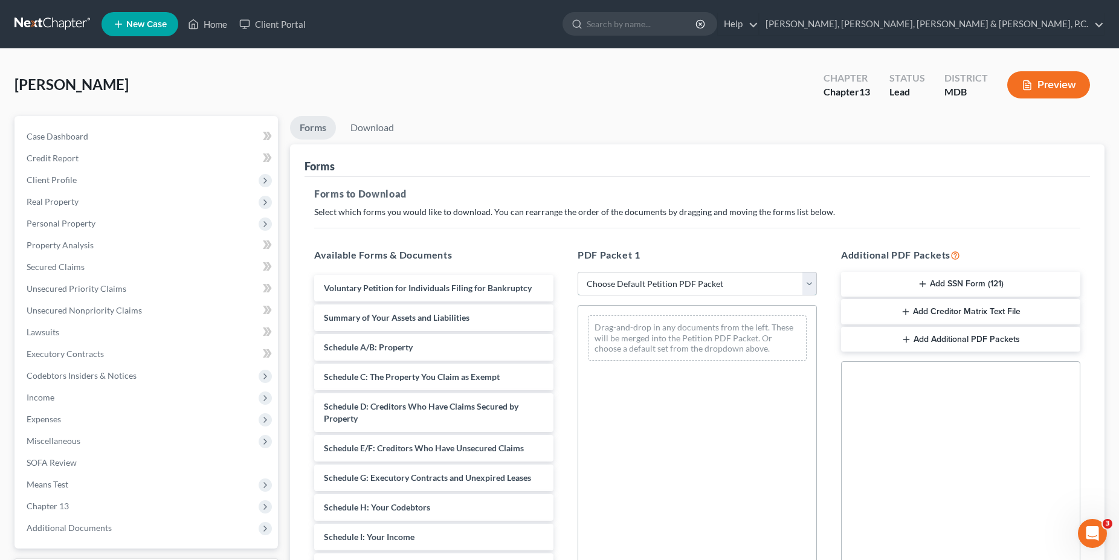
click at [578, 272] on select "Choose Default Petition PDF Packet Complete Bankruptcy Petition (all forms and …" at bounding box center [697, 284] width 239 height 24
select select "0"
click option "Complete Bankruptcy Petition (all forms and schedules)" at bounding box center [0, 0] width 0 height 0
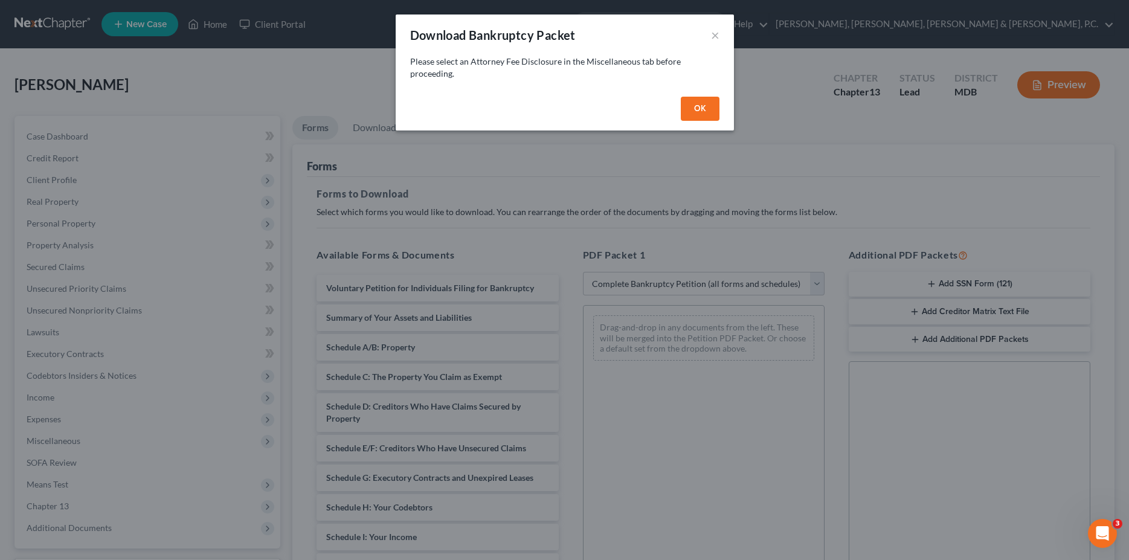
click at [694, 120] on div "OK" at bounding box center [565, 111] width 338 height 39
click at [696, 114] on button "OK" at bounding box center [700, 109] width 39 height 24
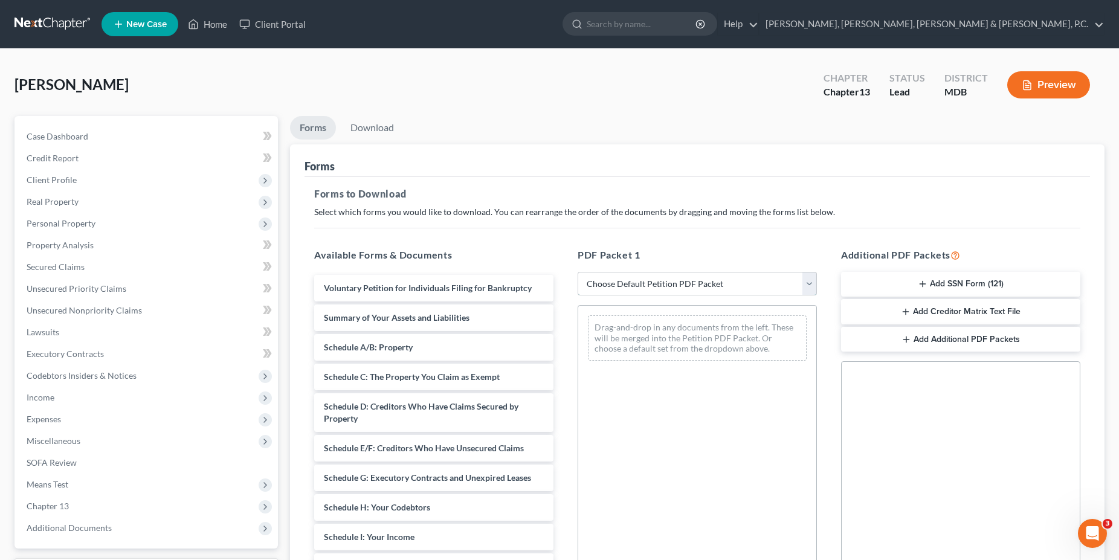
click at [578, 272] on select "Choose Default Petition PDF Packet Complete Bankruptcy Petition (all forms and …" at bounding box center [697, 284] width 239 height 24
select select "0"
click option "Complete Bankruptcy Petition (all forms and schedules)" at bounding box center [0, 0] width 0 height 0
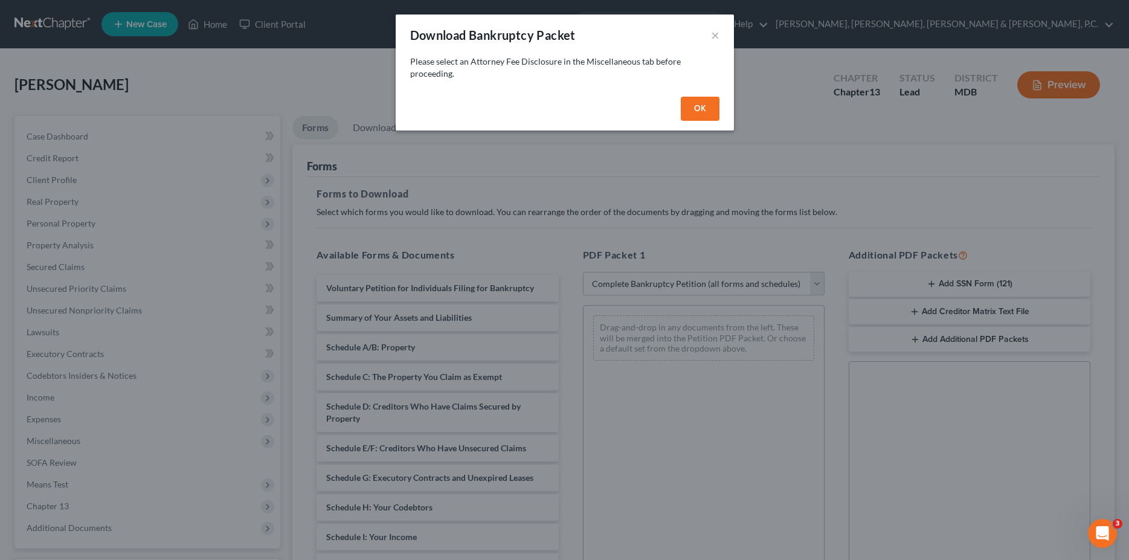
click at [712, 108] on button "OK" at bounding box center [700, 109] width 39 height 24
select select
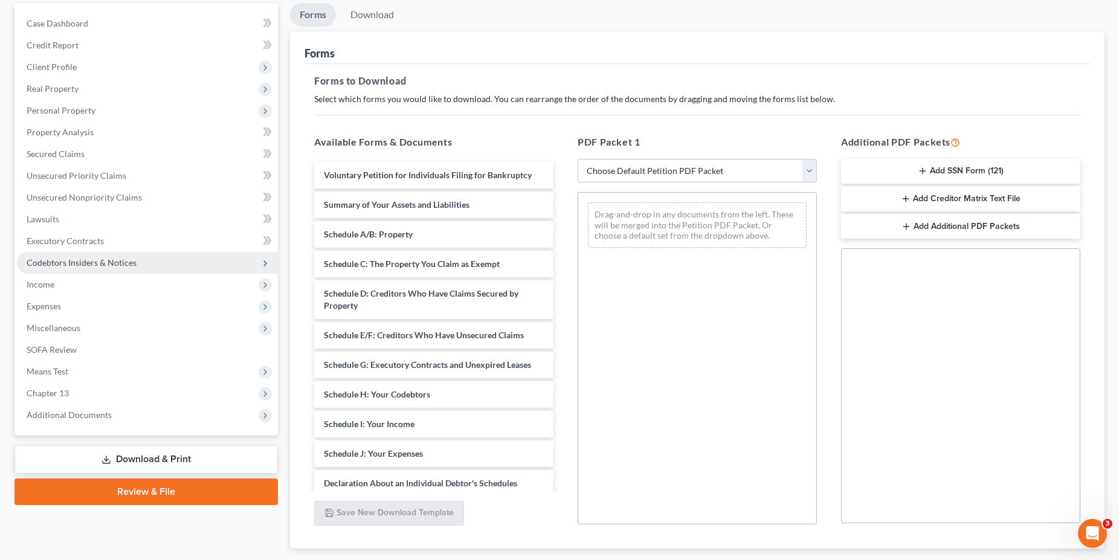
scroll to position [123, 0]
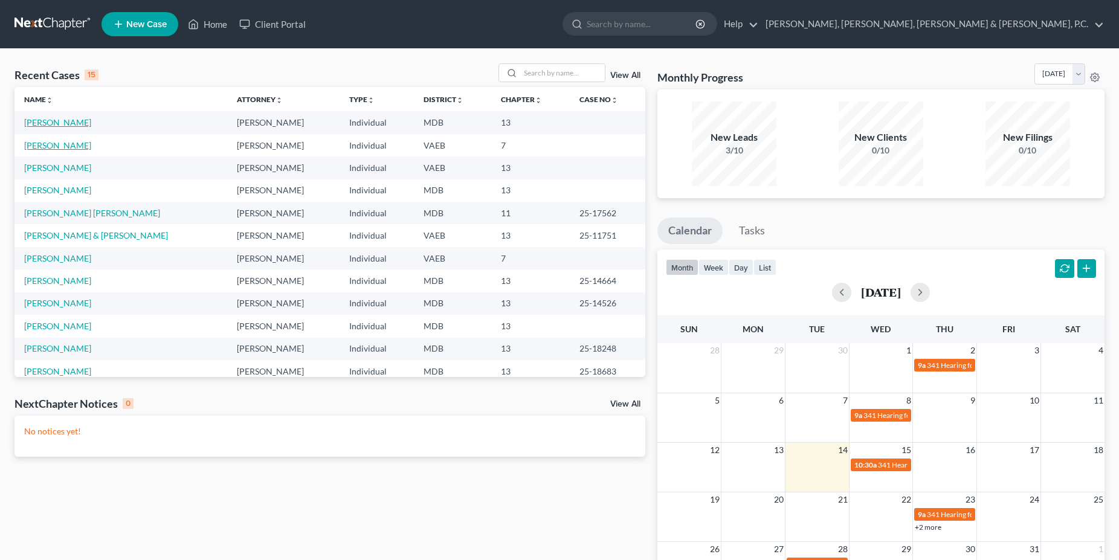
drag, startPoint x: 66, startPoint y: 124, endPoint x: 56, endPoint y: 144, distance: 22.4
click at [60, 141] on tbody "[PERSON_NAME] [PERSON_NAME] Individual MDB 13 [PERSON_NAME] [PERSON_NAME] Indiv…" at bounding box center [330, 280] width 631 height 339
click at [50, 147] on link "[PERSON_NAME]" at bounding box center [57, 145] width 67 height 10
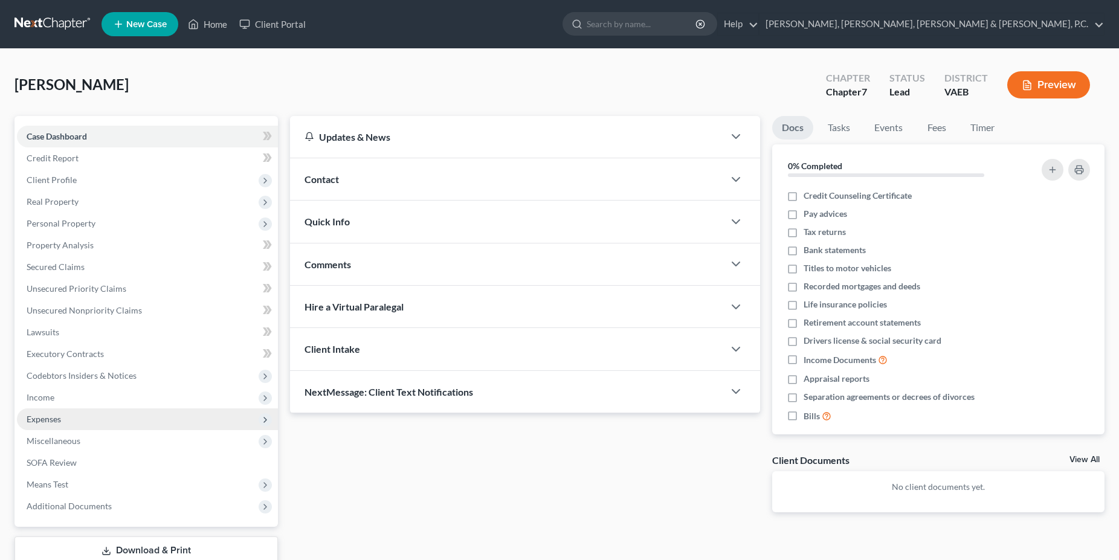
click at [100, 418] on span "Expenses" at bounding box center [147, 420] width 261 height 22
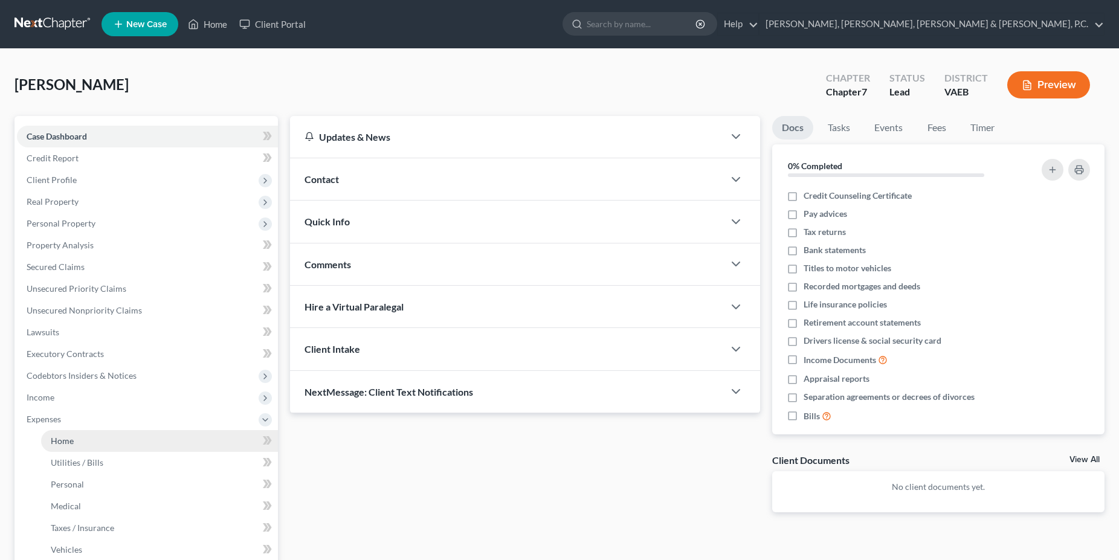
click at [91, 435] on link "Home" at bounding box center [159, 441] width 237 height 22
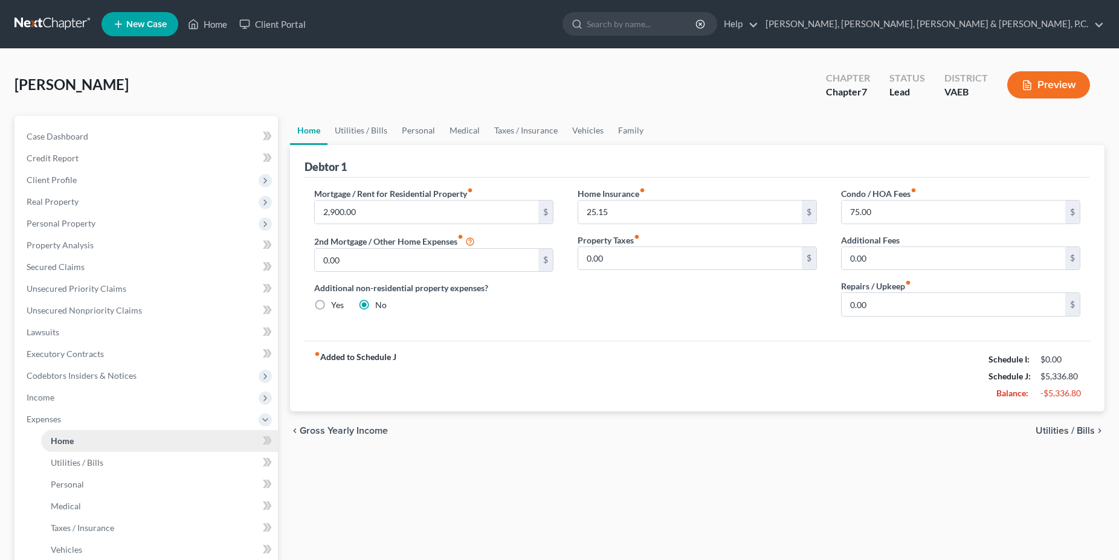
click at [88, 439] on link "Home" at bounding box center [159, 441] width 237 height 22
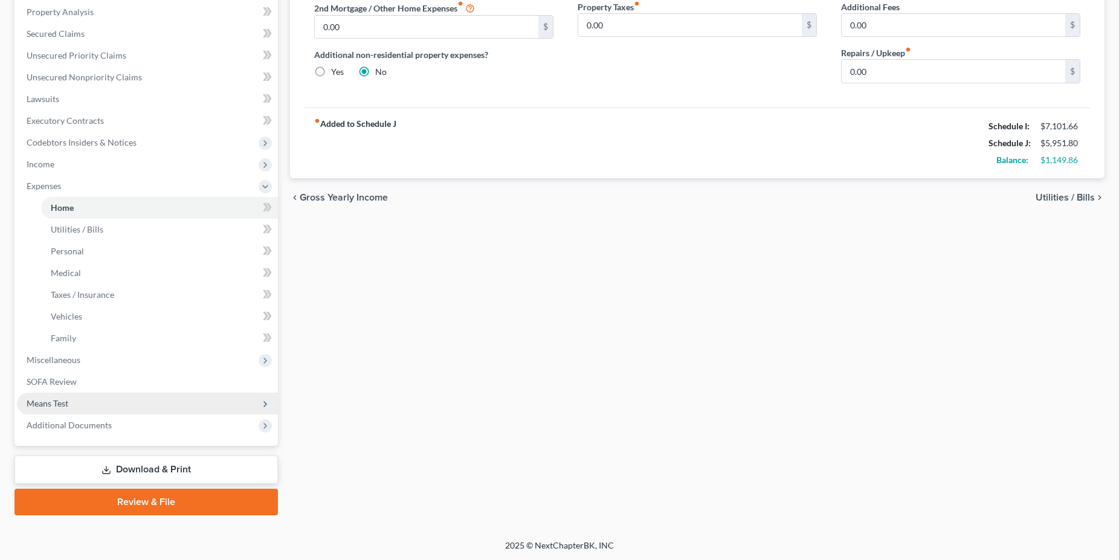
click at [71, 407] on span "Means Test" at bounding box center [147, 404] width 261 height 22
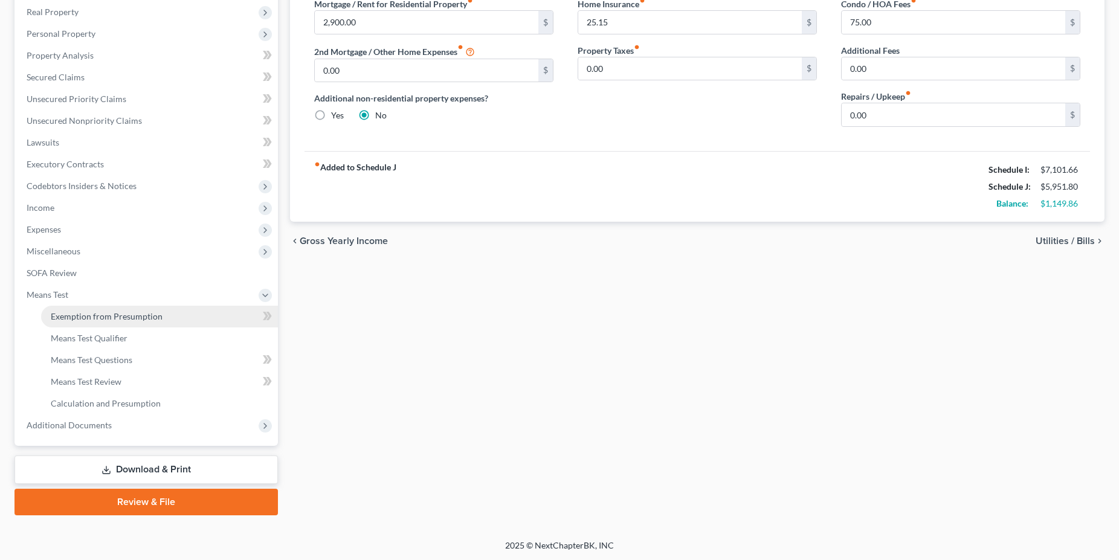
click at [96, 325] on link "Exemption from Presumption" at bounding box center [159, 317] width 237 height 22
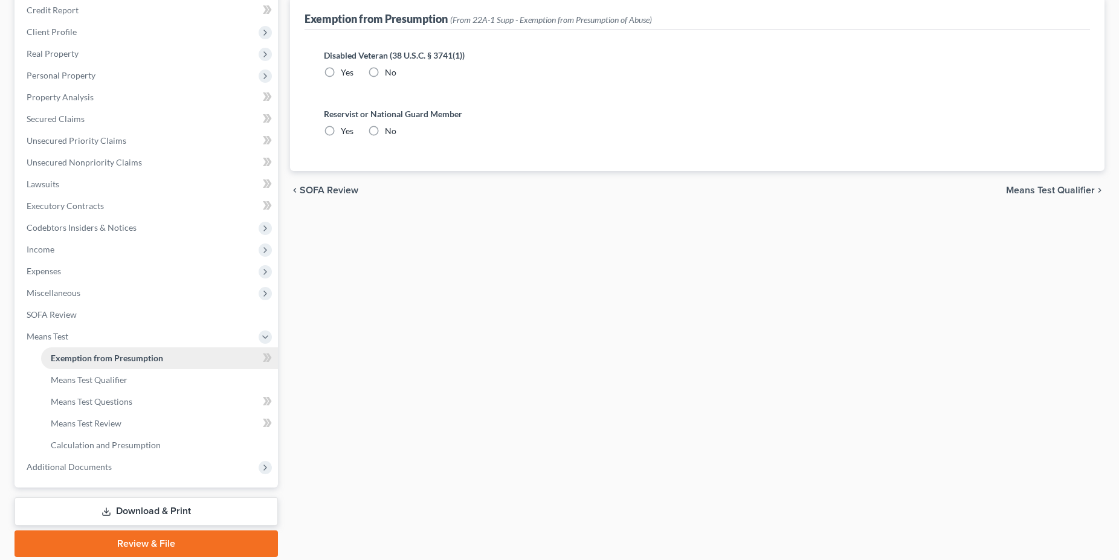
radio input "true"
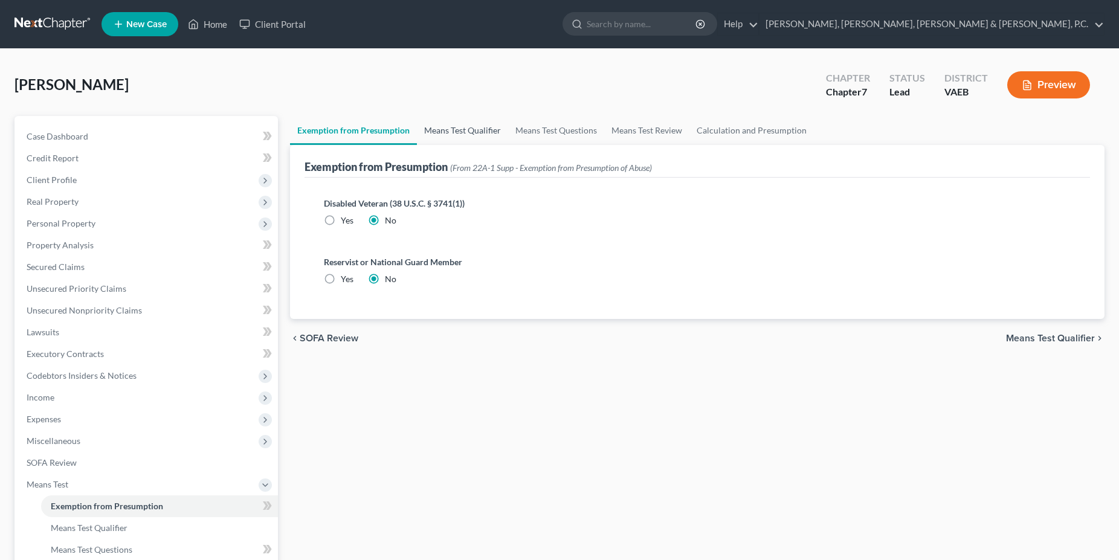
click at [470, 129] on link "Means Test Qualifier" at bounding box center [462, 130] width 91 height 29
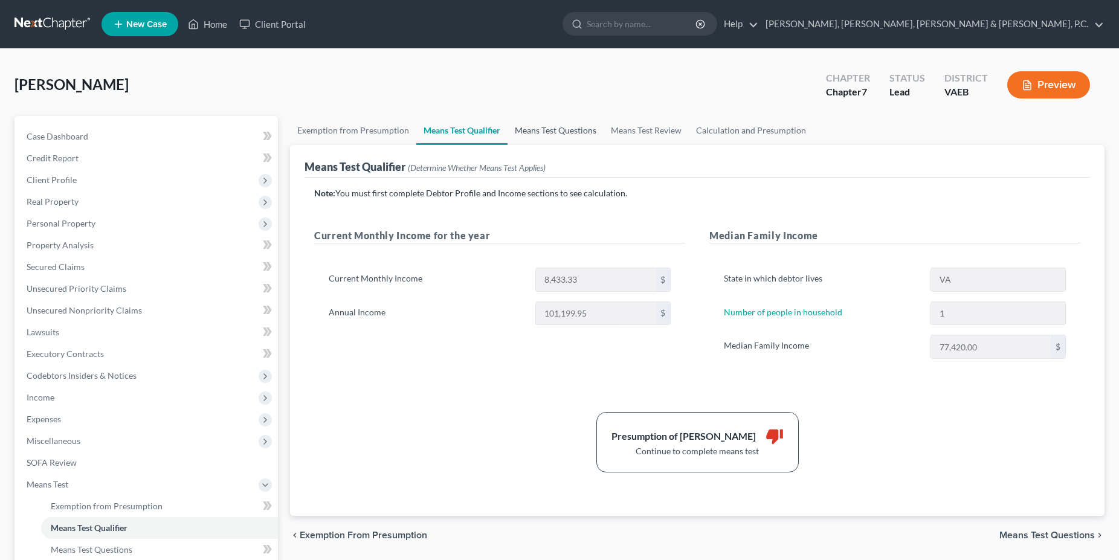
click at [548, 133] on link "Means Test Questions" at bounding box center [556, 130] width 96 height 29
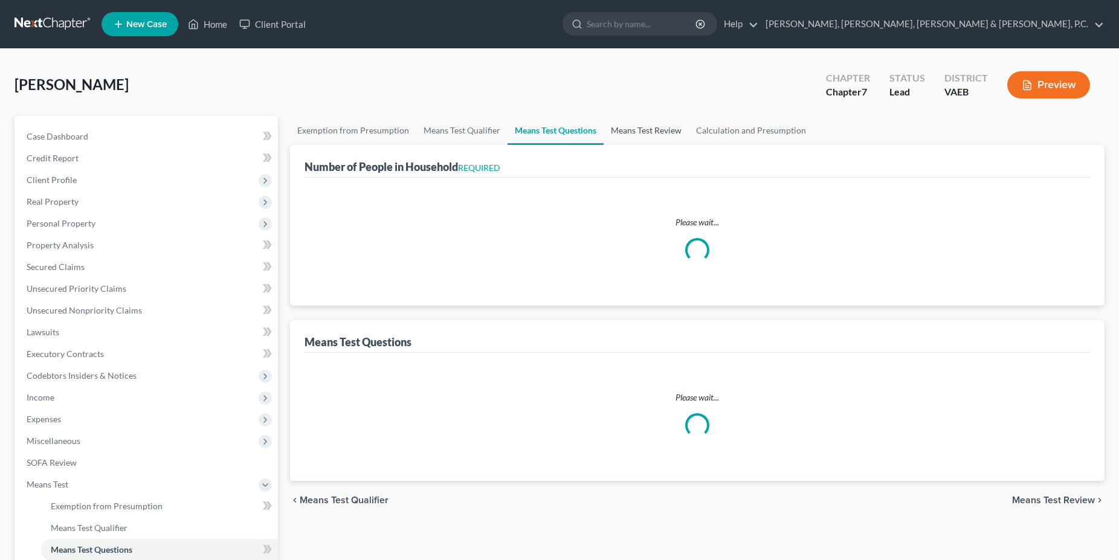
select select "1"
select select "60"
select select "1"
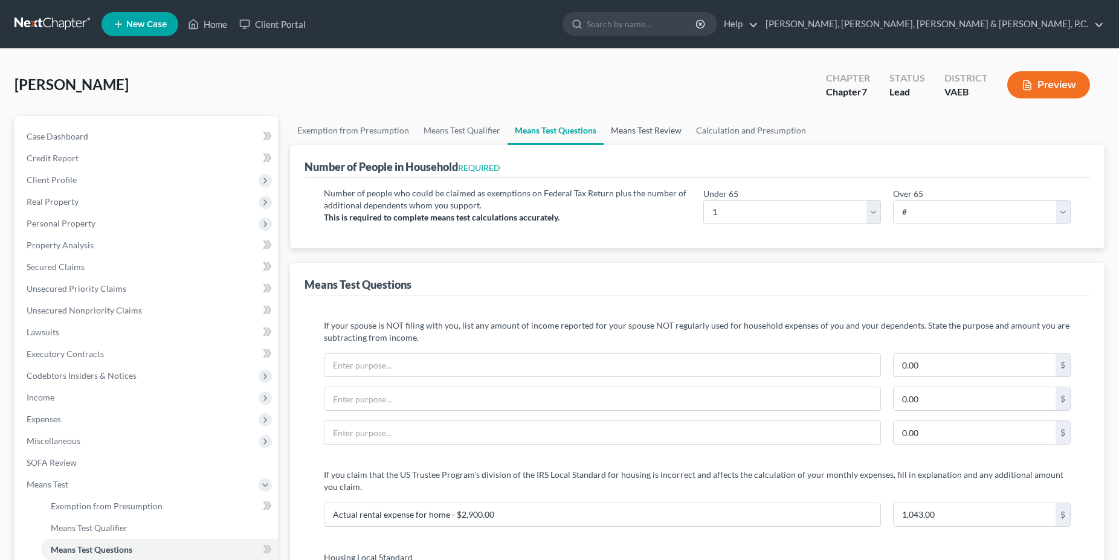
click at [636, 134] on link "Means Test Review" at bounding box center [646, 130] width 85 height 29
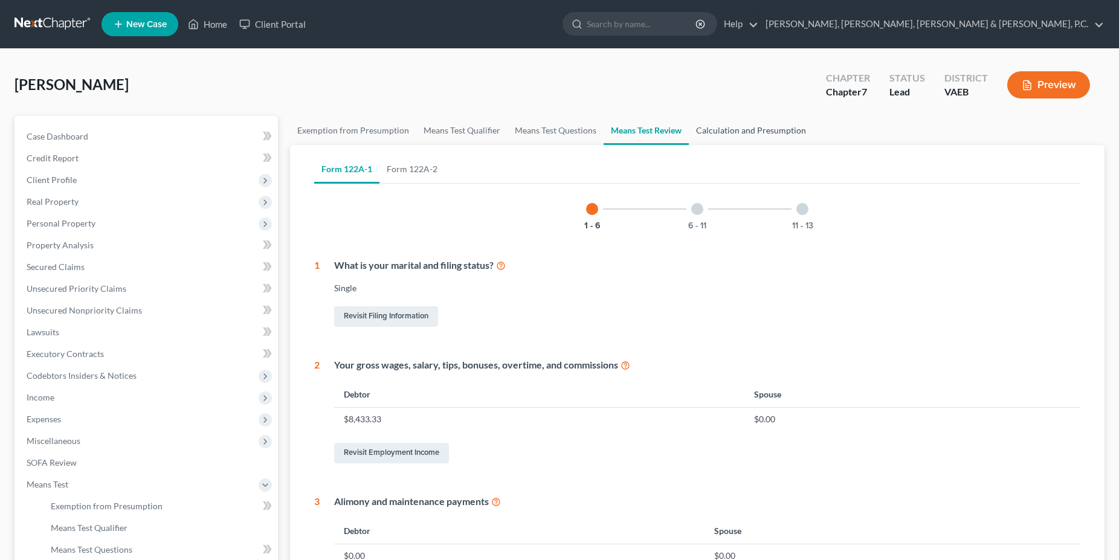
click at [763, 129] on link "Calculation and Presumption" at bounding box center [751, 130] width 124 height 29
